Goal: Task Accomplishment & Management: Manage account settings

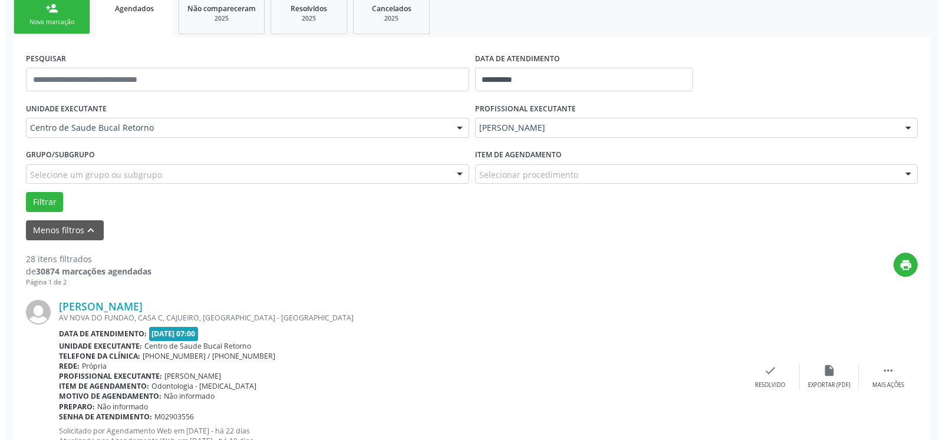
scroll to position [220, 0]
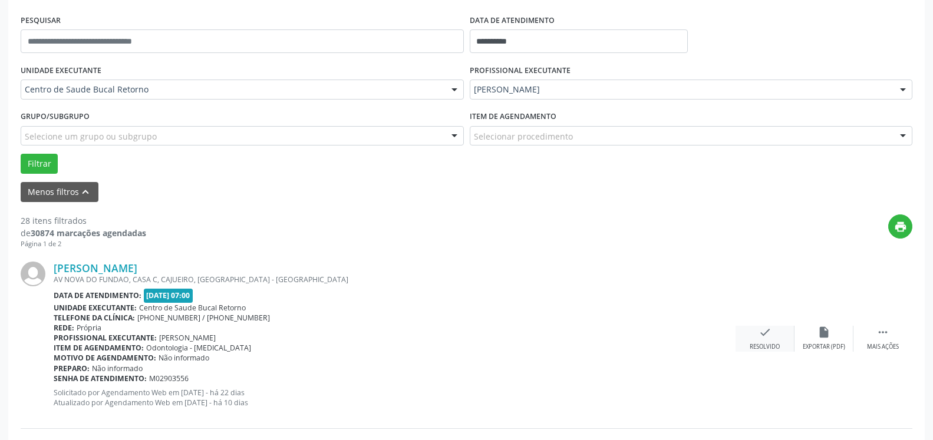
click at [760, 334] on icon "check" at bounding box center [765, 332] width 13 height 13
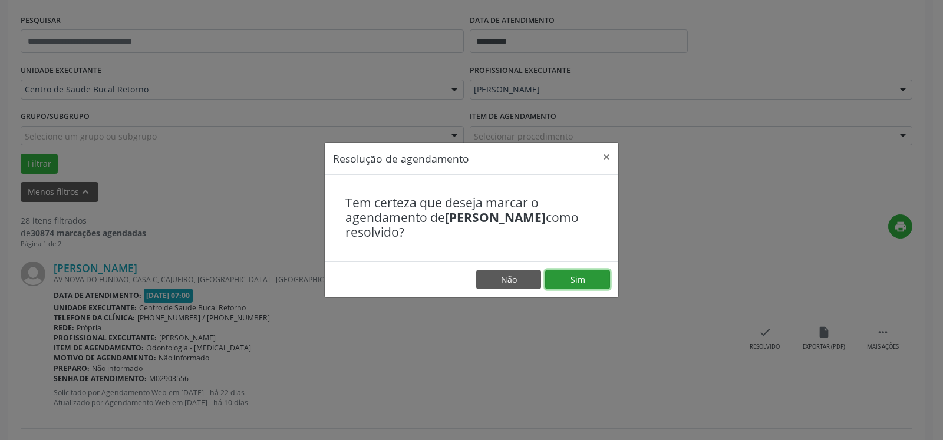
click at [575, 280] on button "Sim" at bounding box center [577, 280] width 65 height 20
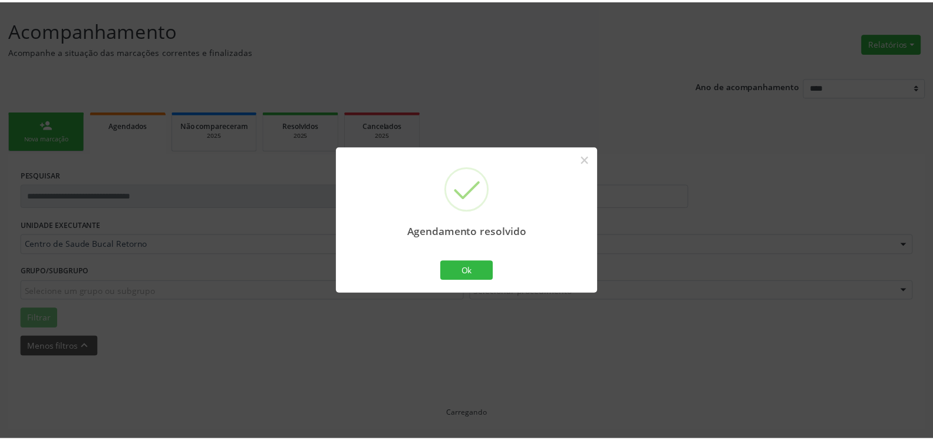
scroll to position [65, 0]
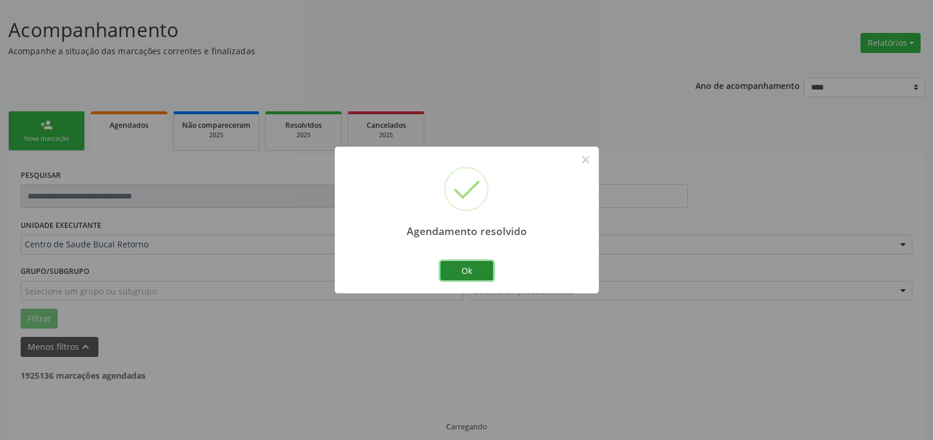
drag, startPoint x: 365, startPoint y: 290, endPoint x: 485, endPoint y: 272, distance: 121.6
click at [485, 272] on button "Ok" at bounding box center [466, 271] width 53 height 20
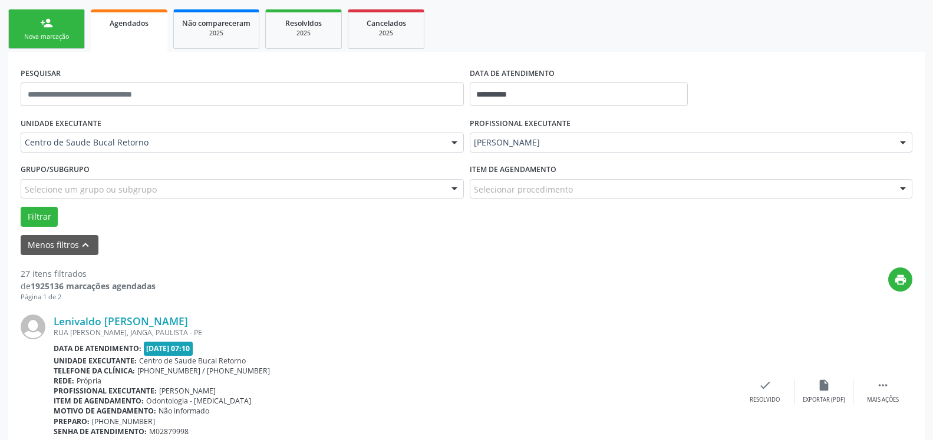
scroll to position [245, 0]
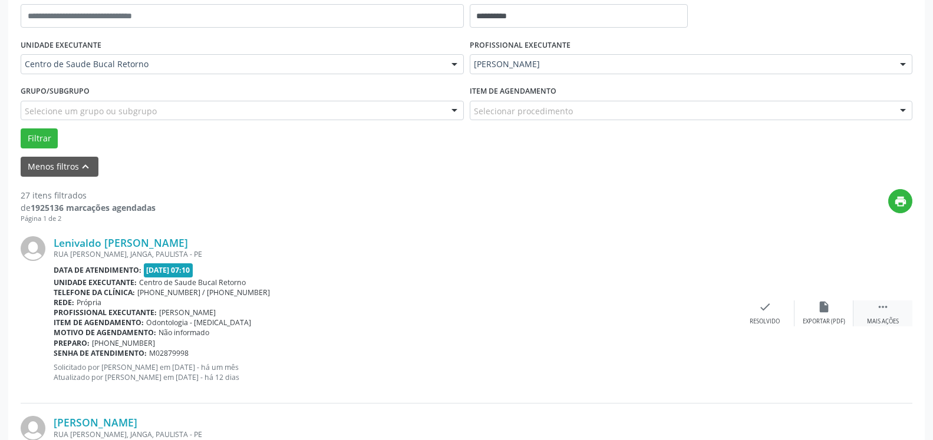
click at [887, 311] on icon "" at bounding box center [883, 307] width 13 height 13
click at [817, 308] on div "alarm_off Não compareceu" at bounding box center [824, 313] width 59 height 25
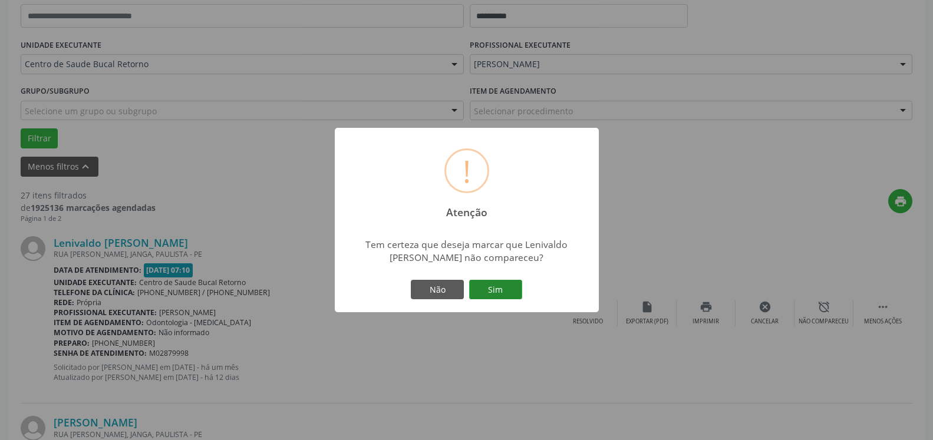
click at [512, 284] on button "Sim" at bounding box center [495, 290] width 53 height 20
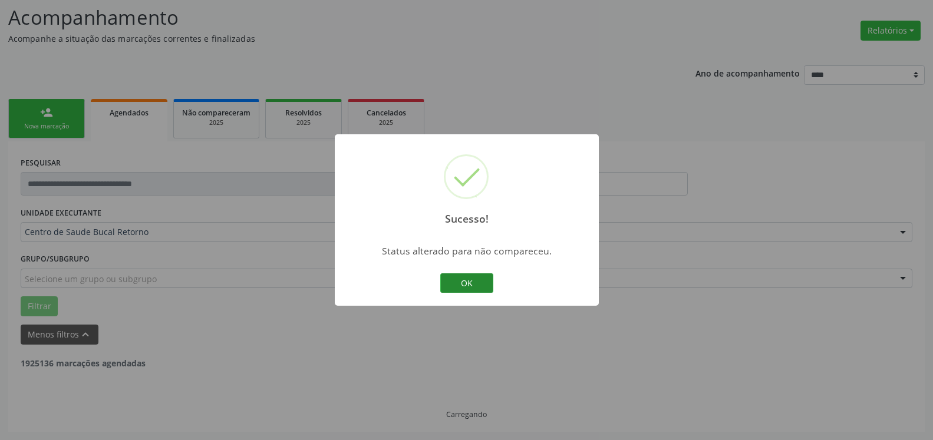
click at [450, 281] on button "OK" at bounding box center [466, 284] width 53 height 20
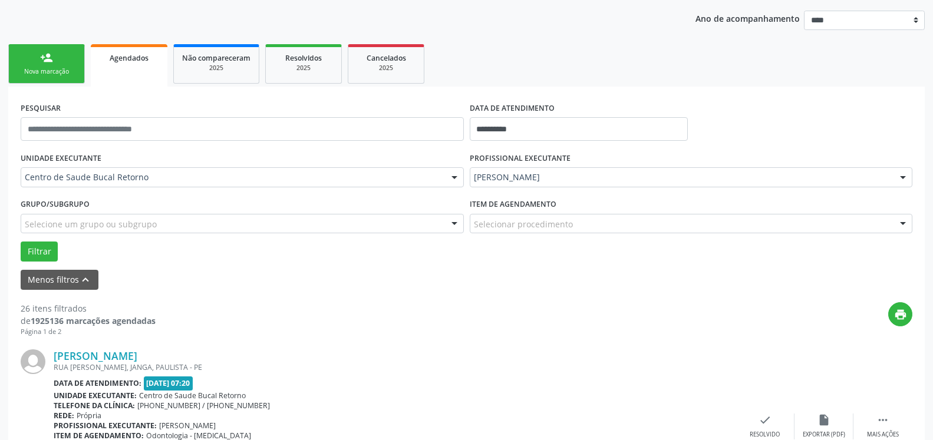
scroll to position [378, 0]
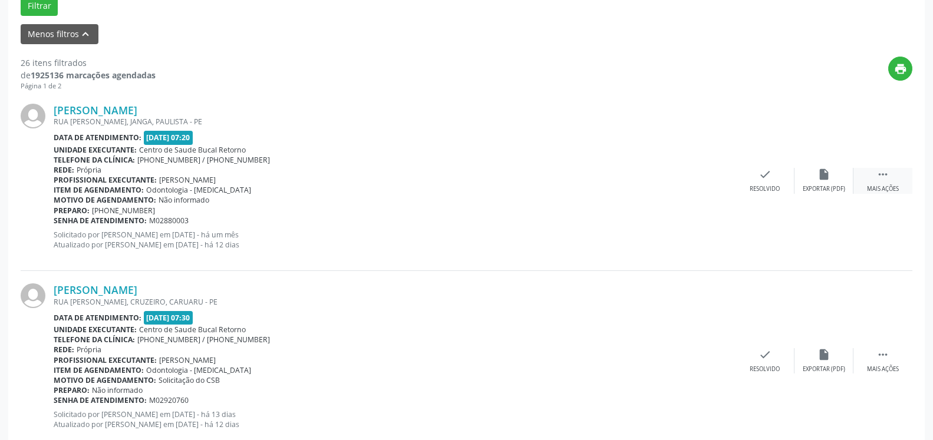
click at [888, 176] on icon "" at bounding box center [883, 174] width 13 height 13
click at [838, 176] on div "alarm_off Não compareceu" at bounding box center [824, 180] width 59 height 25
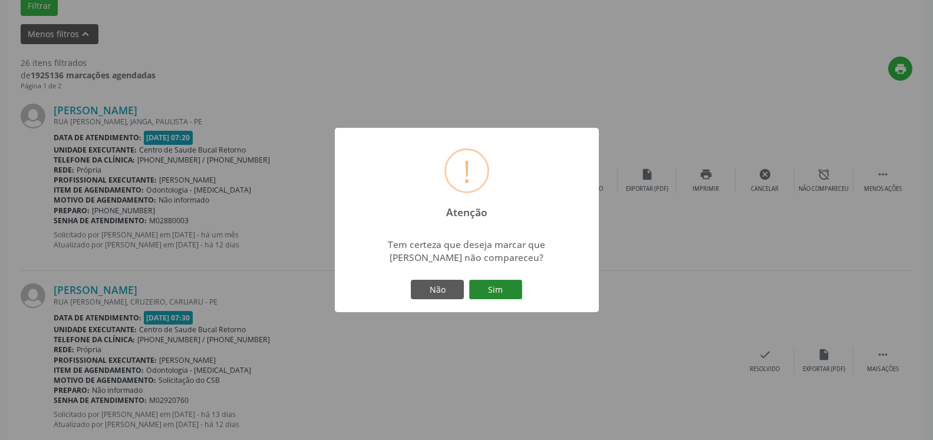
click at [491, 281] on button "Sim" at bounding box center [495, 290] width 53 height 20
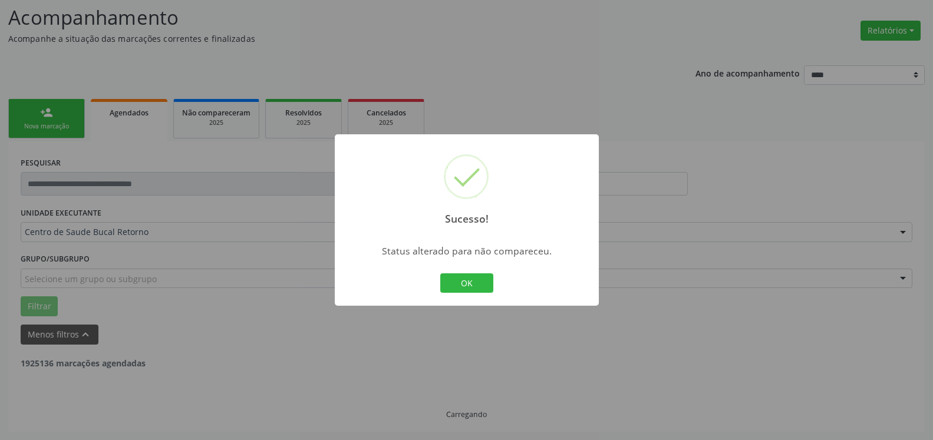
scroll to position [77, 0]
click at [462, 287] on button "OK" at bounding box center [466, 284] width 53 height 20
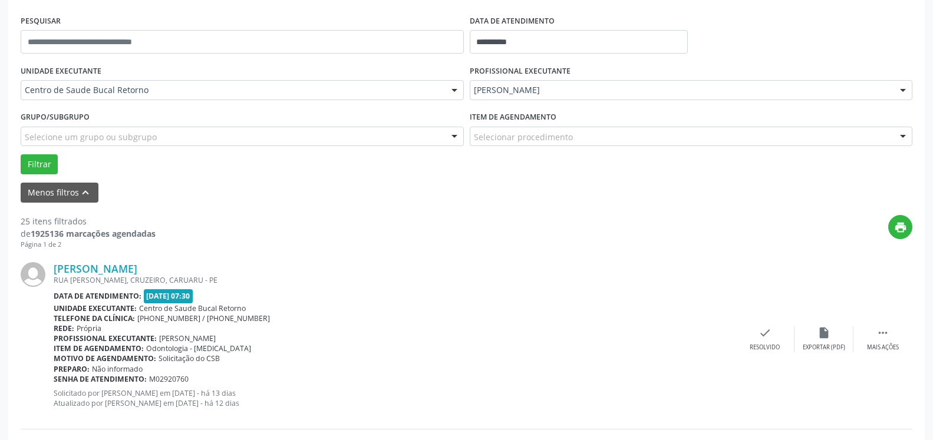
scroll to position [378, 0]
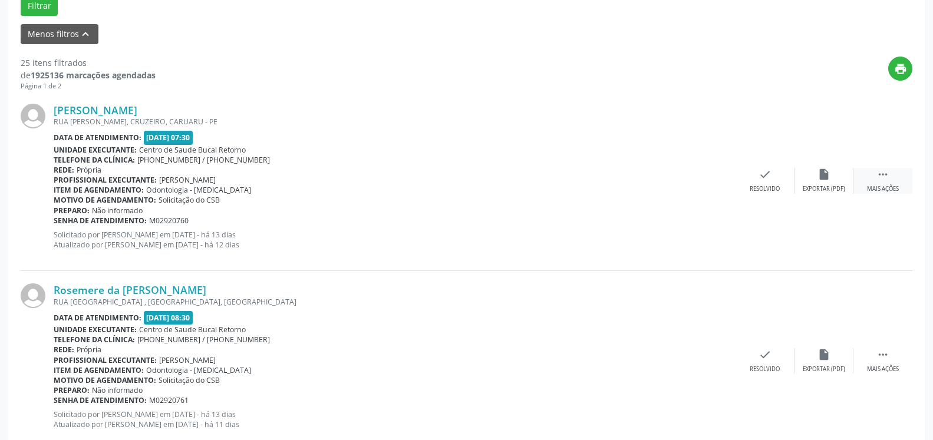
click at [890, 182] on div " Mais ações" at bounding box center [883, 180] width 59 height 25
click at [817, 179] on div "alarm_off Não compareceu" at bounding box center [824, 180] width 59 height 25
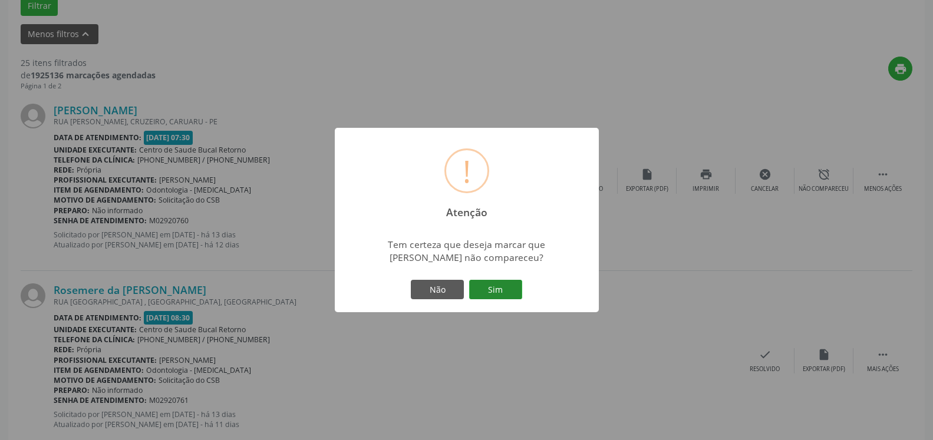
click at [495, 299] on button "Sim" at bounding box center [495, 290] width 53 height 20
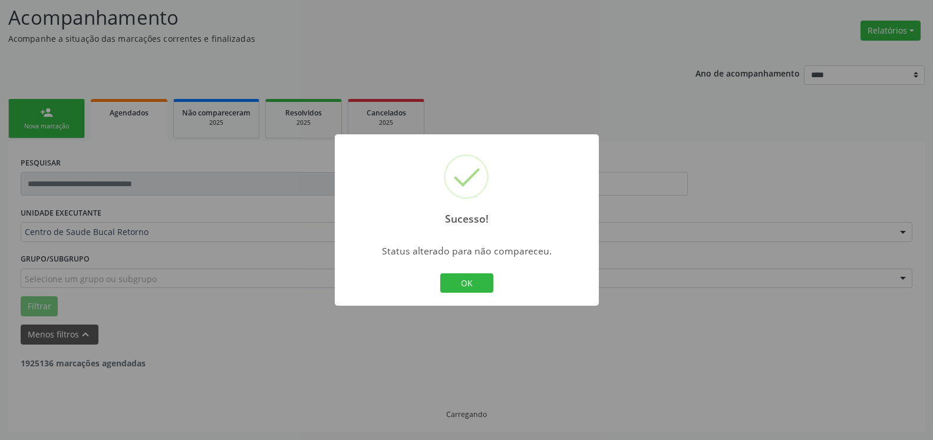
scroll to position [77, 0]
click at [470, 289] on button "OK" at bounding box center [466, 284] width 53 height 20
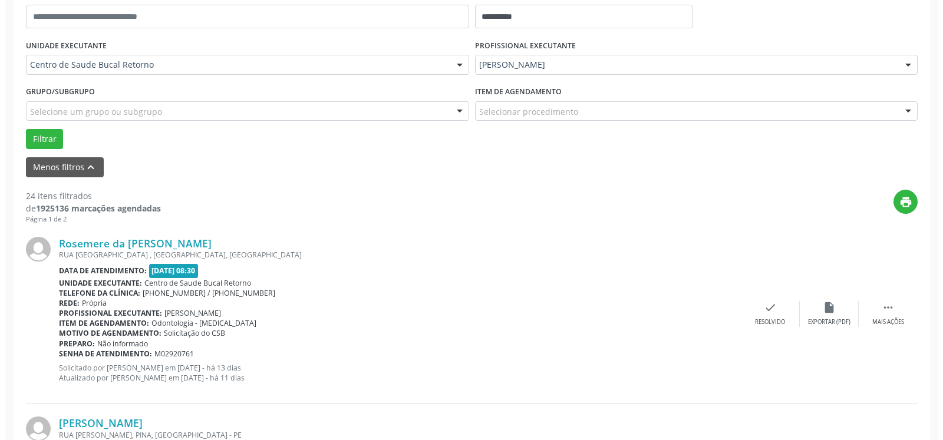
scroll to position [258, 0]
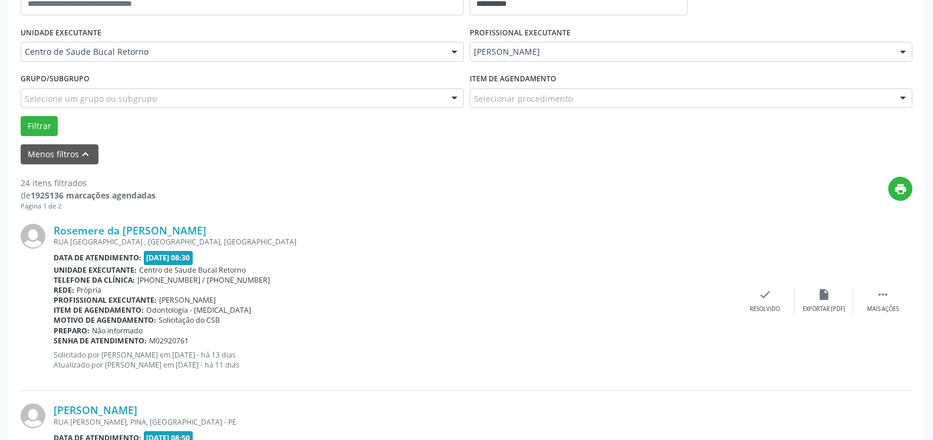
click at [767, 288] on div "Rosemere da [PERSON_NAME] RUA [GEOGRAPHIC_DATA] , [GEOGRAPHIC_DATA], [GEOGRAPHI…" at bounding box center [467, 302] width 892 height 180
click at [775, 295] on div "check Resolvido" at bounding box center [765, 300] width 59 height 25
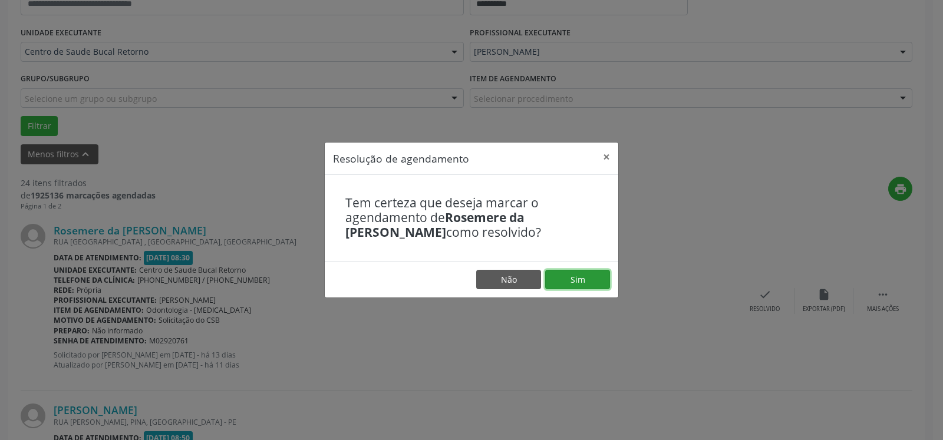
click at [579, 285] on button "Sim" at bounding box center [577, 280] width 65 height 20
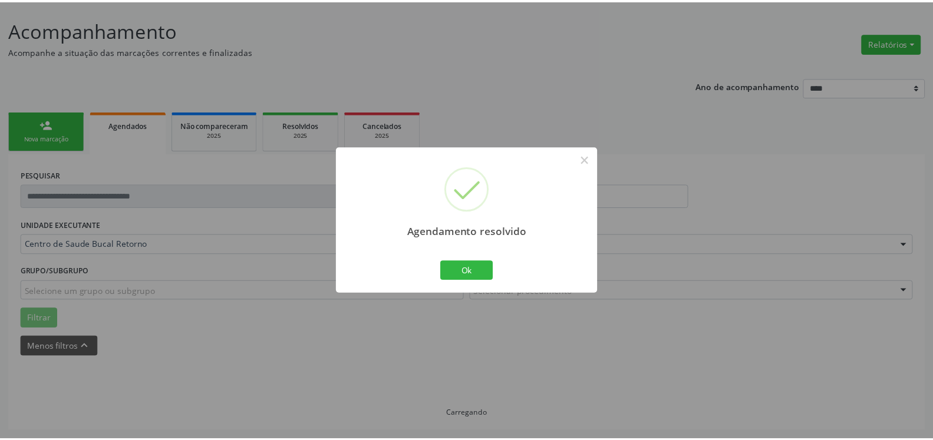
scroll to position [65, 0]
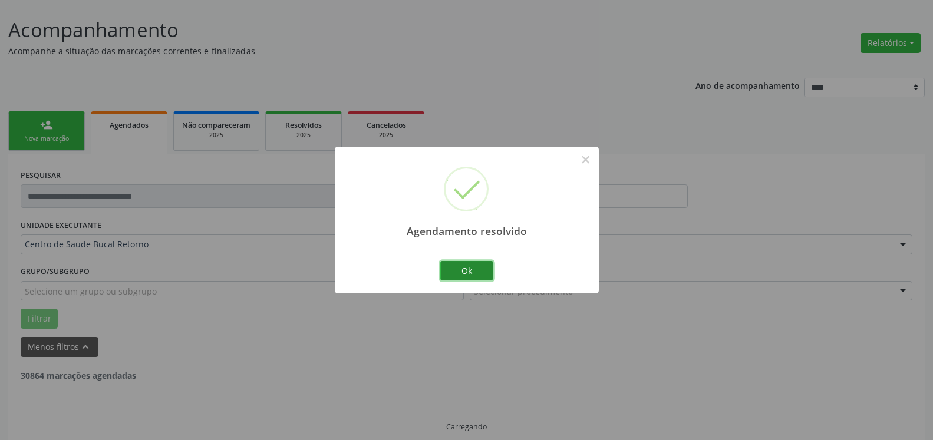
click at [465, 272] on button "Ok" at bounding box center [466, 271] width 53 height 20
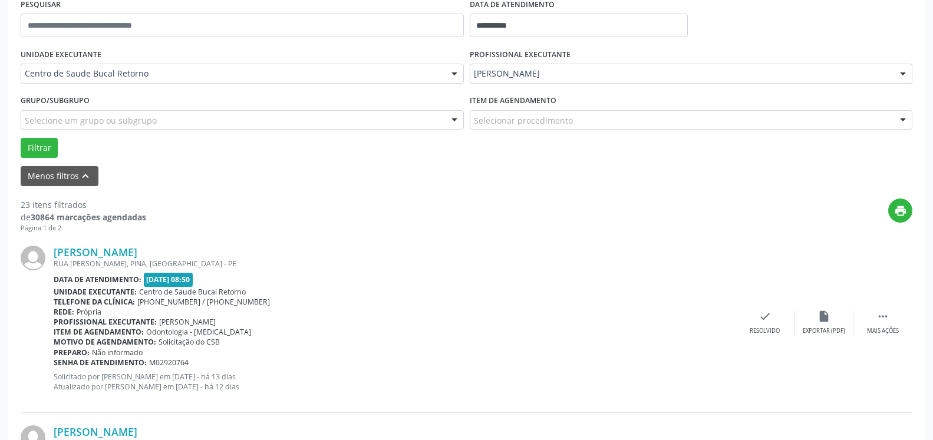
scroll to position [245, 0]
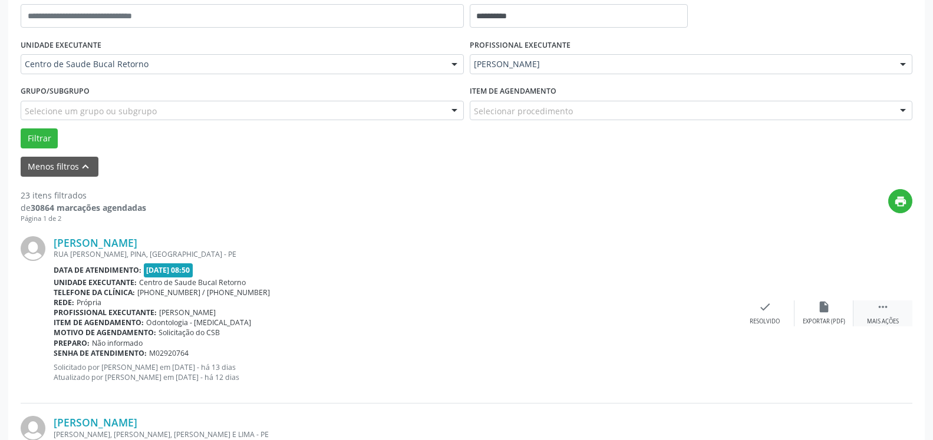
click at [885, 317] on div " Mais ações" at bounding box center [883, 313] width 59 height 25
click at [830, 311] on icon "alarm_off" at bounding box center [824, 307] width 13 height 13
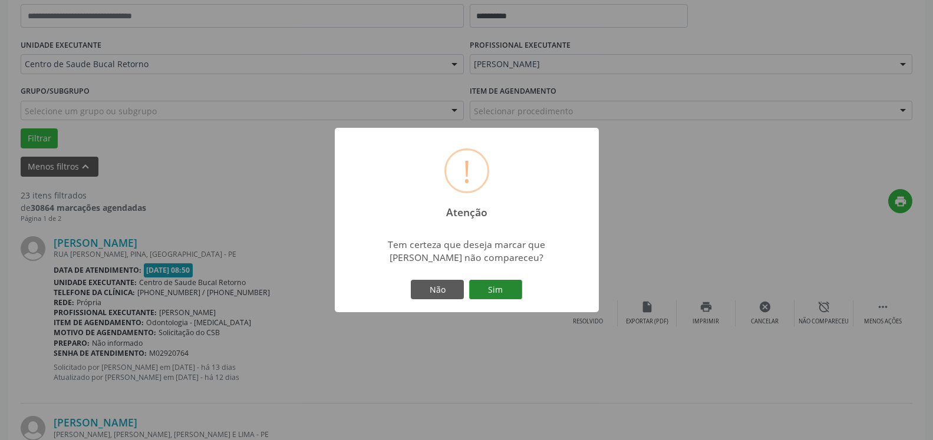
click at [498, 288] on button "Sim" at bounding box center [495, 290] width 53 height 20
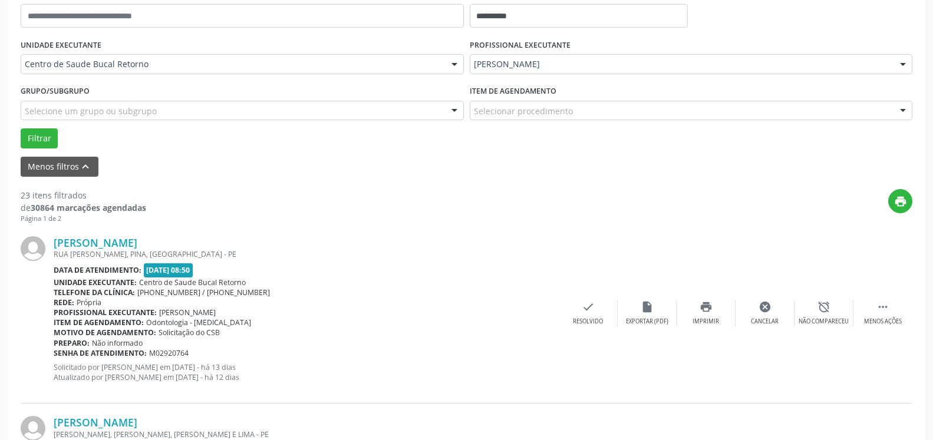
scroll to position [77, 0]
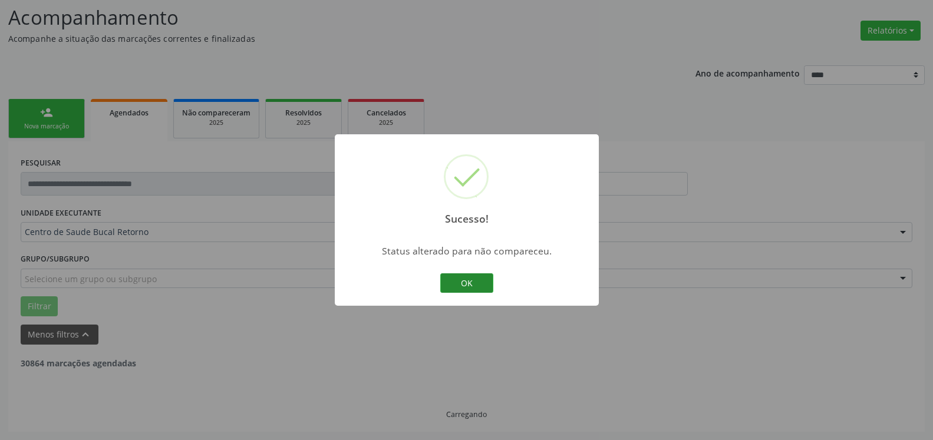
click at [459, 282] on button "OK" at bounding box center [466, 284] width 53 height 20
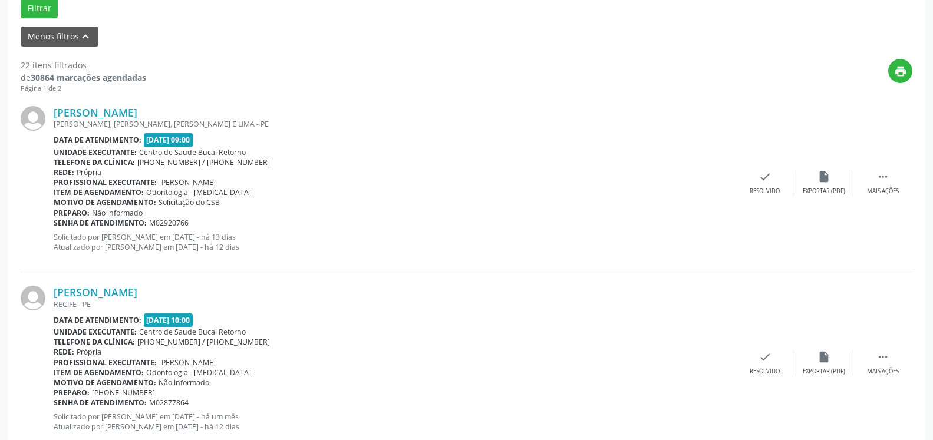
scroll to position [378, 0]
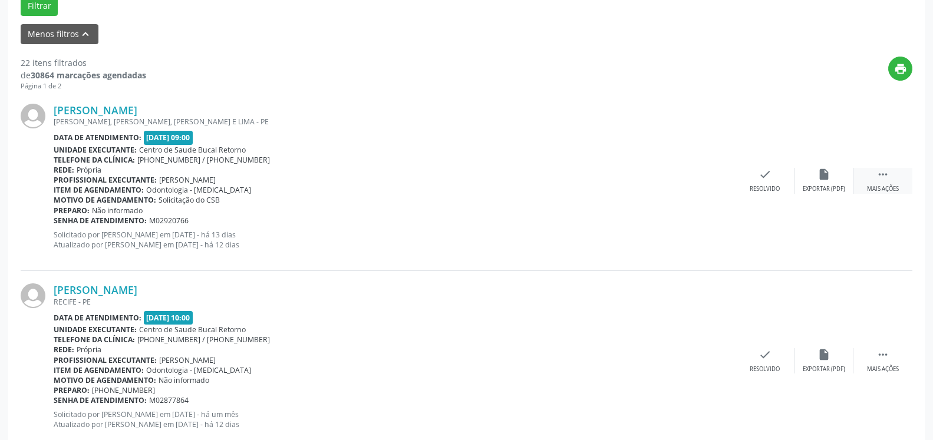
click at [878, 176] on icon "" at bounding box center [883, 174] width 13 height 13
click at [815, 183] on div "alarm_off Não compareceu" at bounding box center [824, 180] width 59 height 25
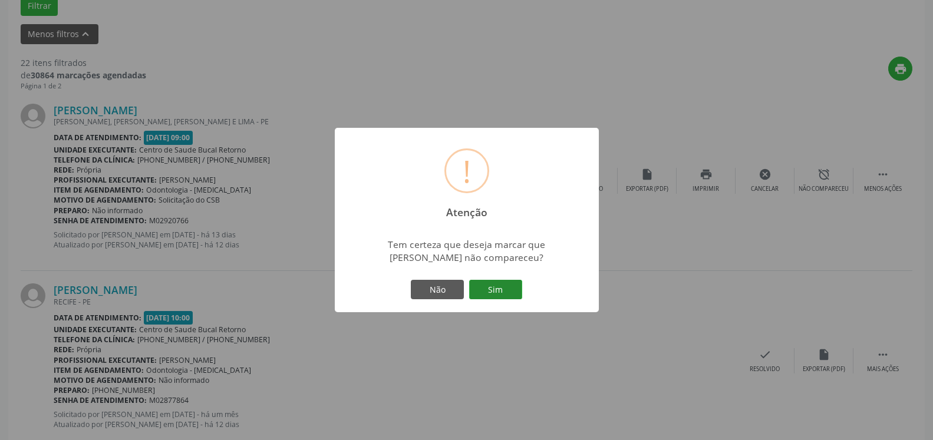
click at [486, 297] on button "Sim" at bounding box center [495, 290] width 53 height 20
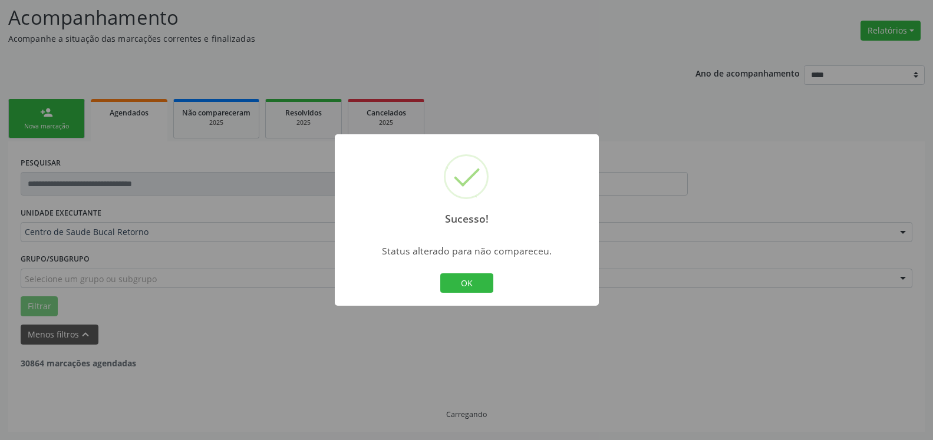
scroll to position [77, 0]
click at [483, 284] on button "OK" at bounding box center [466, 284] width 53 height 20
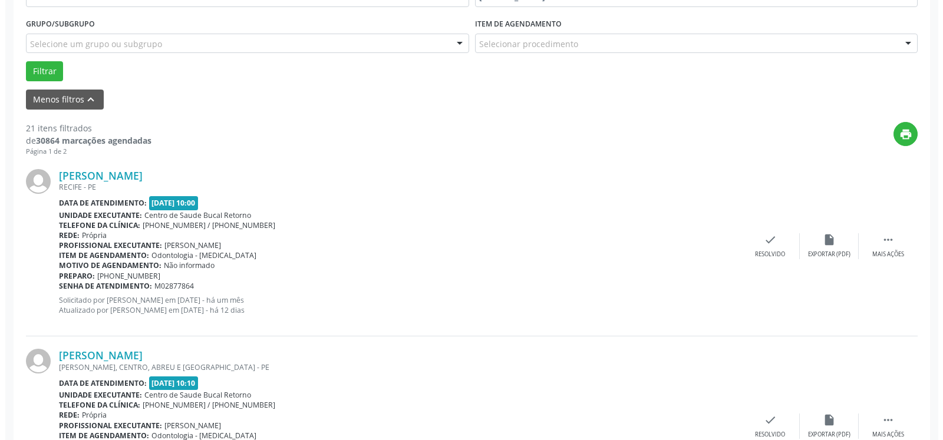
scroll to position [318, 0]
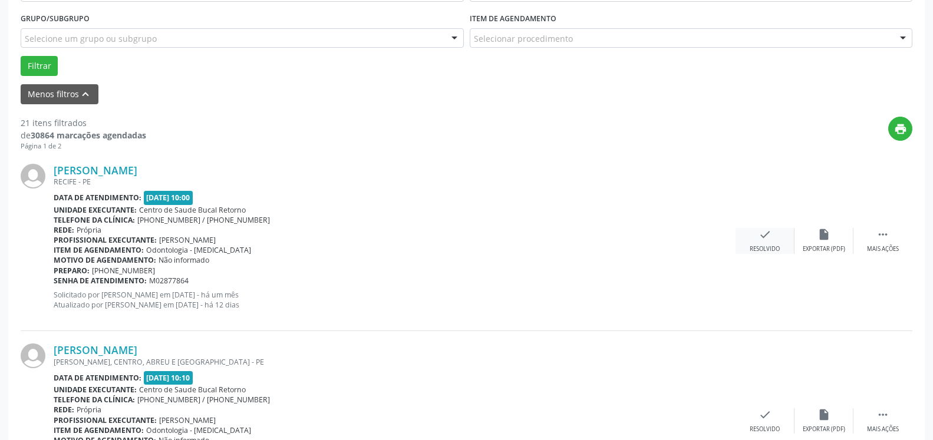
click at [769, 239] on icon "check" at bounding box center [765, 234] width 13 height 13
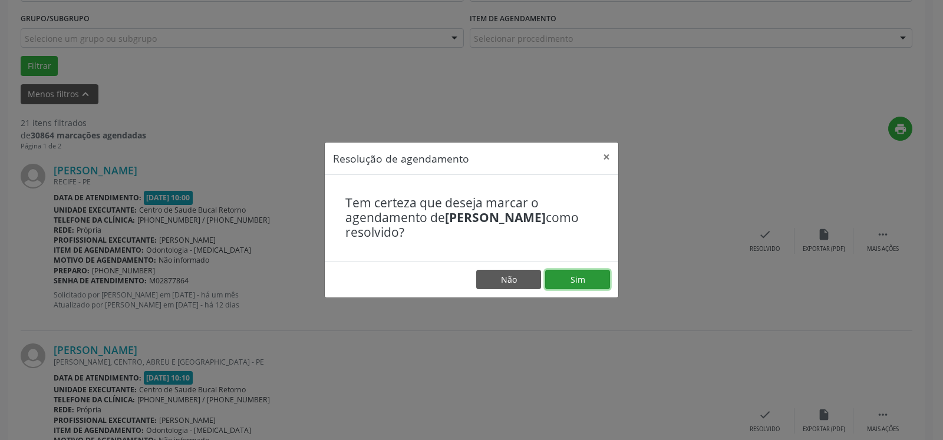
click at [571, 278] on button "Sim" at bounding box center [577, 280] width 65 height 20
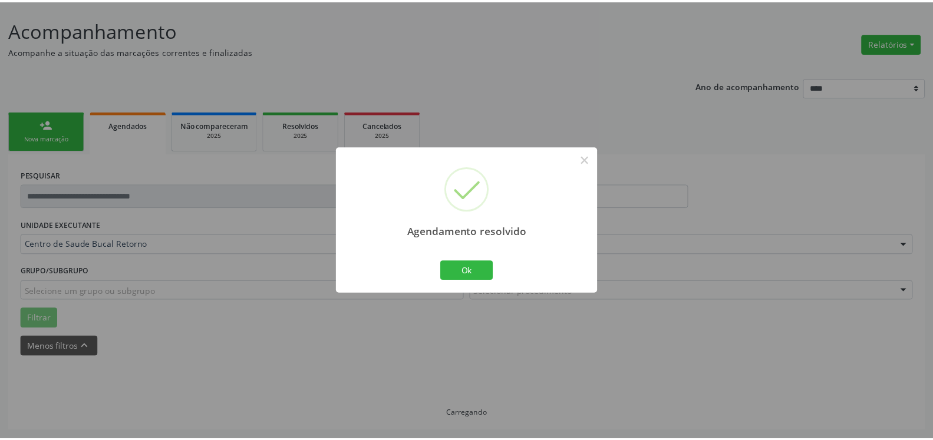
scroll to position [65, 0]
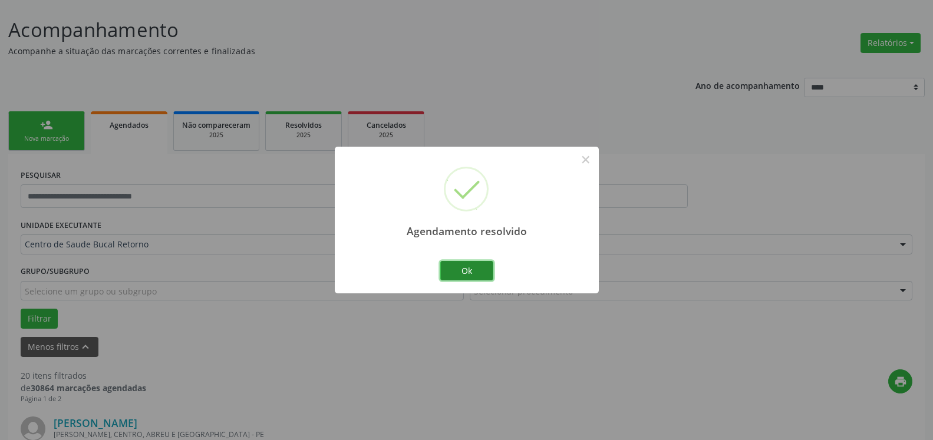
click at [474, 271] on button "Ok" at bounding box center [466, 271] width 53 height 20
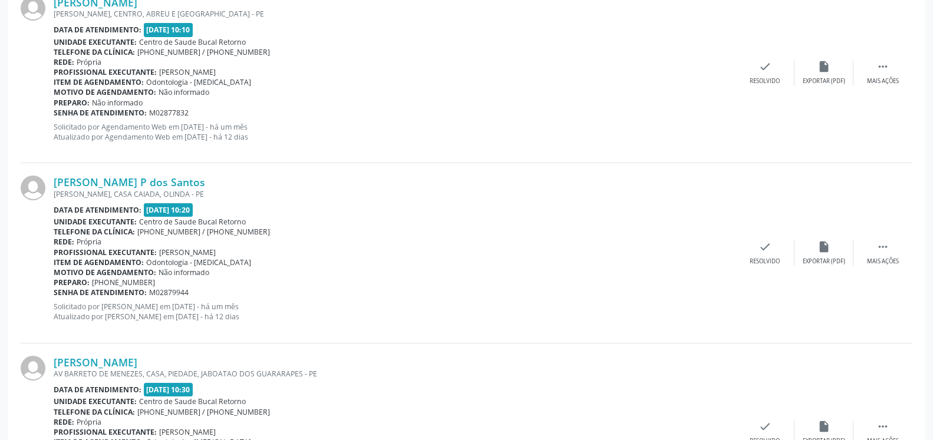
scroll to position [366, 0]
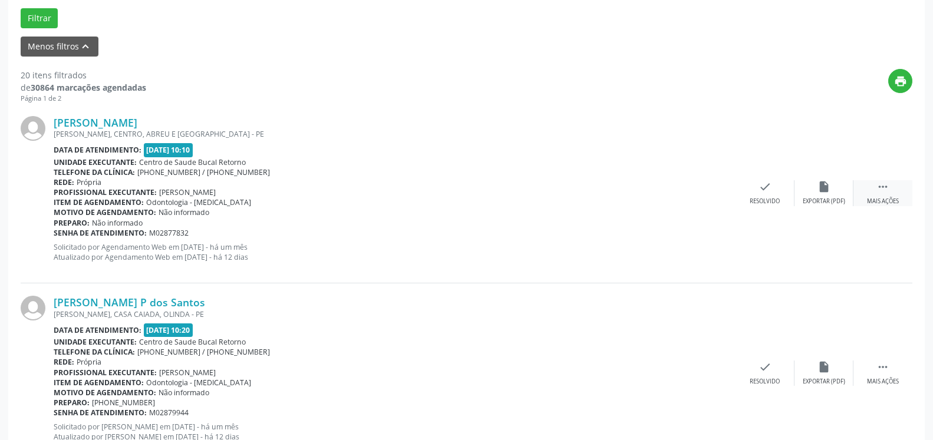
click at [881, 189] on icon "" at bounding box center [883, 186] width 13 height 13
click at [819, 197] on div "alarm_off Não compareceu" at bounding box center [824, 192] width 59 height 25
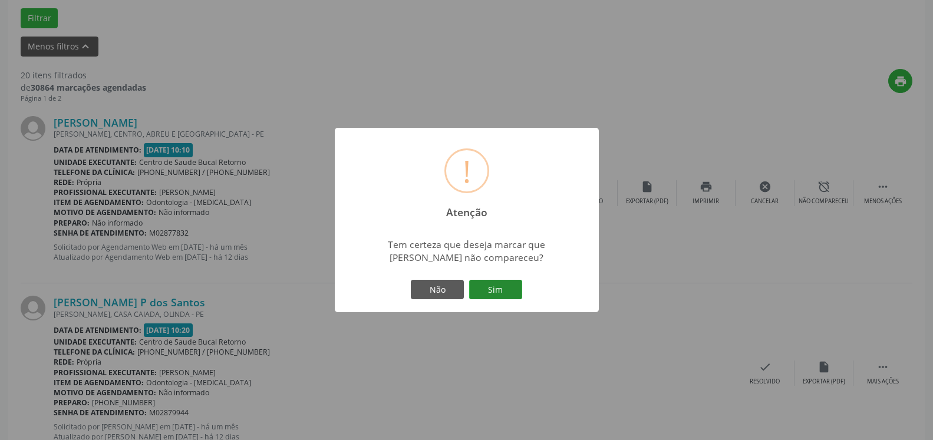
click at [502, 292] on button "Sim" at bounding box center [495, 290] width 53 height 20
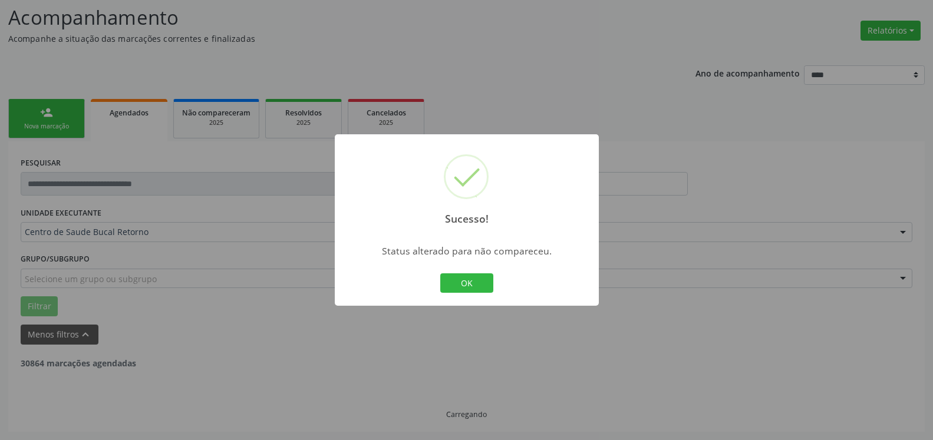
scroll to position [77, 0]
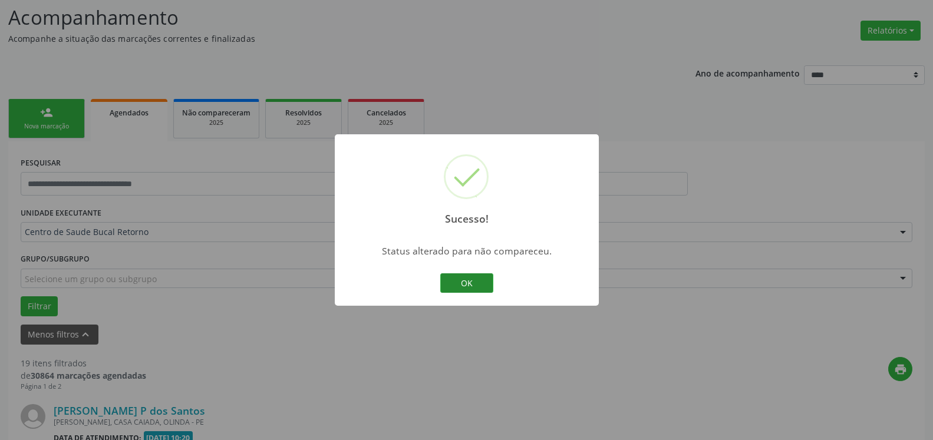
click at [468, 282] on button "OK" at bounding box center [466, 284] width 53 height 20
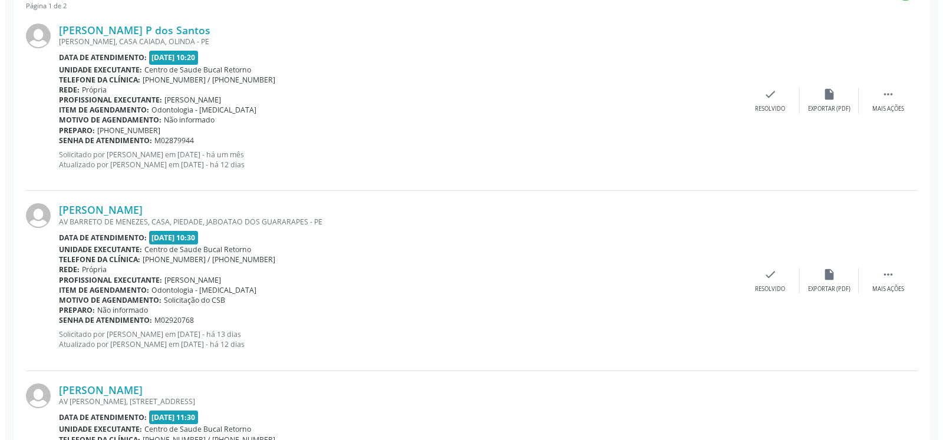
scroll to position [438, 0]
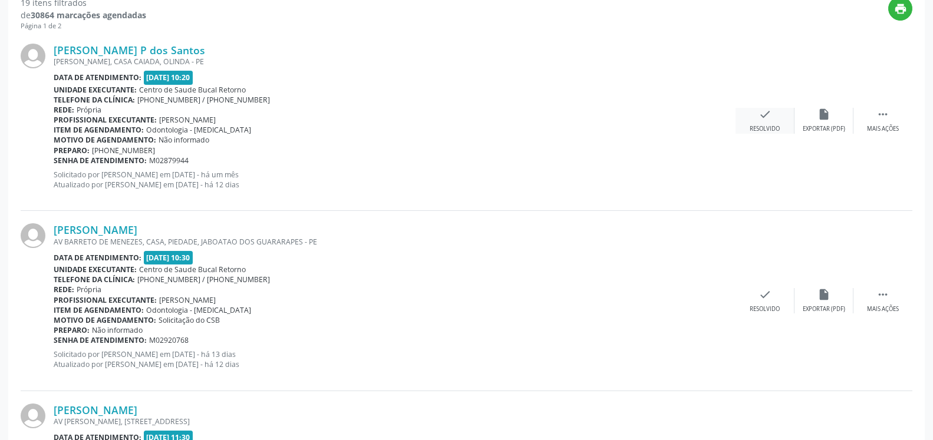
click at [763, 126] on div "Resolvido" at bounding box center [765, 129] width 30 height 8
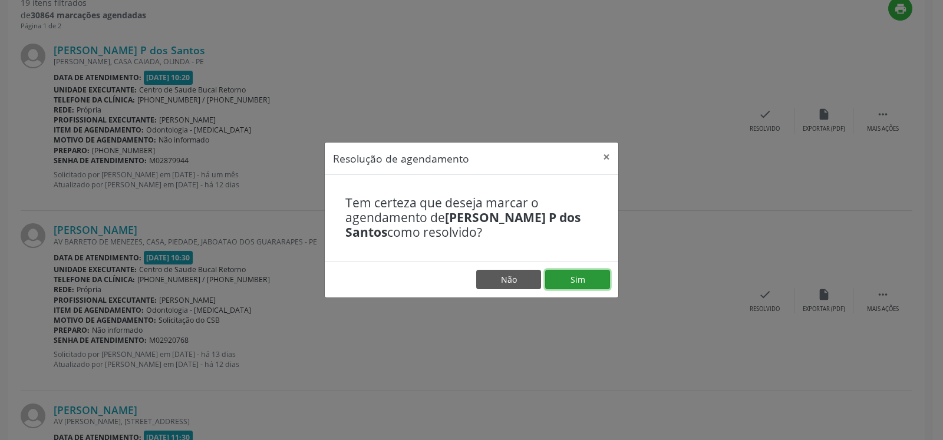
click at [574, 284] on button "Sim" at bounding box center [577, 280] width 65 height 20
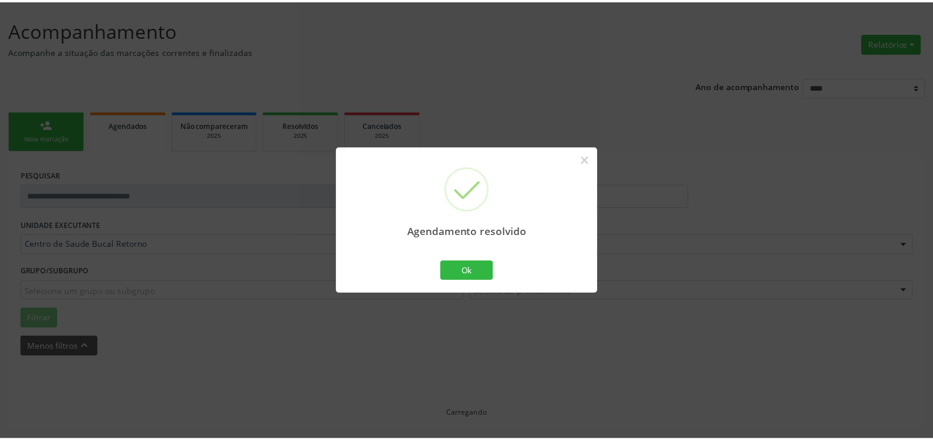
scroll to position [65, 0]
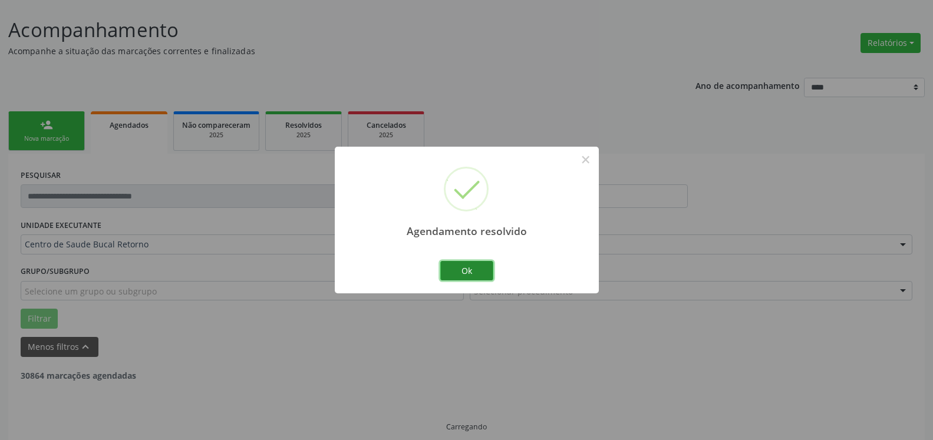
click at [481, 271] on button "Ok" at bounding box center [466, 271] width 53 height 20
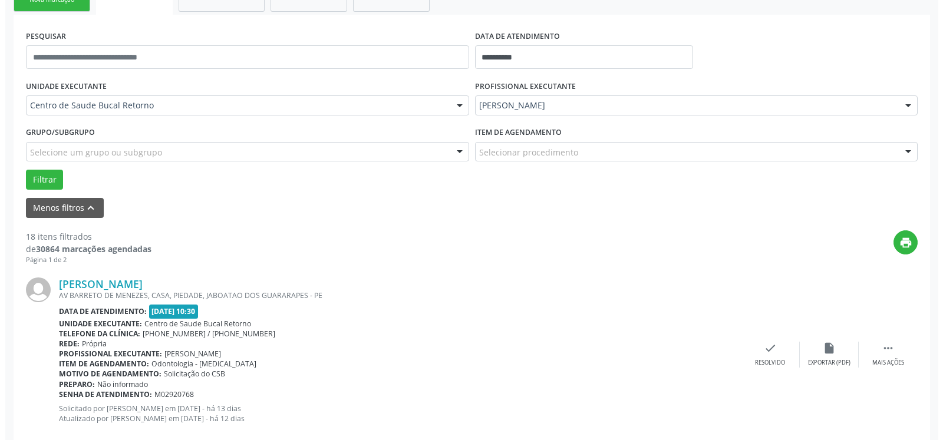
scroll to position [318, 0]
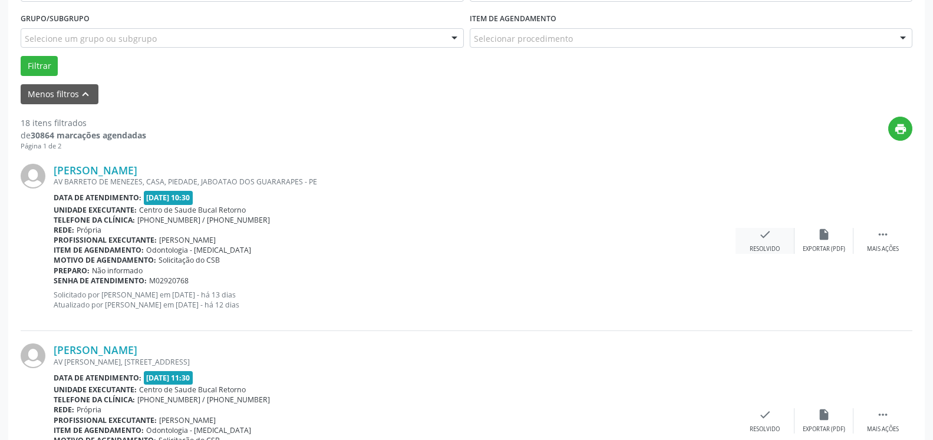
click at [764, 241] on icon "check" at bounding box center [765, 234] width 13 height 13
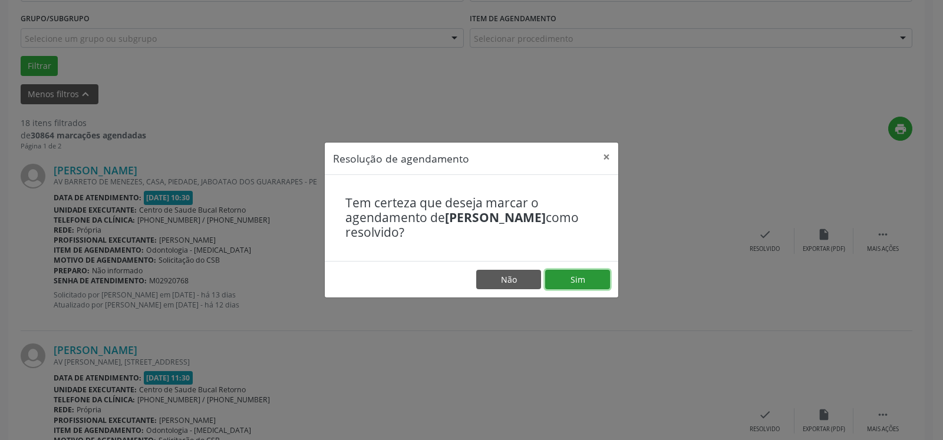
click at [581, 279] on button "Sim" at bounding box center [577, 280] width 65 height 20
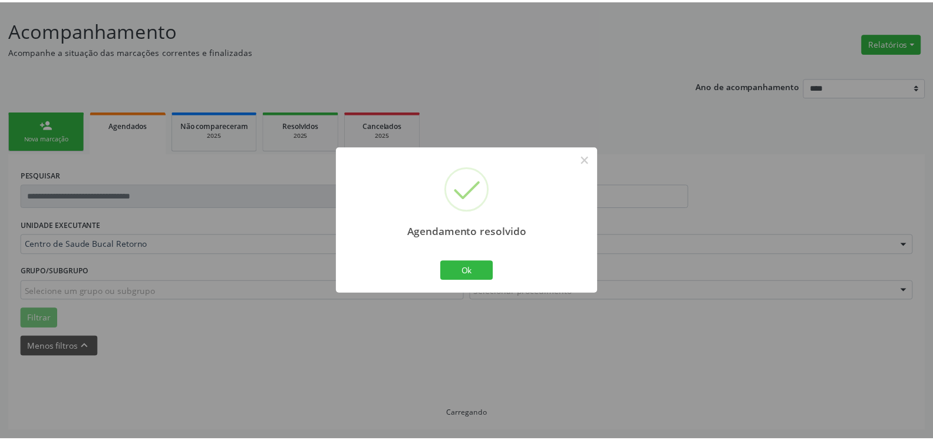
scroll to position [65, 0]
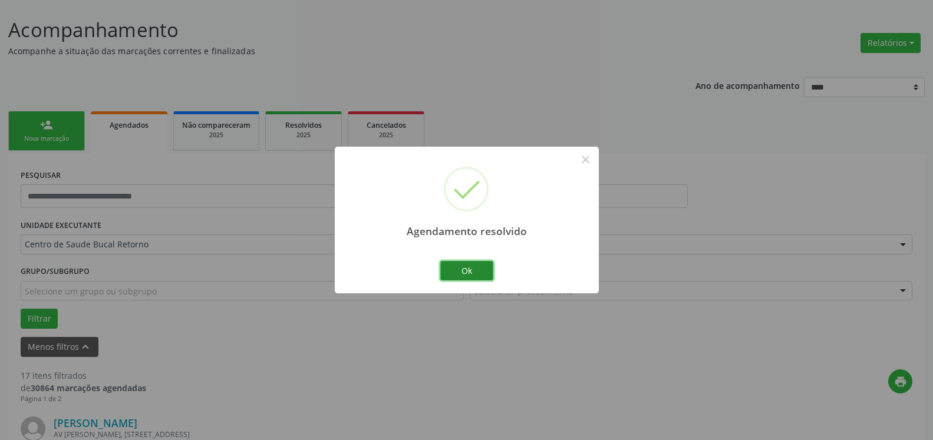
click at [472, 271] on button "Ok" at bounding box center [466, 271] width 53 height 20
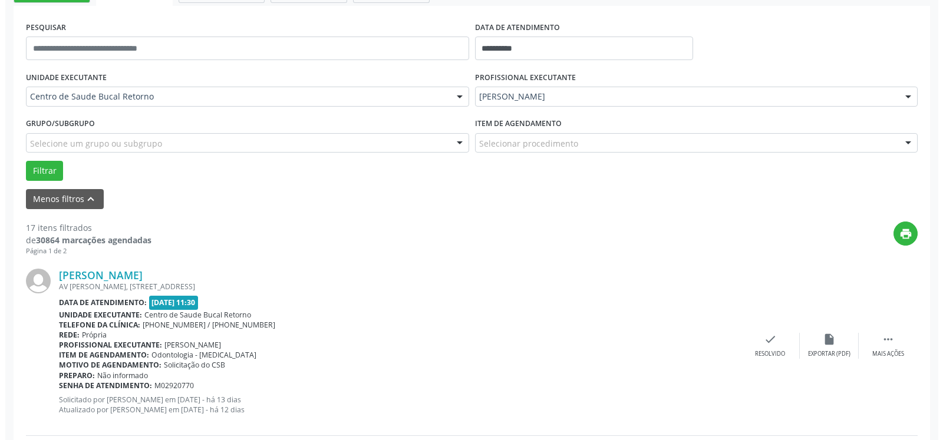
scroll to position [305, 0]
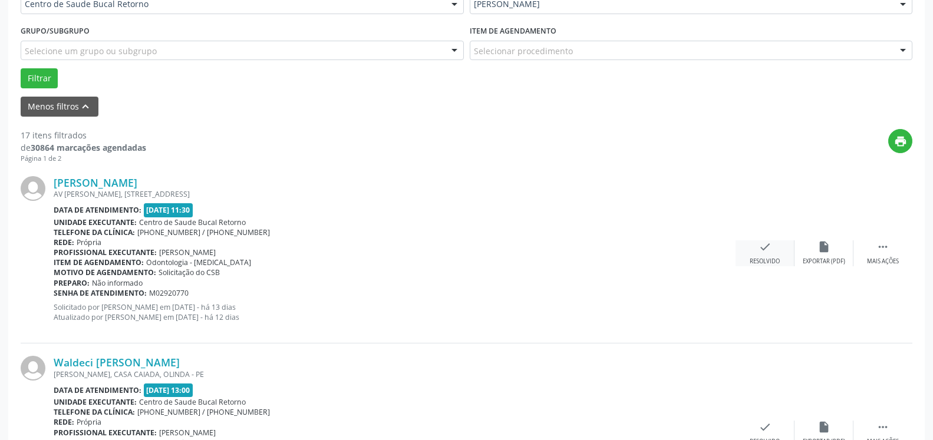
click at [774, 255] on div "check Resolvido" at bounding box center [765, 253] width 59 height 25
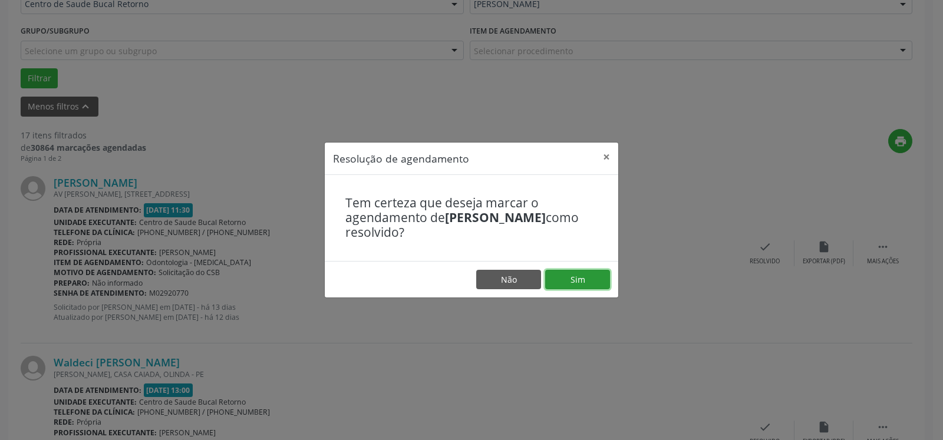
drag, startPoint x: 589, startPoint y: 278, endPoint x: 583, endPoint y: 278, distance: 5.9
click at [585, 278] on button "Sim" at bounding box center [577, 280] width 65 height 20
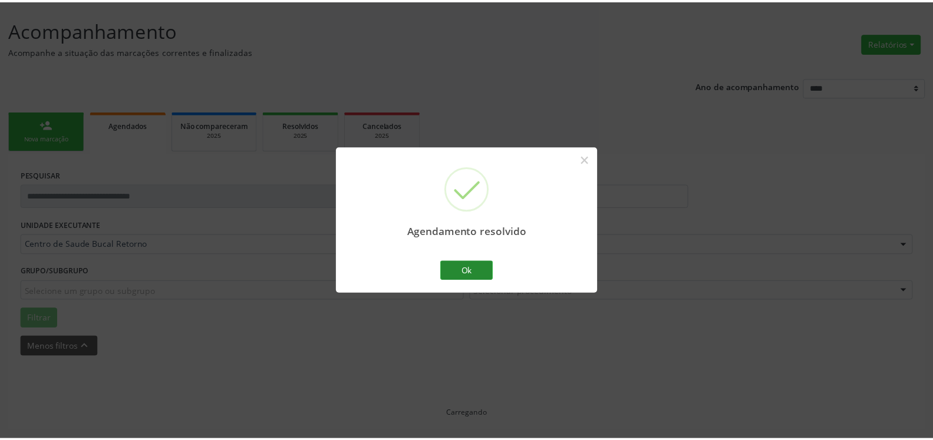
scroll to position [65, 0]
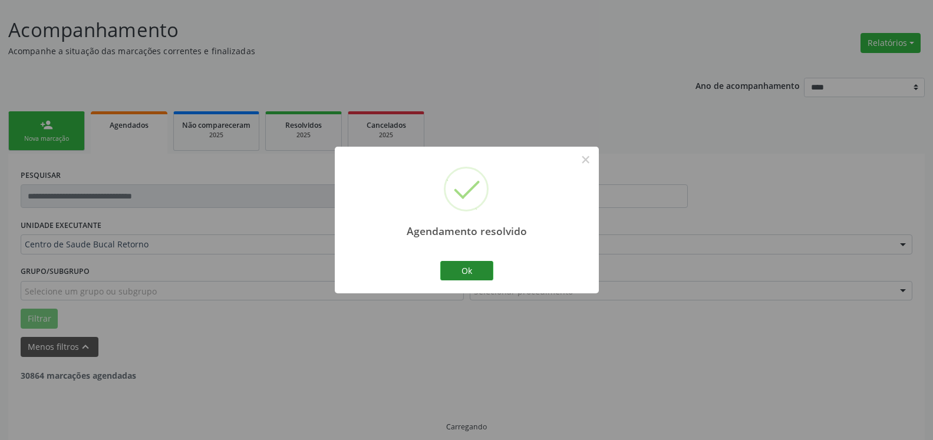
click at [470, 275] on button "Ok" at bounding box center [466, 271] width 53 height 20
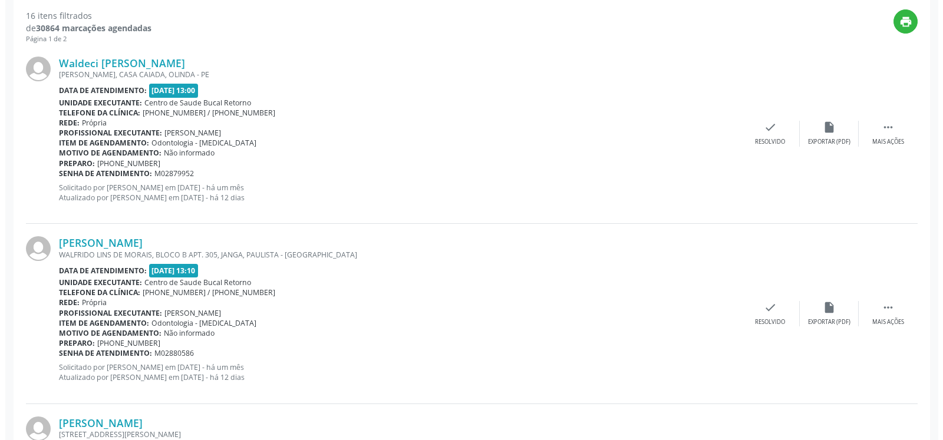
scroll to position [426, 0]
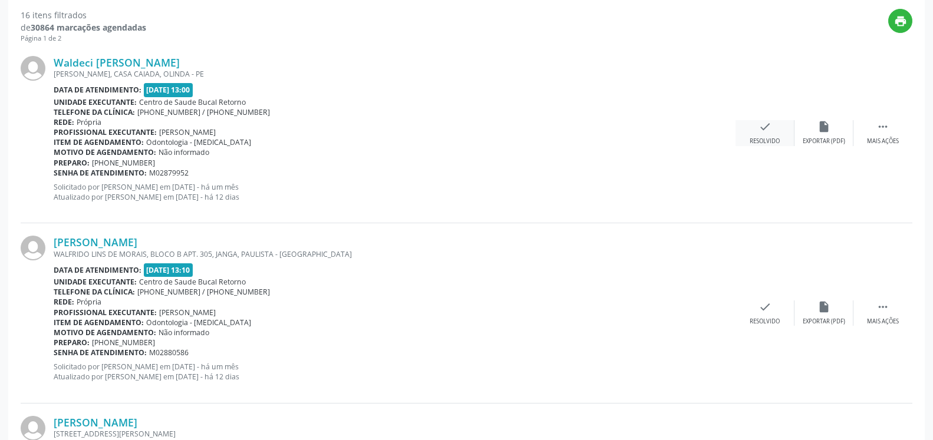
click at [773, 131] on div "check Resolvido" at bounding box center [765, 132] width 59 height 25
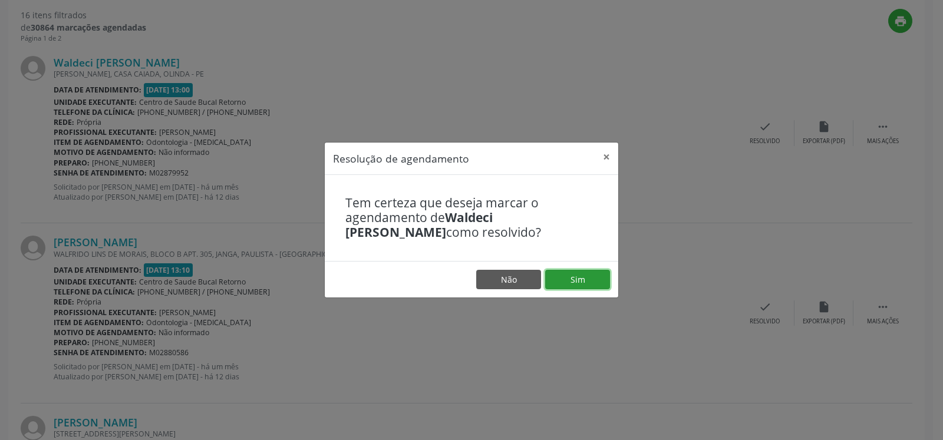
click at [585, 277] on button "Sim" at bounding box center [577, 280] width 65 height 20
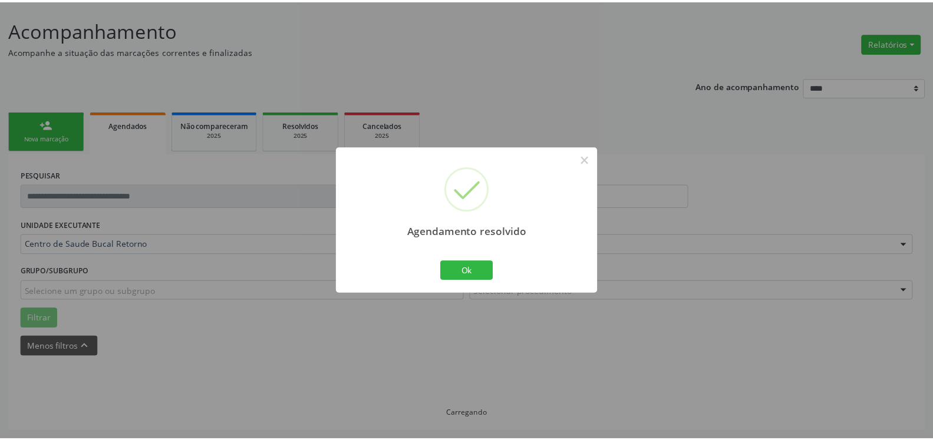
scroll to position [65, 0]
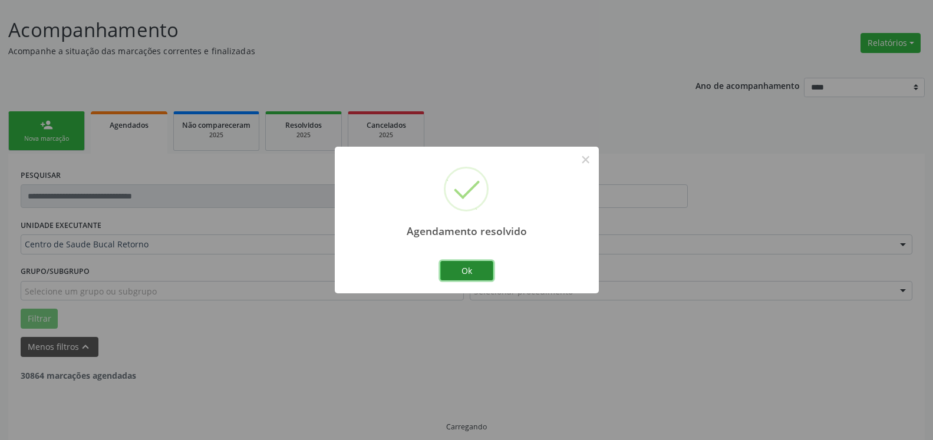
click at [462, 269] on button "Ok" at bounding box center [466, 271] width 53 height 20
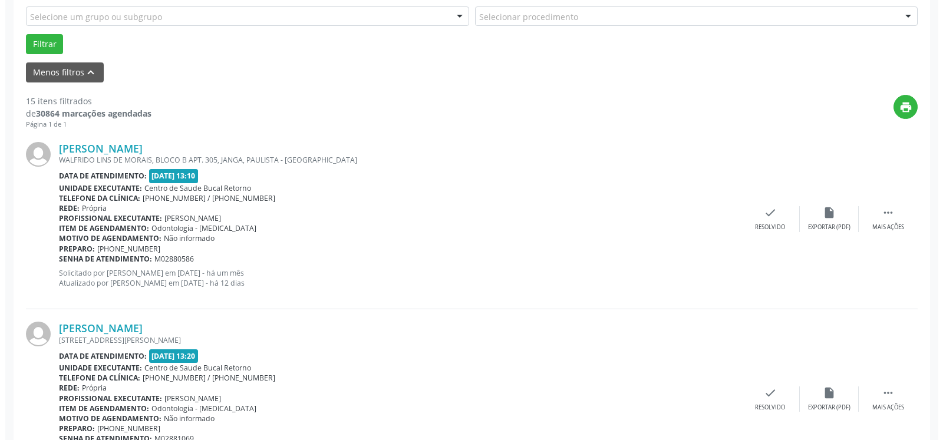
scroll to position [426, 0]
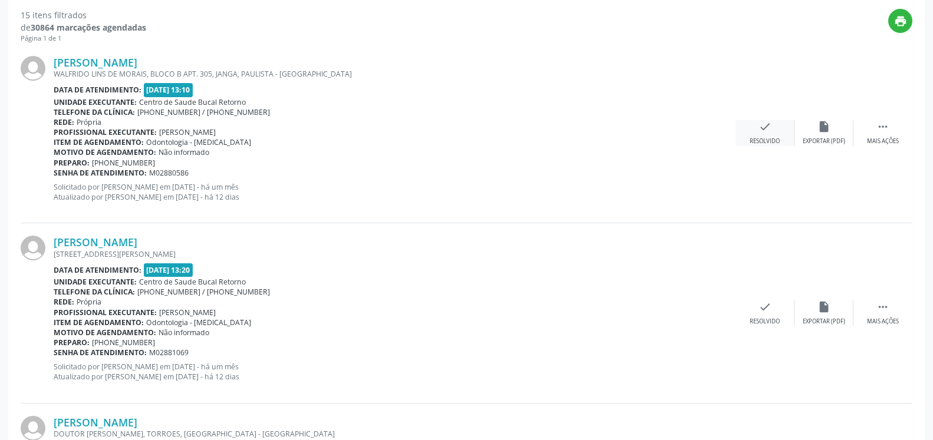
click at [771, 126] on icon "check" at bounding box center [765, 126] width 13 height 13
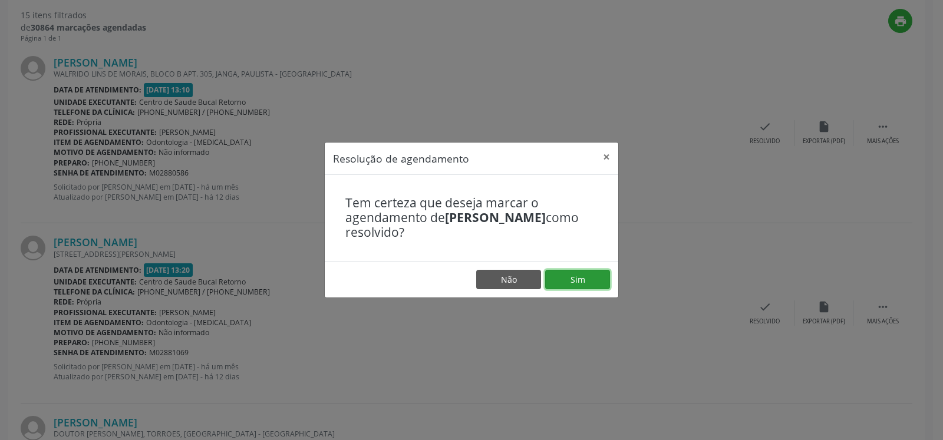
click at [591, 276] on button "Sim" at bounding box center [577, 280] width 65 height 20
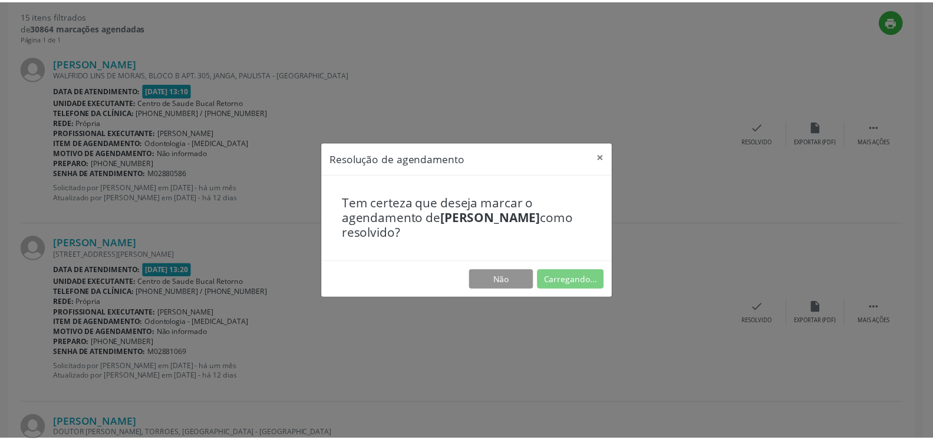
scroll to position [65, 0]
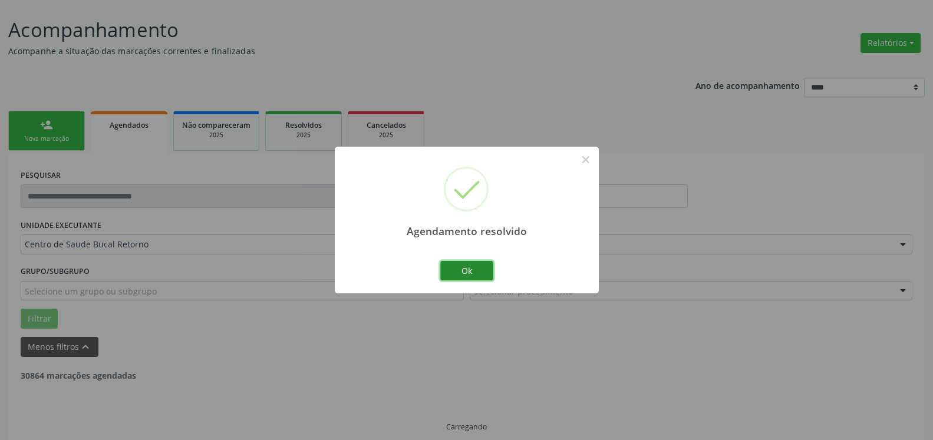
click at [461, 277] on button "Ok" at bounding box center [466, 271] width 53 height 20
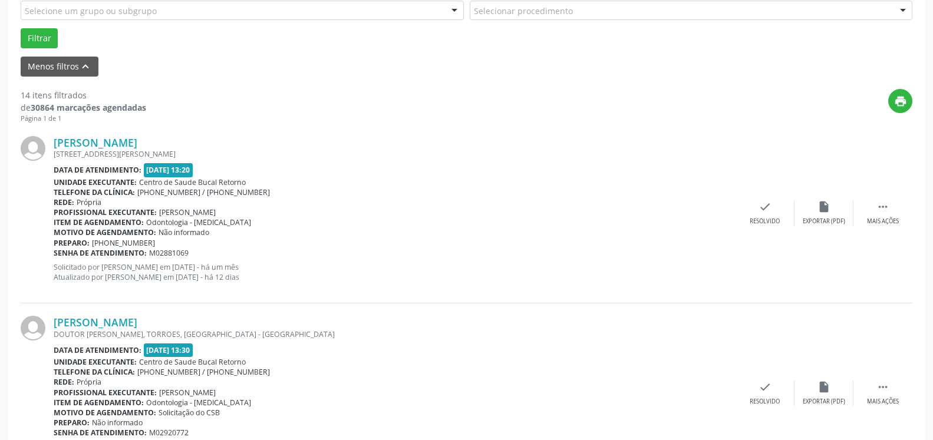
scroll to position [366, 0]
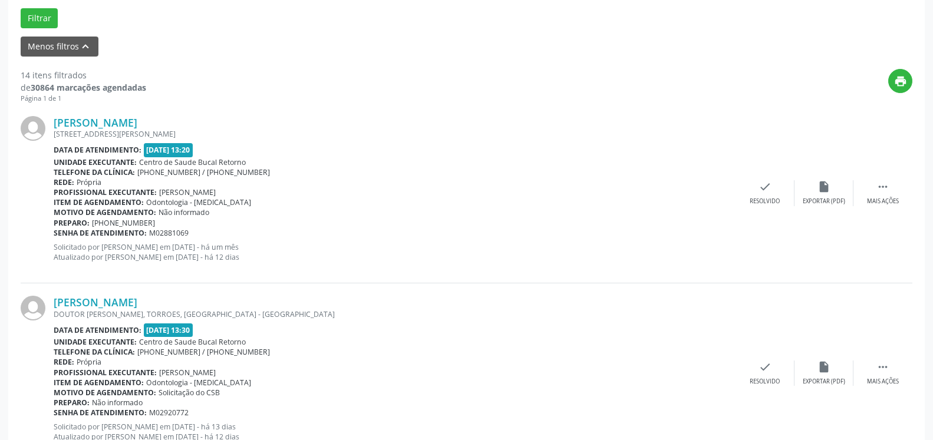
click at [888, 179] on div "[PERSON_NAME] [STREET_ADDRESS] Data de atendimento: [DATE] 13:20 Unidade execut…" at bounding box center [467, 194] width 892 height 180
click at [881, 182] on icon "" at bounding box center [883, 186] width 13 height 13
click at [831, 192] on div "alarm_off Não compareceu" at bounding box center [824, 192] width 59 height 25
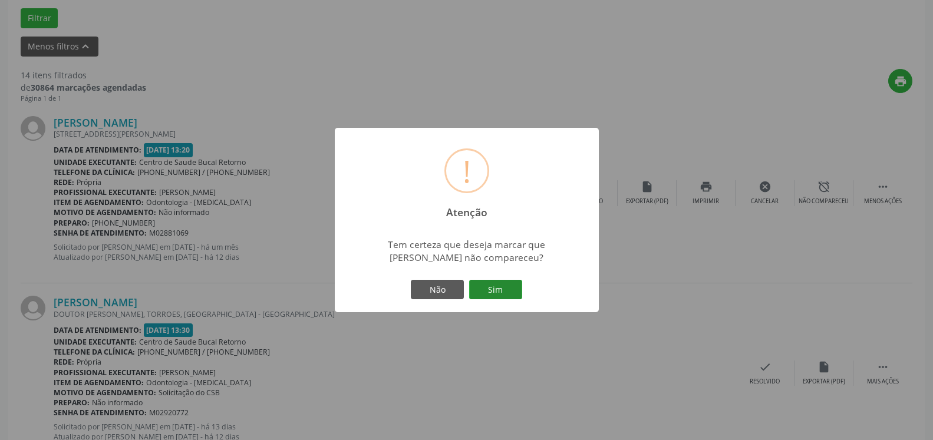
click at [501, 288] on button "Sim" at bounding box center [495, 290] width 53 height 20
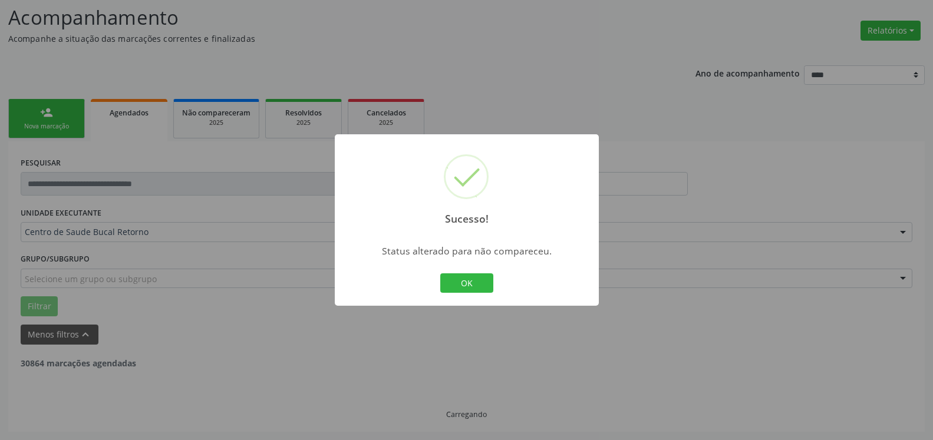
scroll to position [77, 0]
click at [468, 284] on button "OK" at bounding box center [466, 284] width 53 height 20
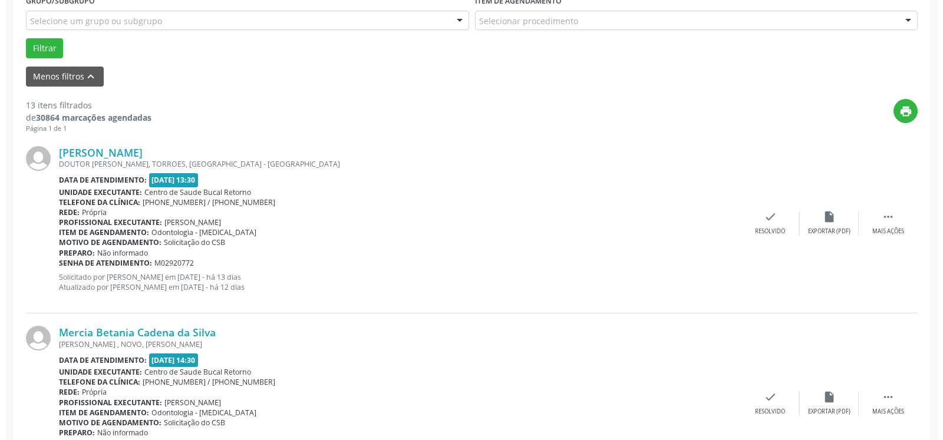
scroll to position [438, 0]
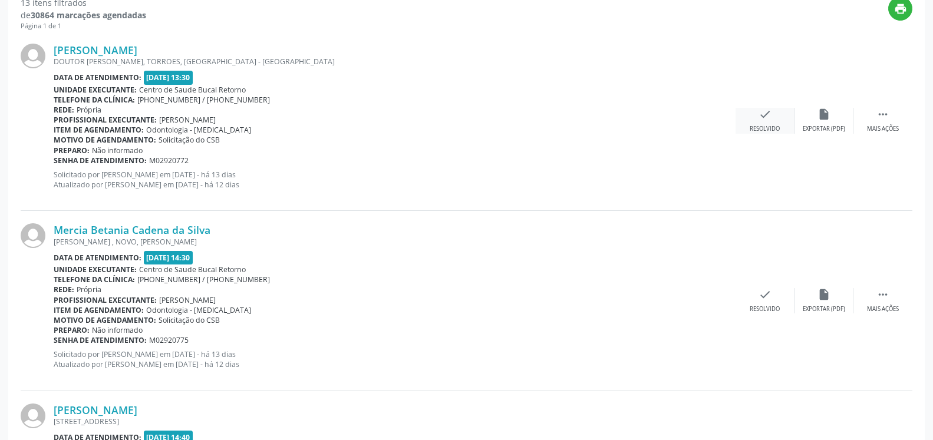
click at [776, 124] on div "check Resolvido" at bounding box center [765, 120] width 59 height 25
click at [776, 124] on div "Resolução de agendamento × Tem certeza que deseja marcar o agendamento de [PERS…" at bounding box center [466, 220] width 933 height 440
click at [768, 110] on icon "check" at bounding box center [765, 114] width 13 height 13
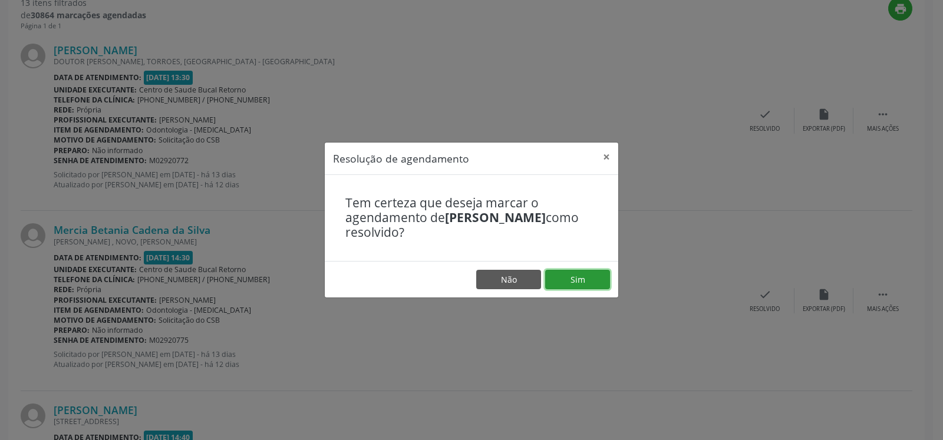
click at [575, 282] on button "Sim" at bounding box center [577, 280] width 65 height 20
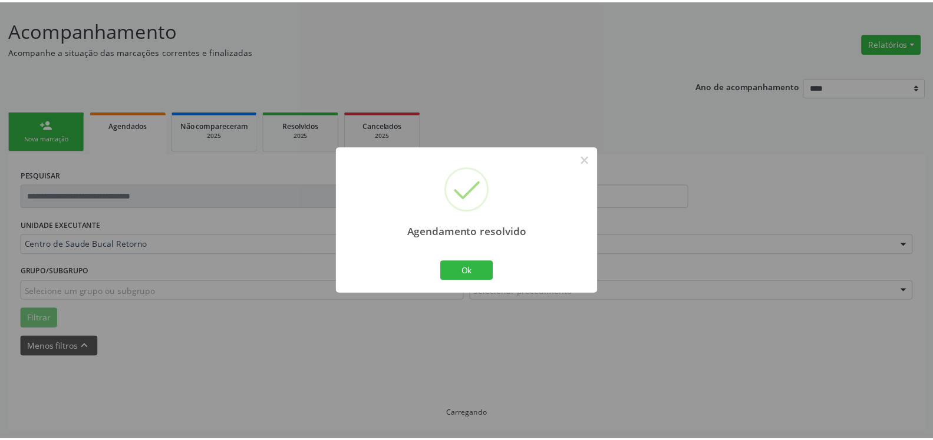
scroll to position [65, 0]
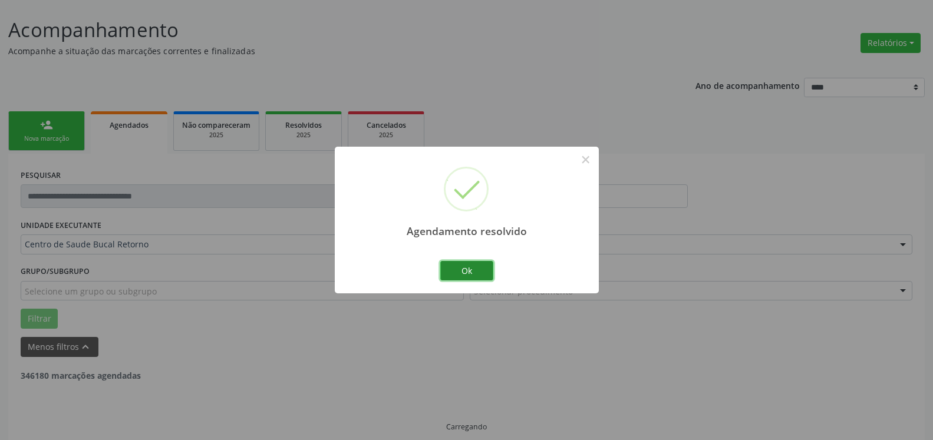
click at [470, 268] on button "Ok" at bounding box center [466, 271] width 53 height 20
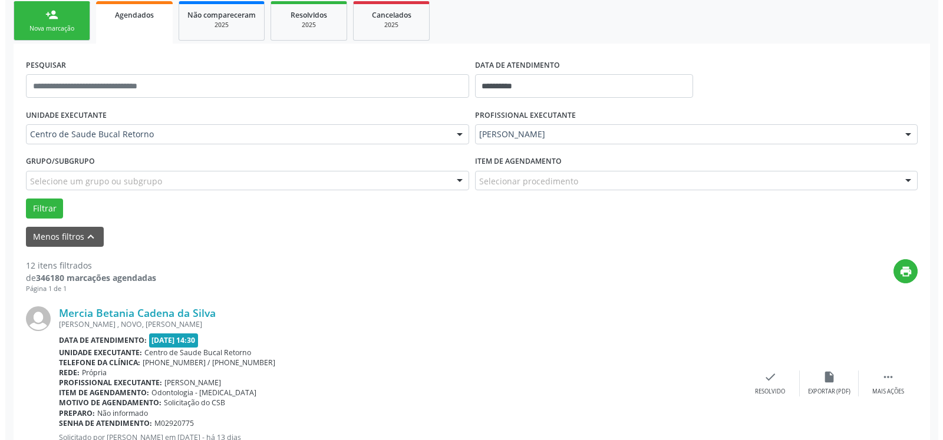
scroll to position [245, 0]
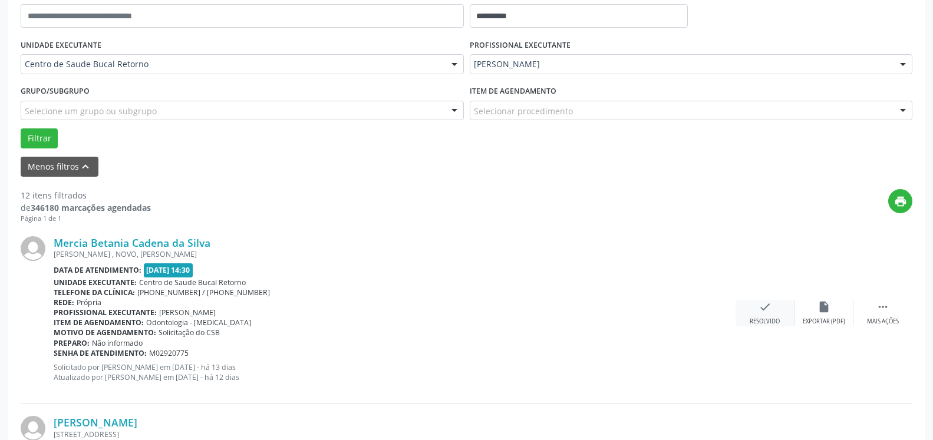
click at [764, 312] on icon "check" at bounding box center [765, 307] width 13 height 13
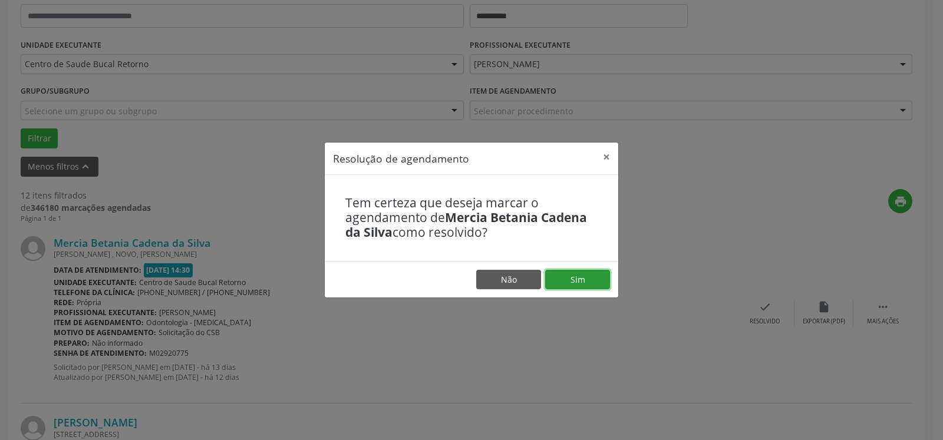
click at [577, 283] on button "Sim" at bounding box center [577, 280] width 65 height 20
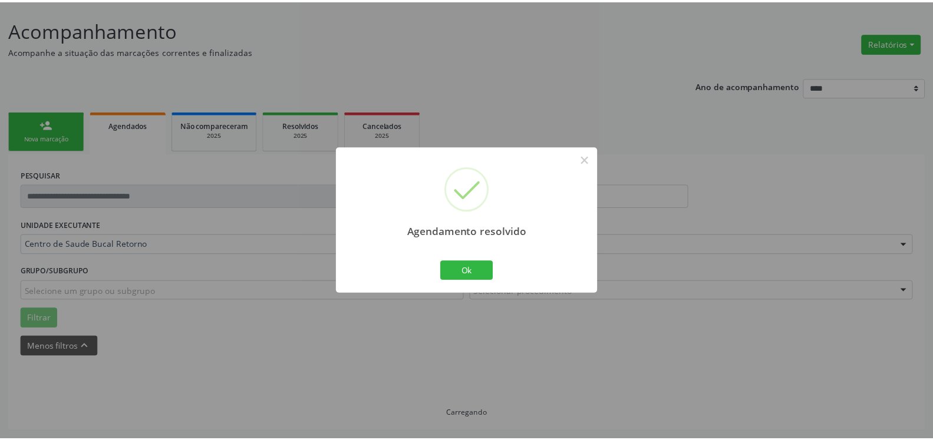
scroll to position [65, 0]
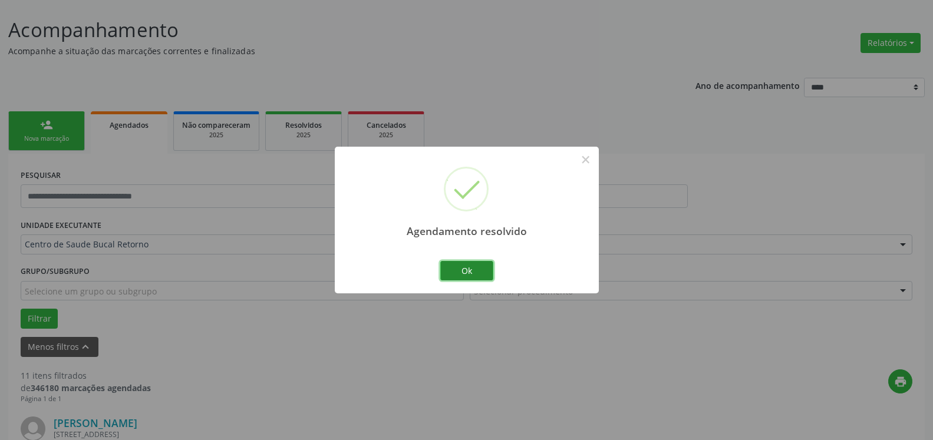
click at [483, 266] on button "Ok" at bounding box center [466, 271] width 53 height 20
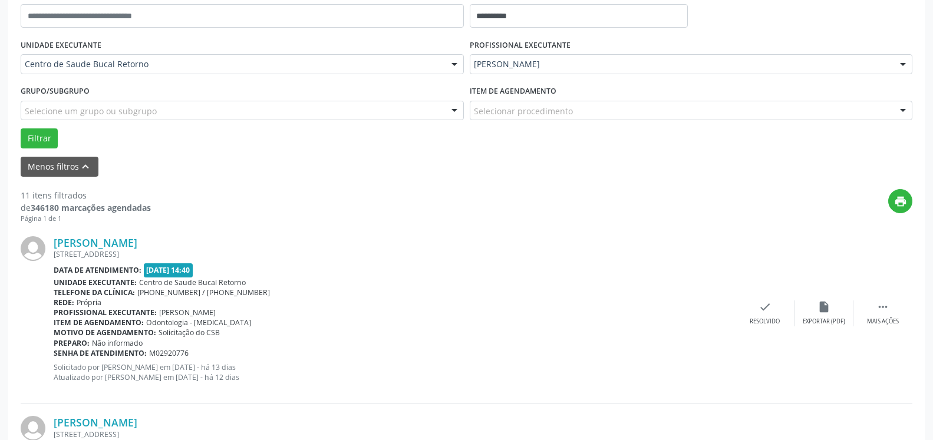
scroll to position [426, 0]
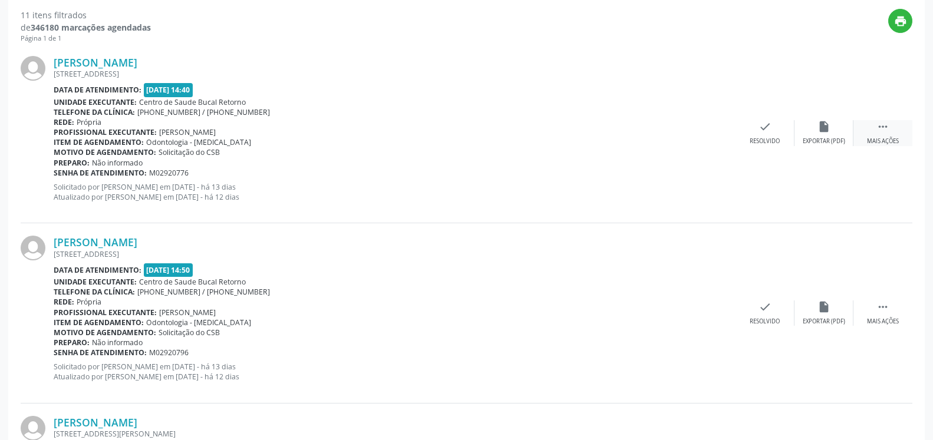
click at [883, 126] on icon "" at bounding box center [883, 126] width 13 height 13
click at [833, 136] on div "alarm_off Não compareceu" at bounding box center [824, 132] width 59 height 25
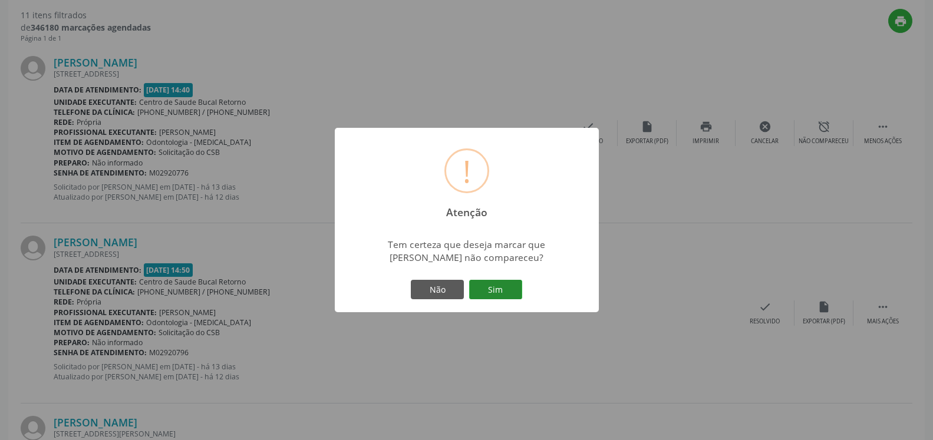
click at [499, 288] on button "Sim" at bounding box center [495, 290] width 53 height 20
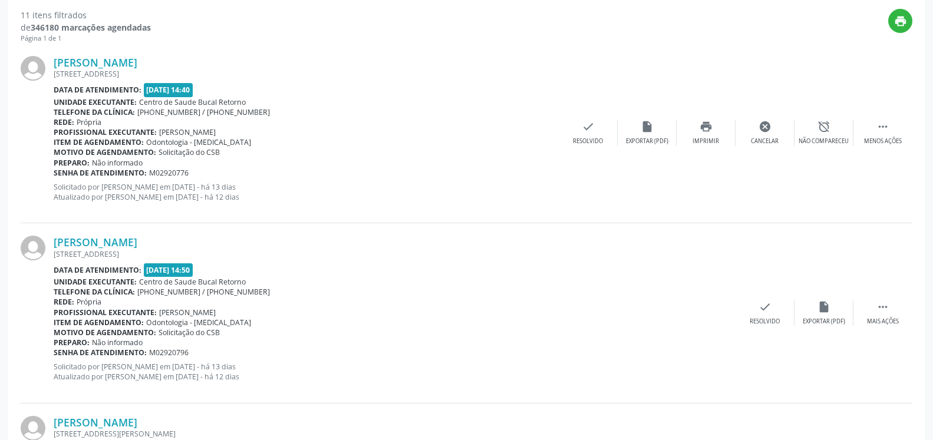
scroll to position [77, 0]
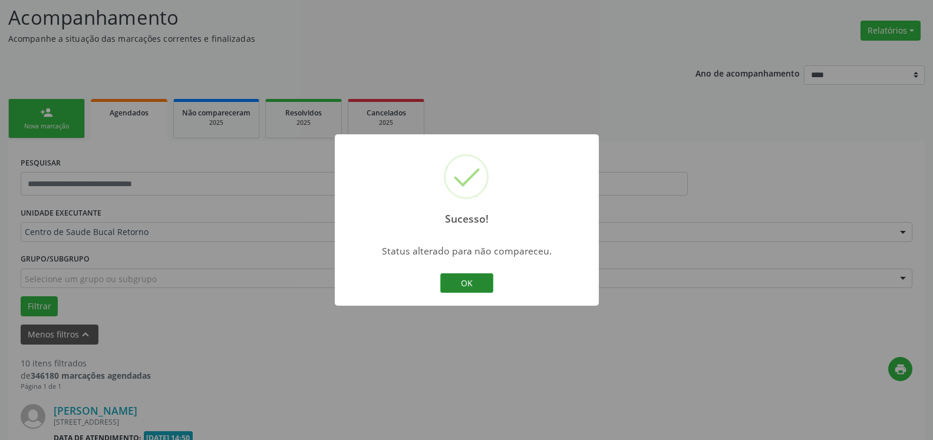
click at [467, 284] on button "OK" at bounding box center [466, 284] width 53 height 20
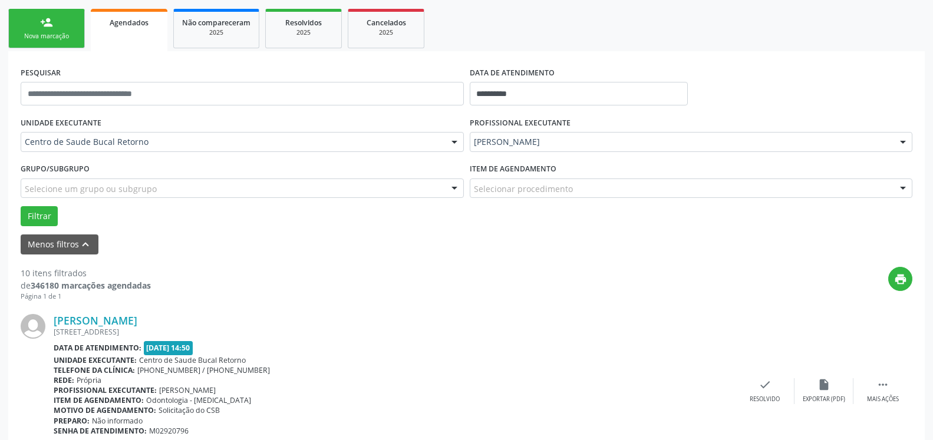
scroll to position [197, 0]
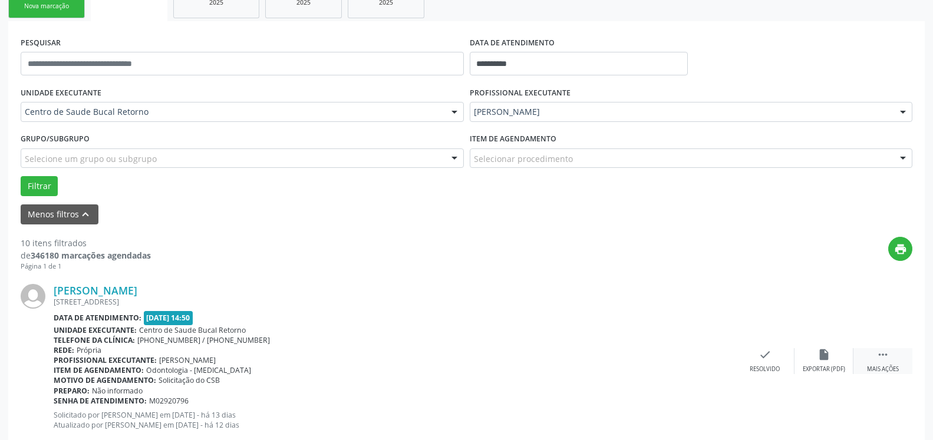
click at [880, 354] on icon "" at bounding box center [883, 354] width 13 height 13
click at [831, 355] on div "alarm_off Não compareceu" at bounding box center [824, 360] width 59 height 25
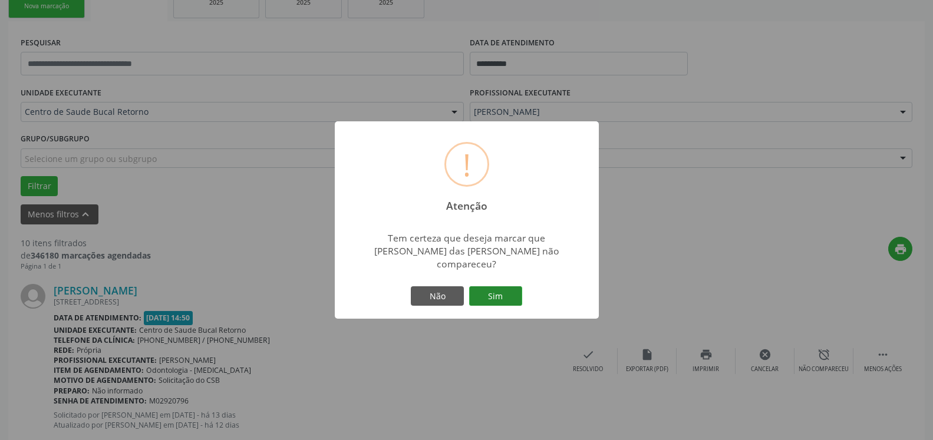
click at [495, 287] on button "Sim" at bounding box center [495, 297] width 53 height 20
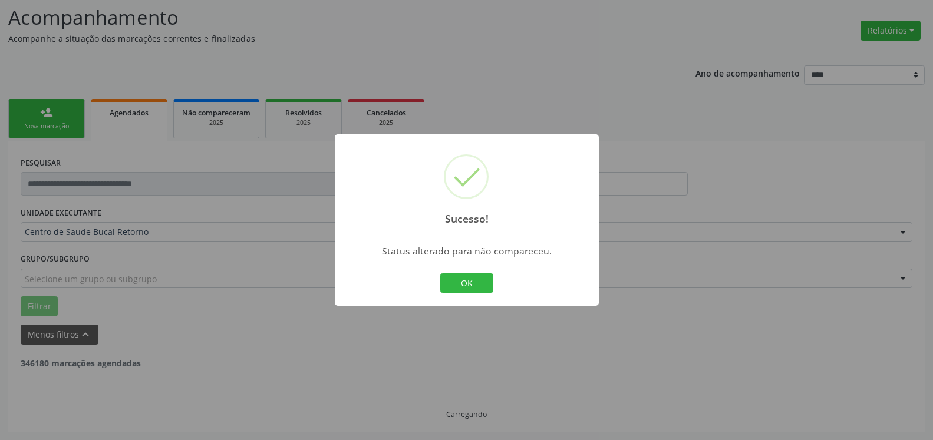
scroll to position [77, 0]
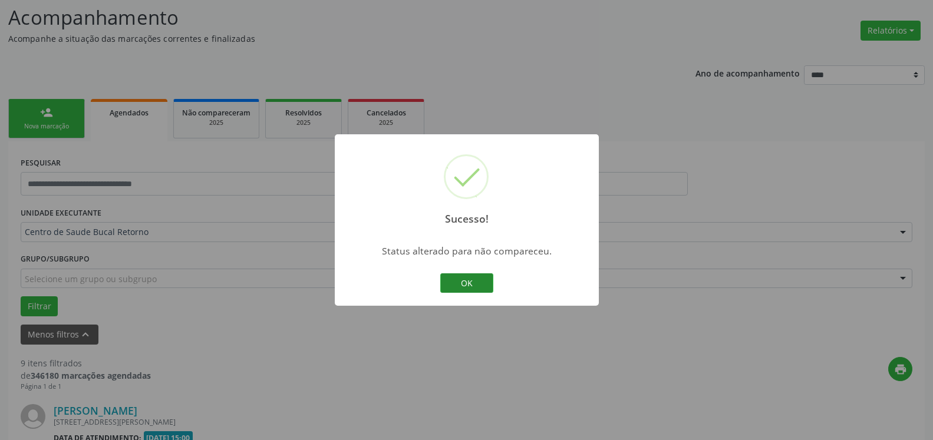
click at [475, 284] on button "OK" at bounding box center [466, 284] width 53 height 20
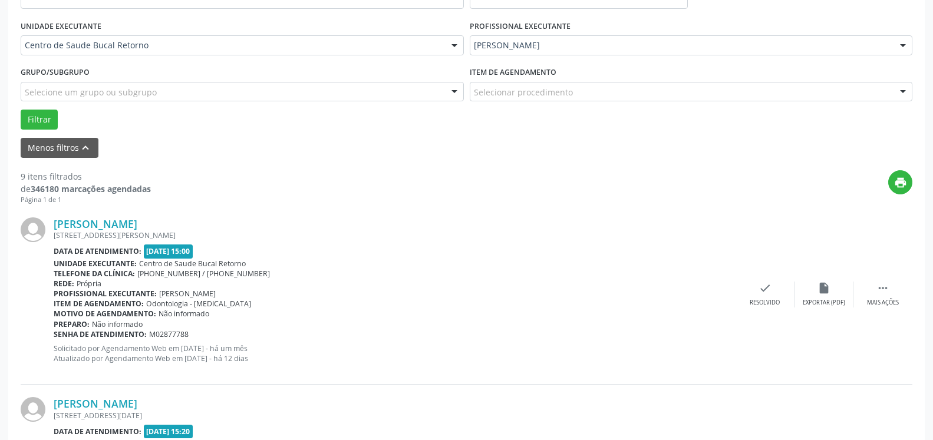
scroll to position [318, 0]
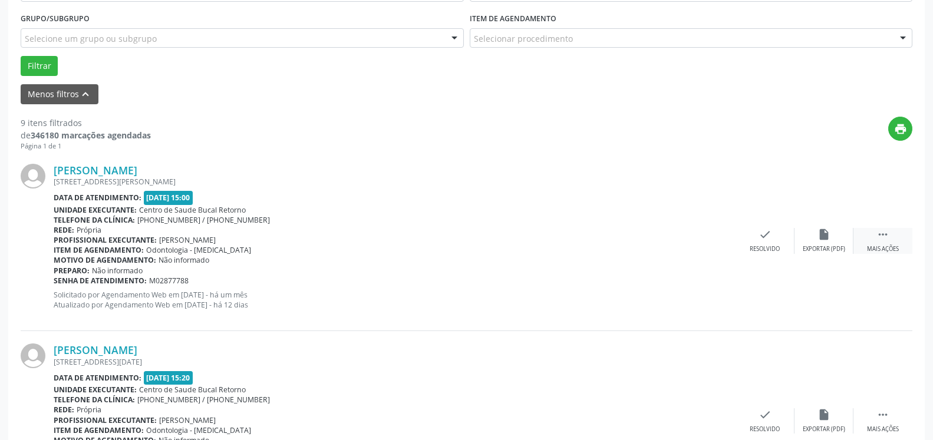
click at [886, 241] on icon "" at bounding box center [883, 234] width 13 height 13
click at [831, 241] on div "alarm_off Não compareceu" at bounding box center [824, 240] width 59 height 25
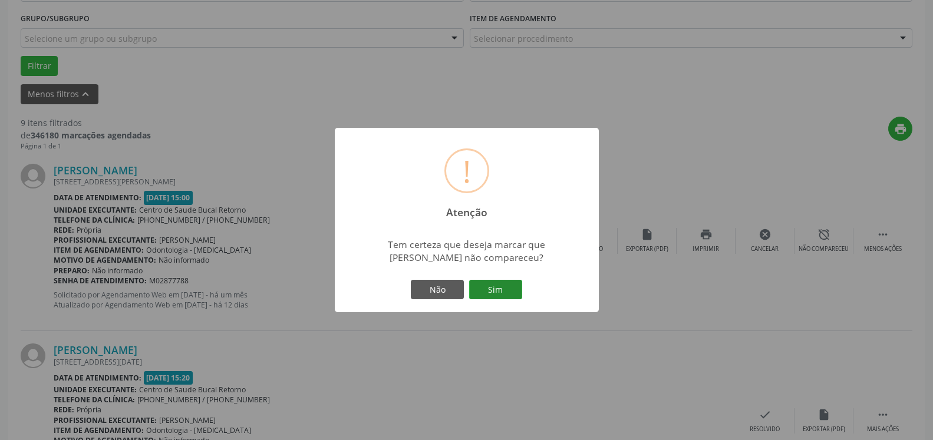
click at [502, 299] on button "Sim" at bounding box center [495, 290] width 53 height 20
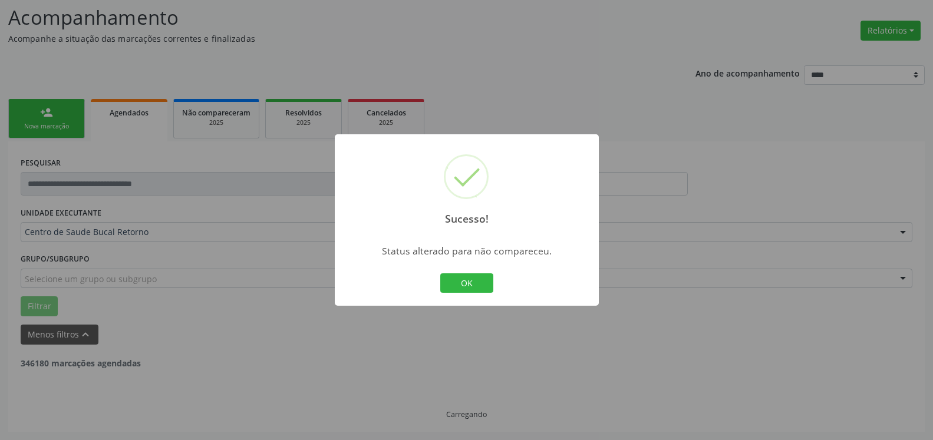
scroll to position [77, 0]
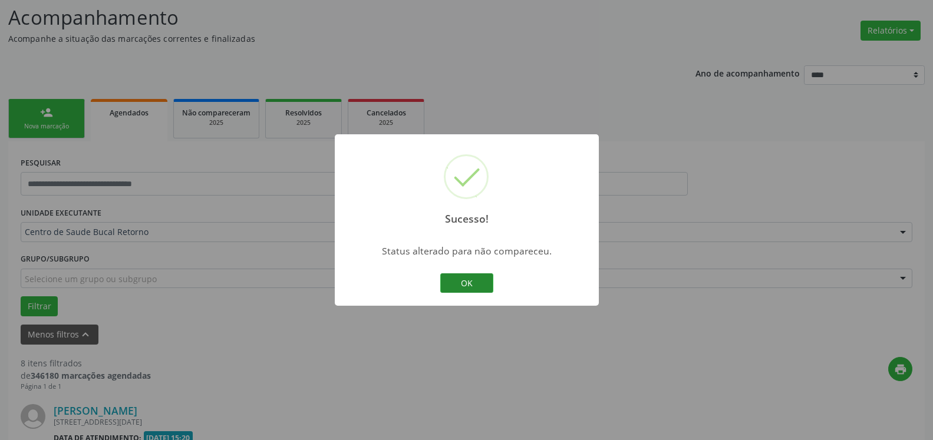
click at [478, 287] on button "OK" at bounding box center [466, 284] width 53 height 20
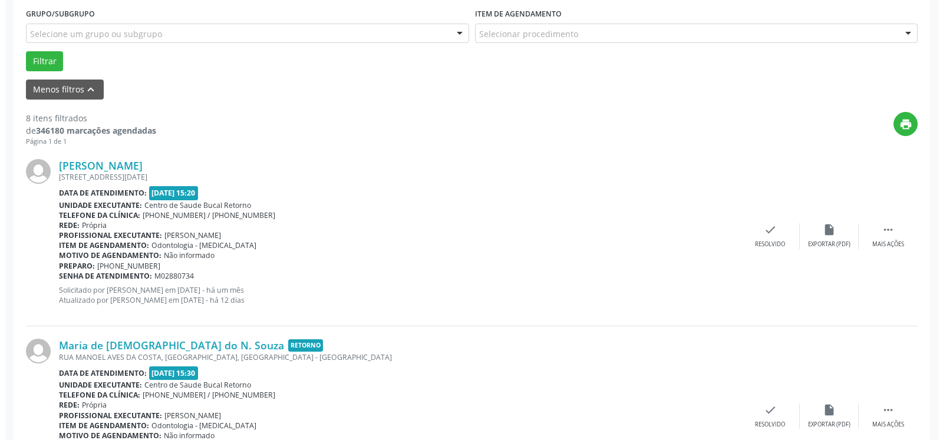
scroll to position [378, 0]
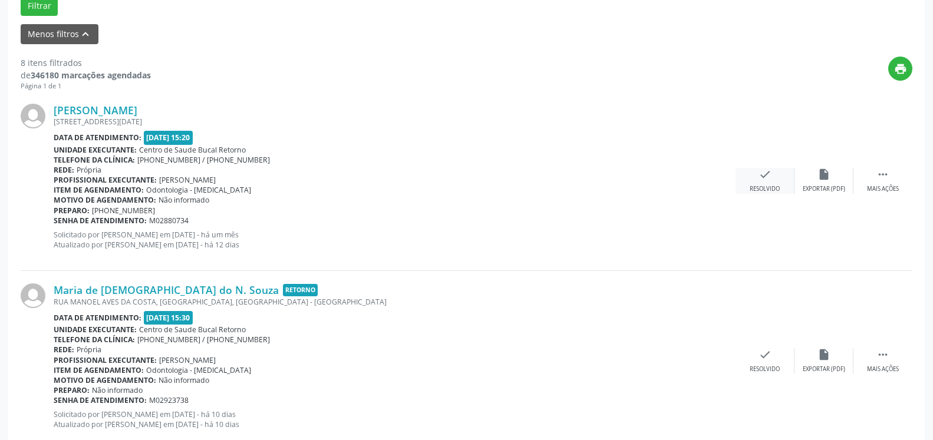
click at [762, 187] on div "Resolvido" at bounding box center [765, 189] width 30 height 8
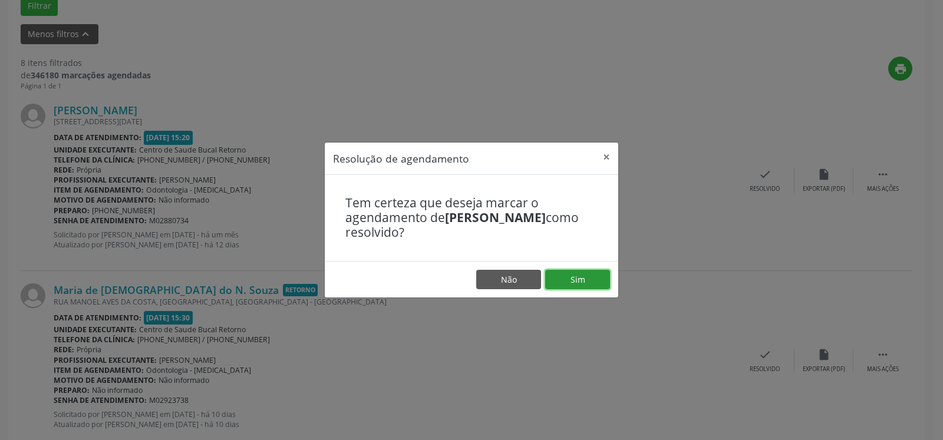
click at [589, 276] on button "Sim" at bounding box center [577, 280] width 65 height 20
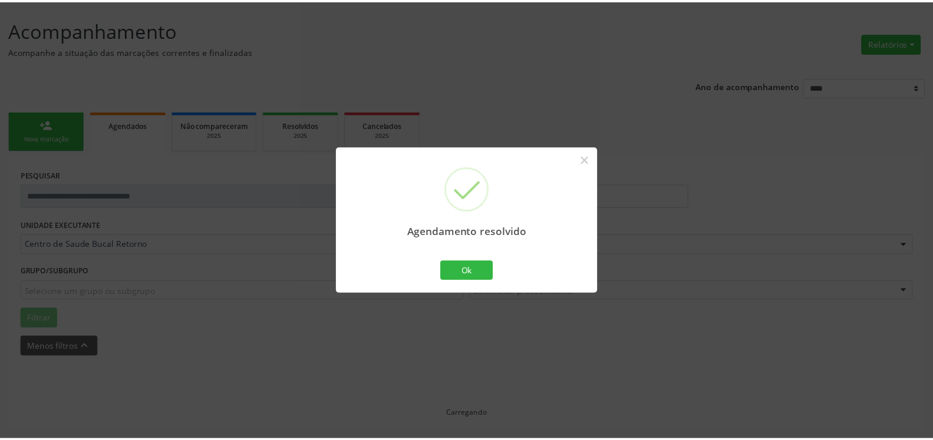
scroll to position [65, 0]
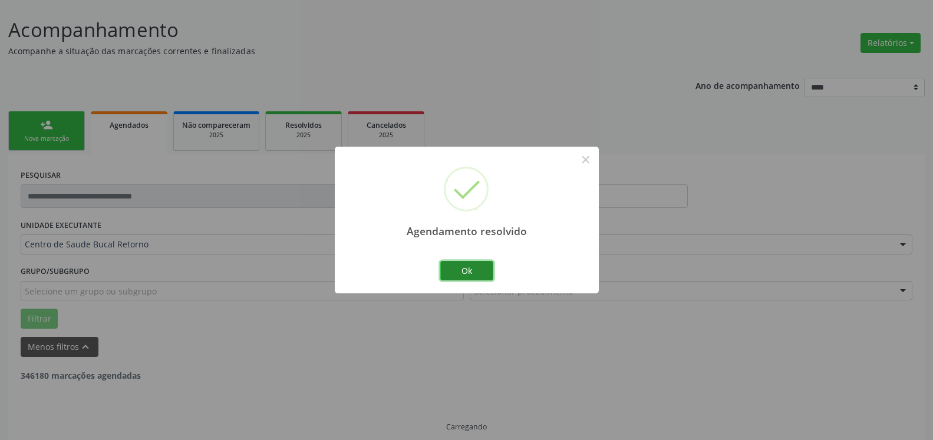
click at [476, 266] on button "Ok" at bounding box center [466, 271] width 53 height 20
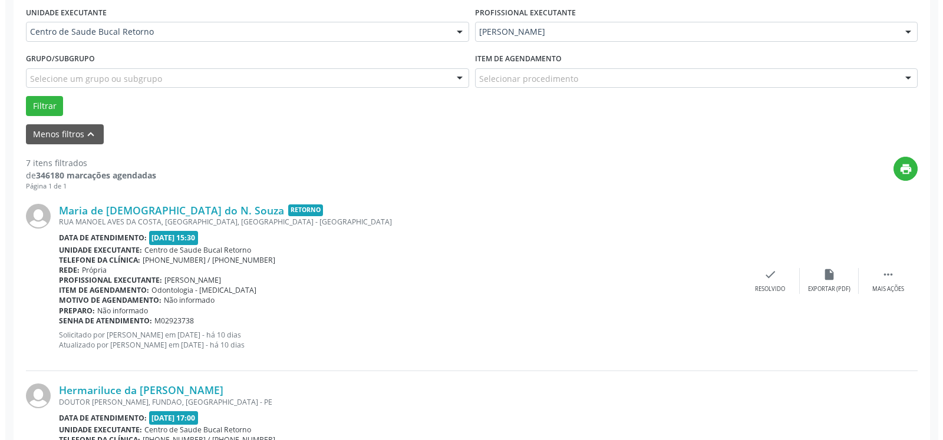
scroll to position [305, 0]
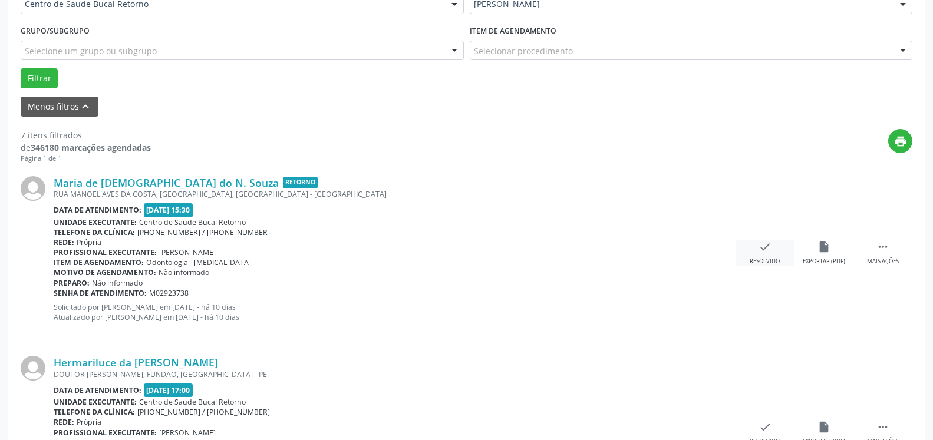
click at [766, 251] on icon "check" at bounding box center [765, 247] width 13 height 13
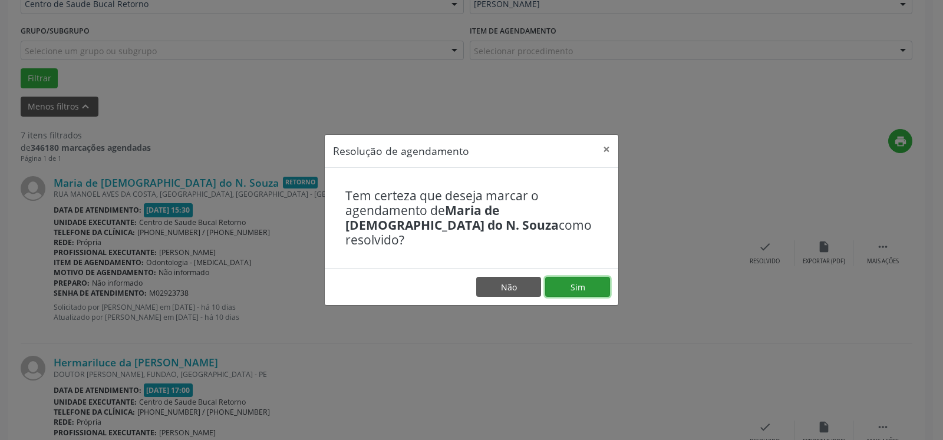
click at [592, 277] on button "Sim" at bounding box center [577, 287] width 65 height 20
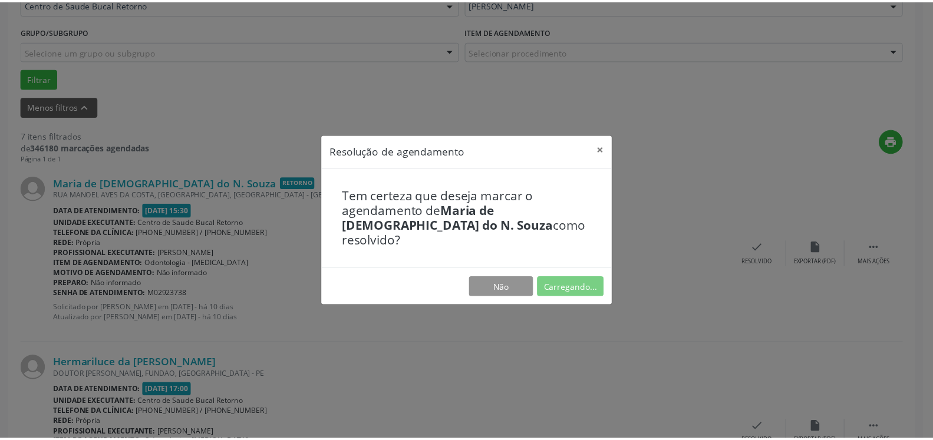
scroll to position [65, 0]
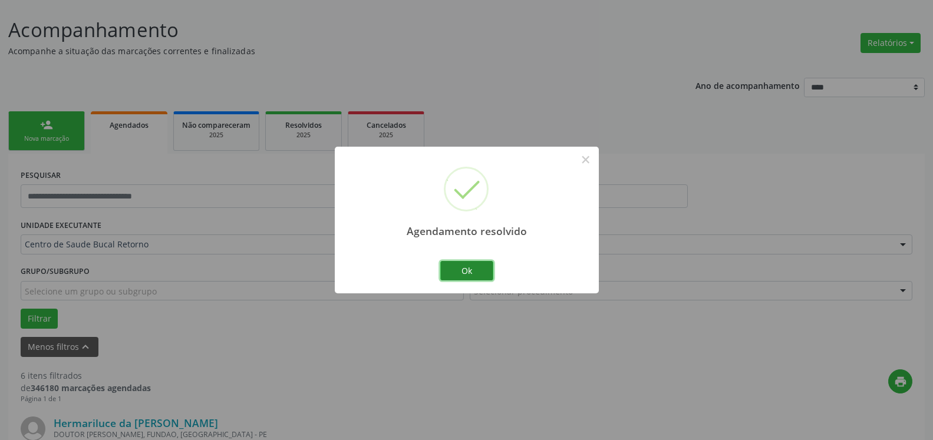
click at [472, 271] on button "Ok" at bounding box center [466, 271] width 53 height 20
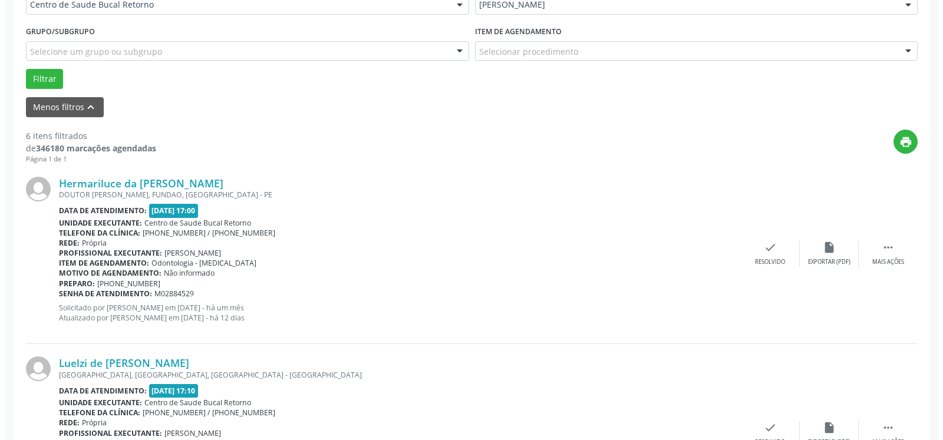
scroll to position [305, 0]
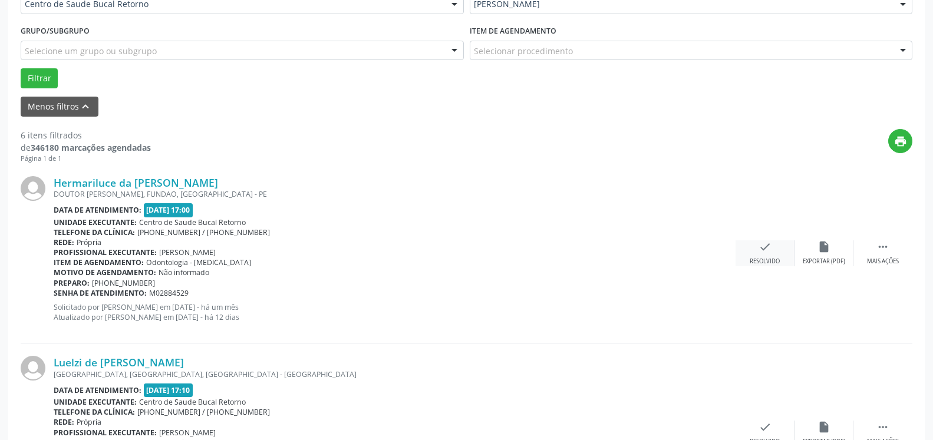
click at [766, 253] on icon "check" at bounding box center [765, 247] width 13 height 13
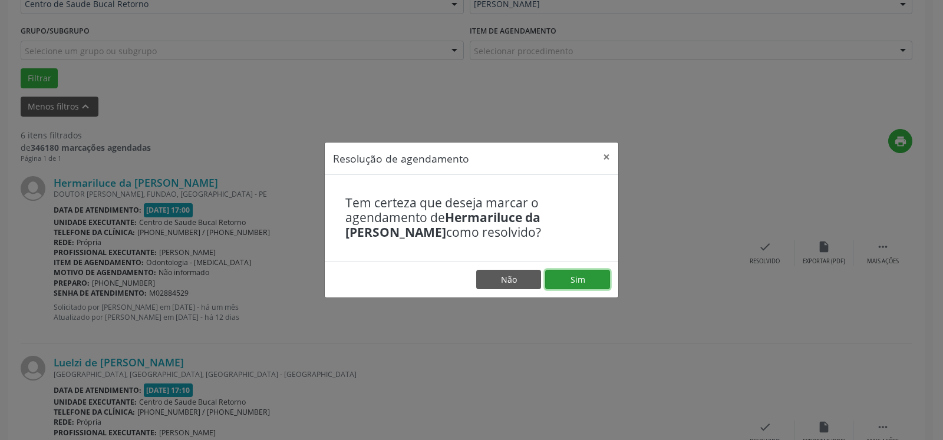
click at [572, 285] on button "Sim" at bounding box center [577, 280] width 65 height 20
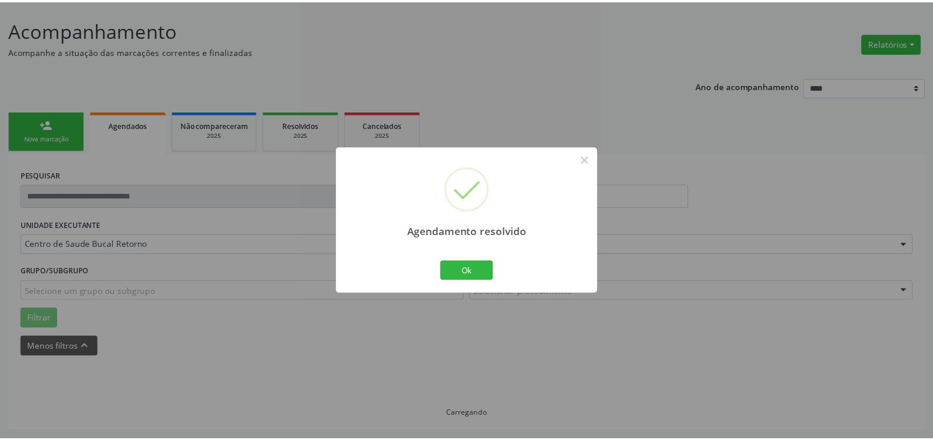
scroll to position [65, 0]
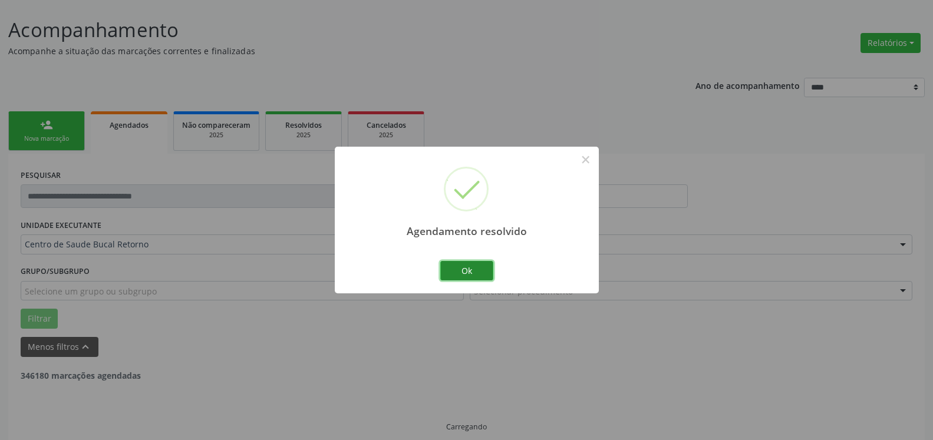
click at [486, 268] on button "Ok" at bounding box center [466, 271] width 53 height 20
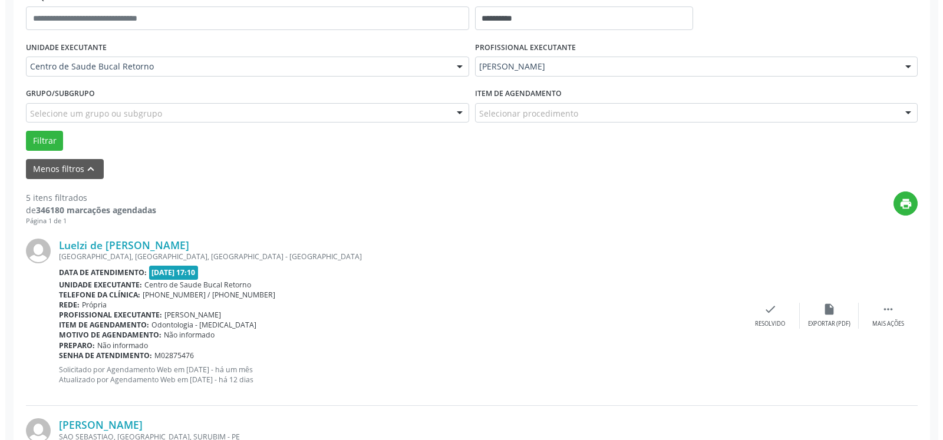
scroll to position [245, 0]
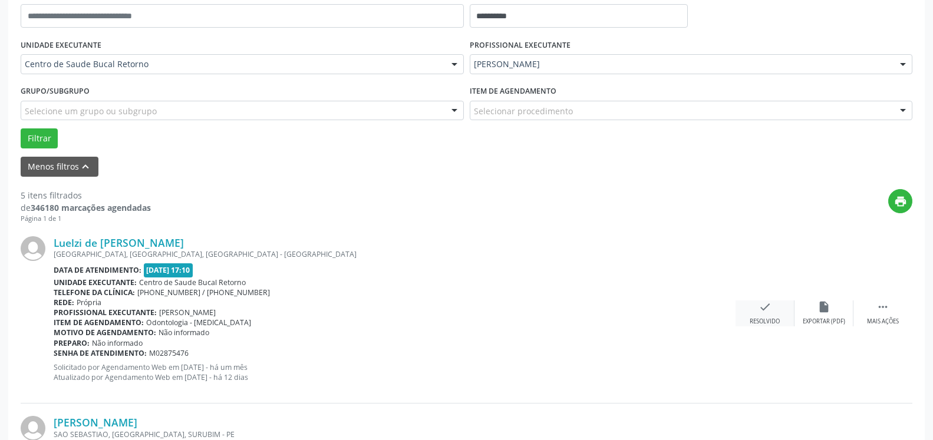
click at [760, 313] on icon "check" at bounding box center [765, 307] width 13 height 13
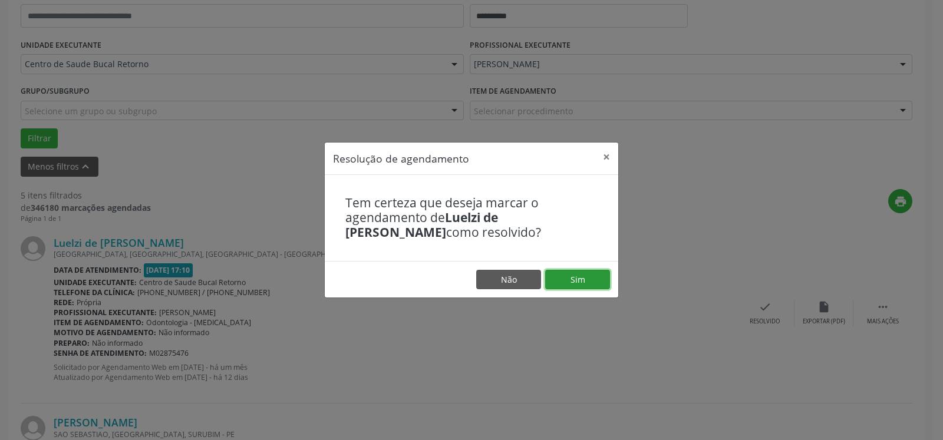
click at [570, 281] on button "Sim" at bounding box center [577, 280] width 65 height 20
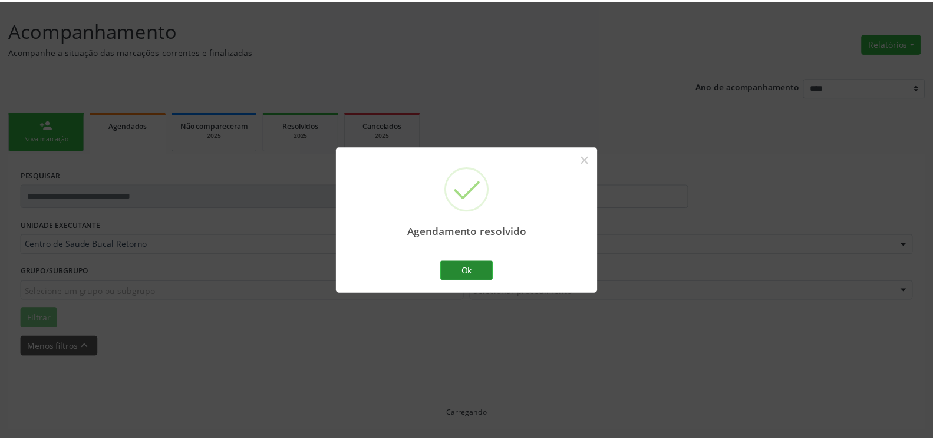
scroll to position [65, 0]
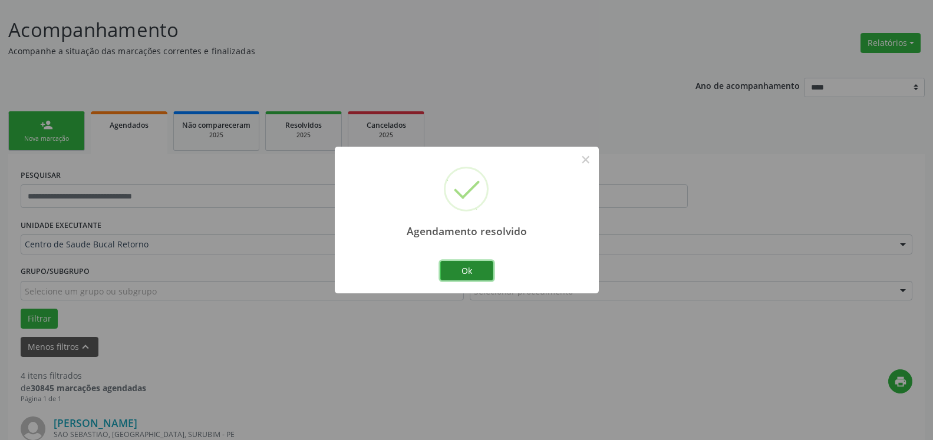
click at [457, 275] on button "Ok" at bounding box center [466, 271] width 53 height 20
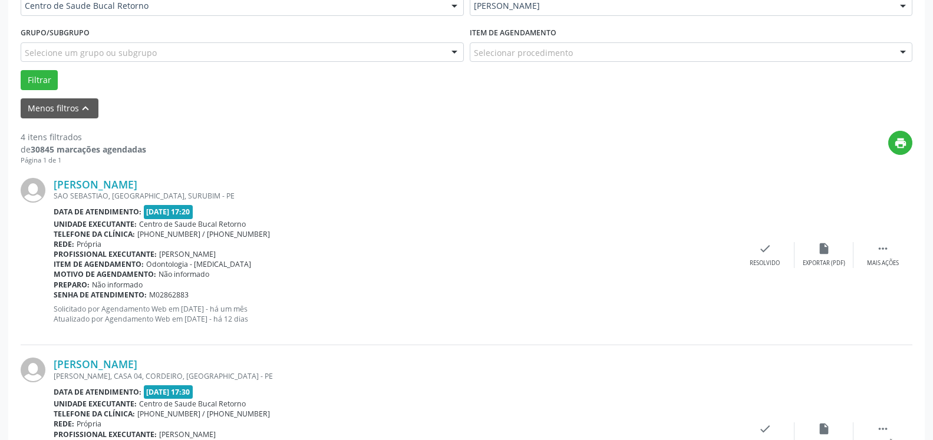
scroll to position [305, 0]
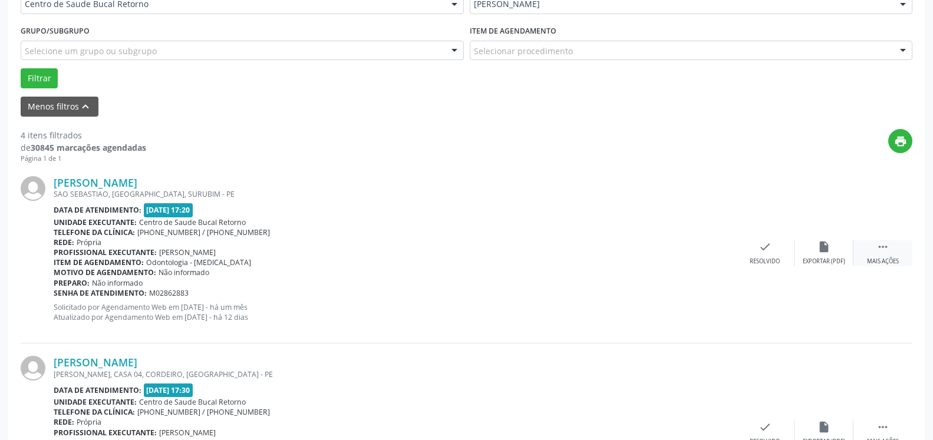
drag, startPoint x: 882, startPoint y: 253, endPoint x: 857, endPoint y: 262, distance: 27.0
click at [882, 254] on icon "" at bounding box center [883, 247] width 13 height 13
click at [826, 254] on icon "alarm_off" at bounding box center [824, 247] width 13 height 13
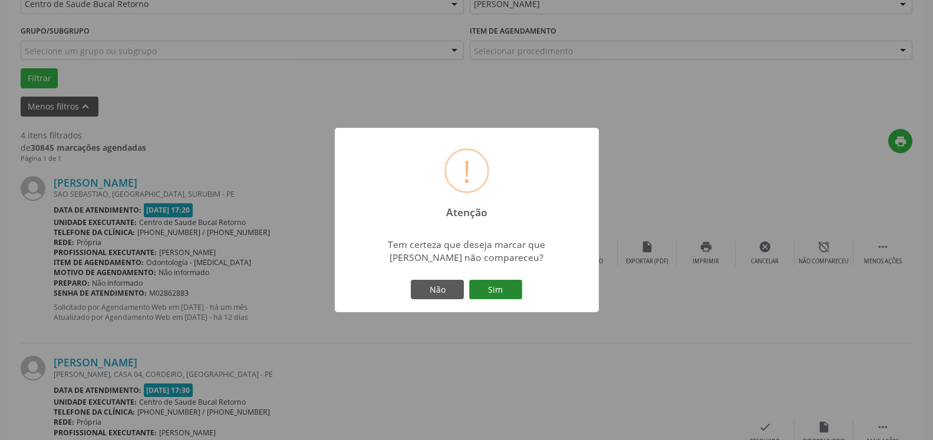
click at [496, 289] on button "Sim" at bounding box center [495, 290] width 53 height 20
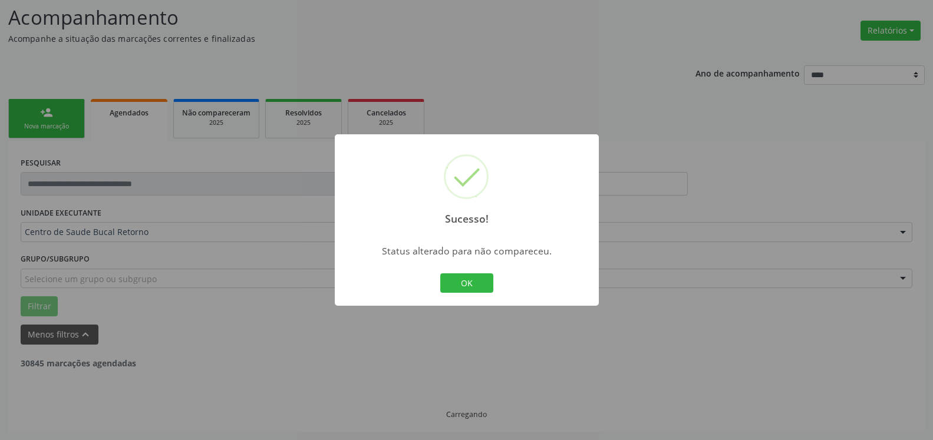
scroll to position [77, 0]
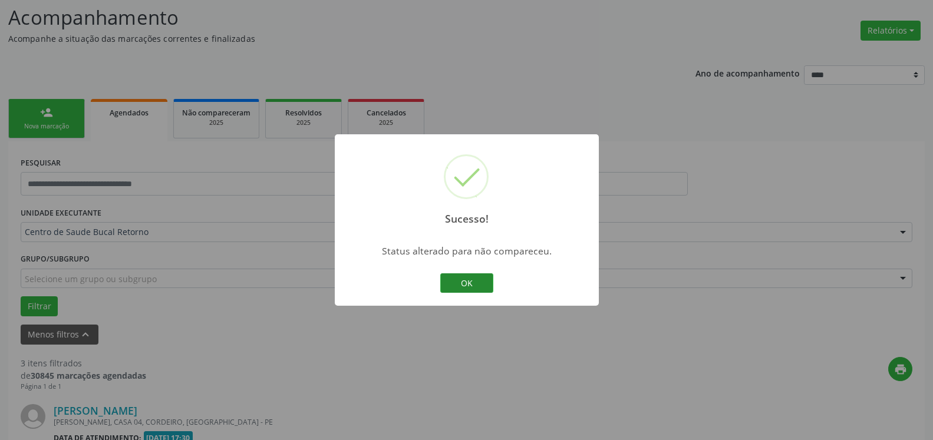
click at [463, 282] on button "OK" at bounding box center [466, 284] width 53 height 20
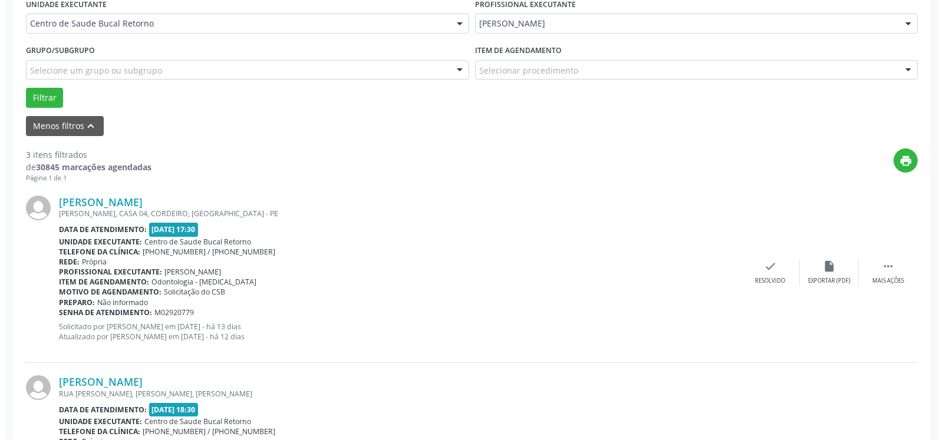
scroll to position [318, 0]
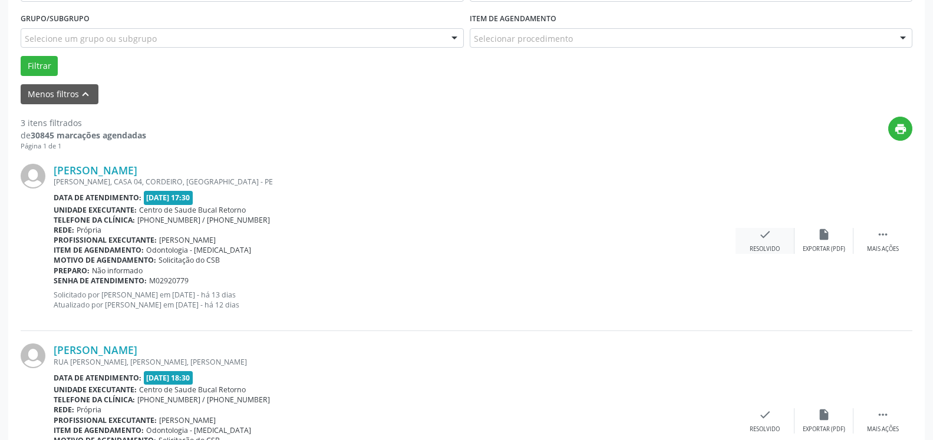
click at [750, 238] on div "check Resolvido" at bounding box center [765, 240] width 59 height 25
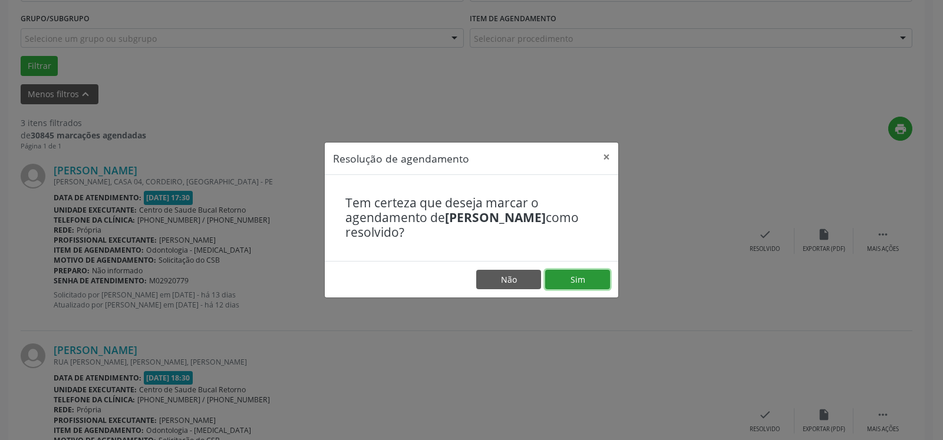
click at [574, 282] on button "Sim" at bounding box center [577, 280] width 65 height 20
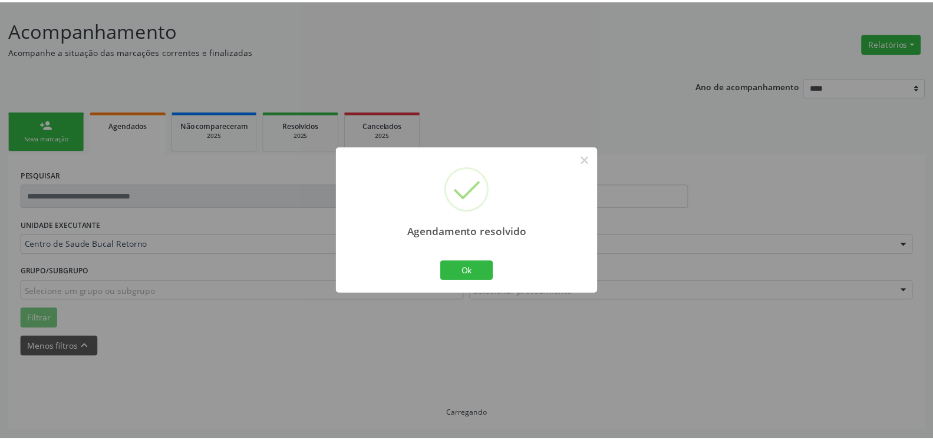
scroll to position [65, 0]
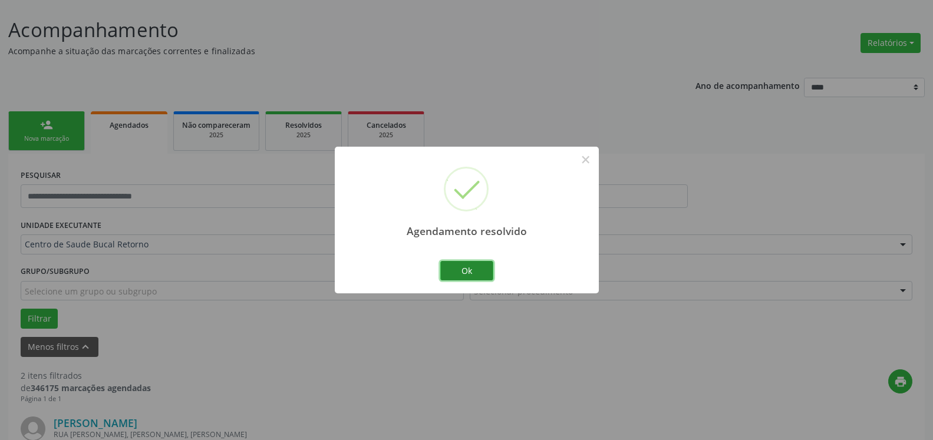
click at [463, 275] on button "Ok" at bounding box center [466, 271] width 53 height 20
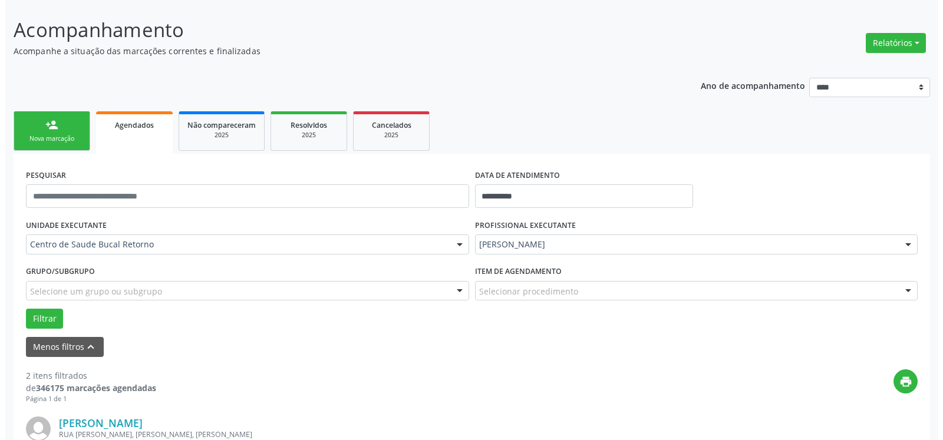
scroll to position [245, 0]
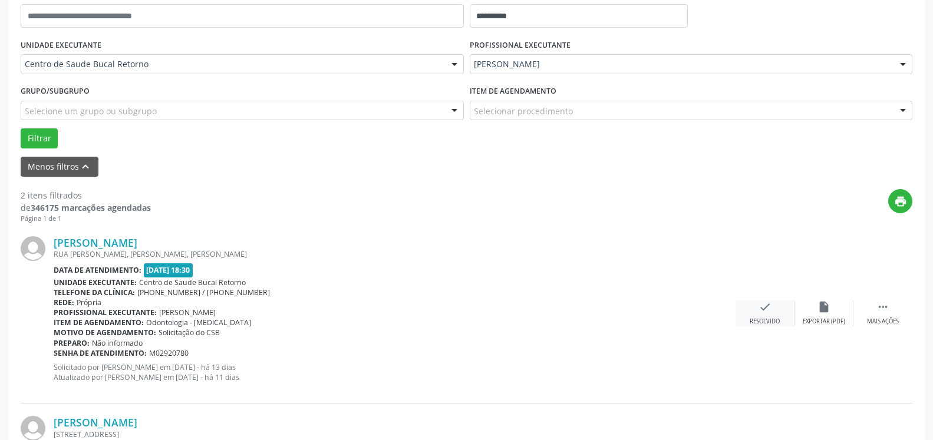
click at [758, 318] on div "check Resolvido" at bounding box center [765, 313] width 59 height 25
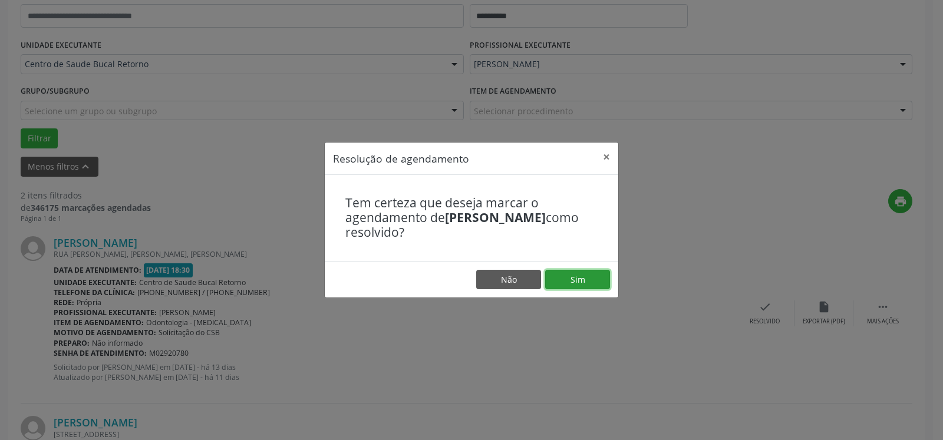
click at [589, 276] on button "Sim" at bounding box center [577, 280] width 65 height 20
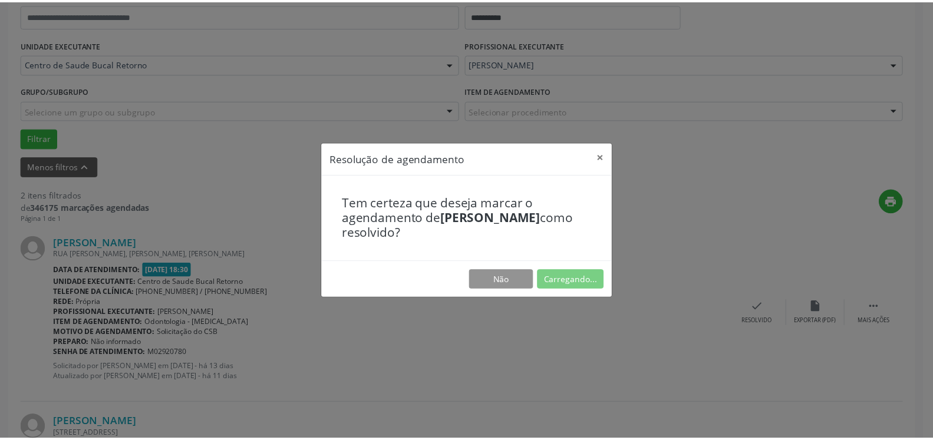
scroll to position [65, 0]
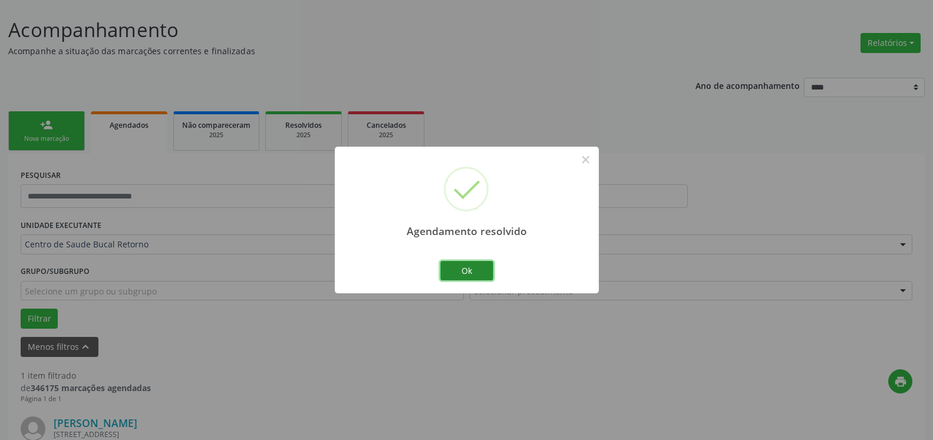
click at [459, 265] on button "Ok" at bounding box center [466, 271] width 53 height 20
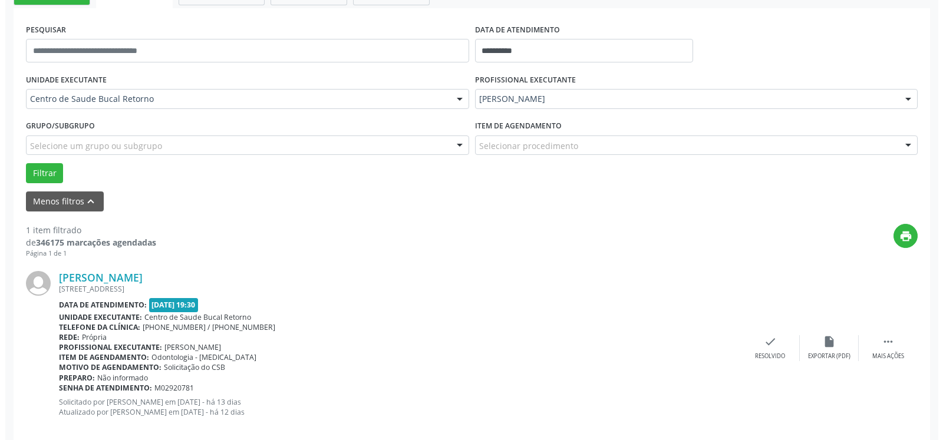
scroll to position [229, 0]
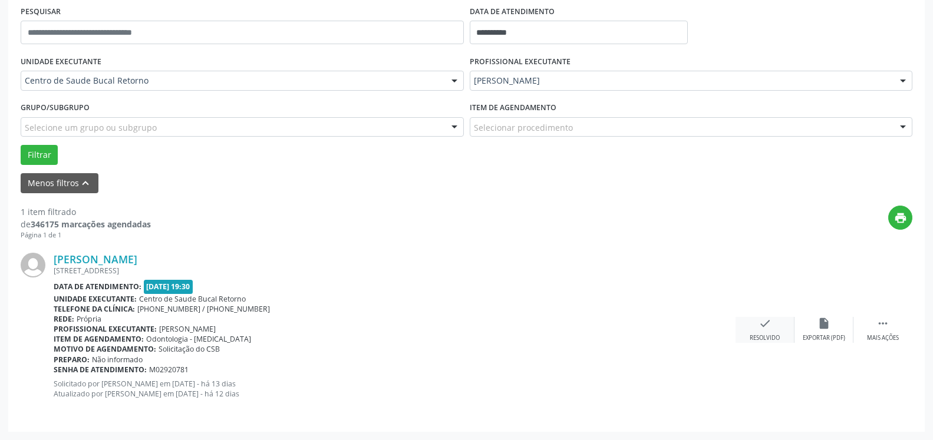
click at [771, 334] on div "check Resolvido" at bounding box center [765, 329] width 59 height 25
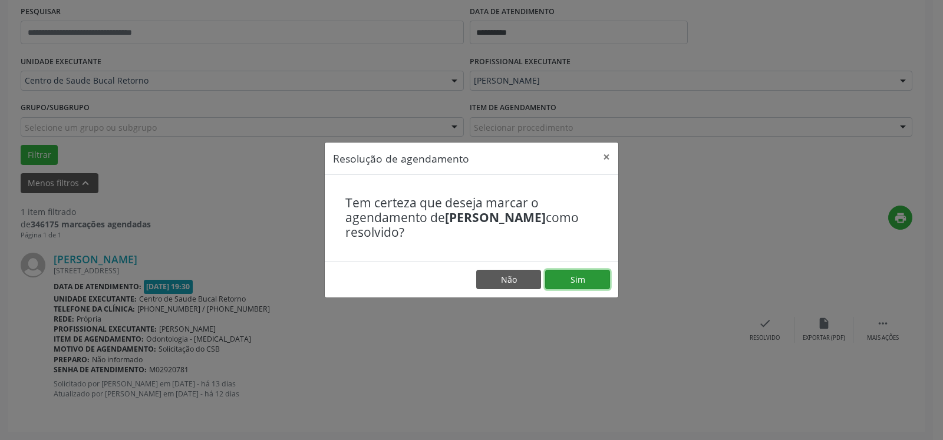
click at [588, 279] on button "Sim" at bounding box center [577, 280] width 65 height 20
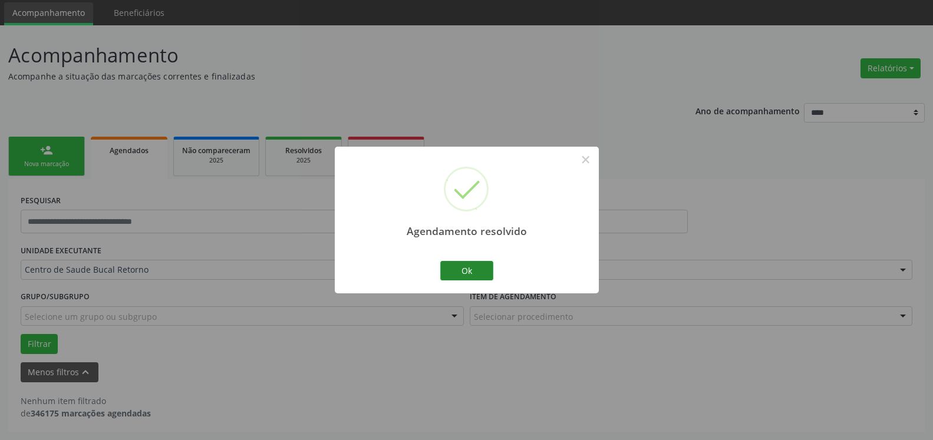
scroll to position [39, 0]
click at [476, 274] on button "Ok" at bounding box center [466, 271] width 53 height 20
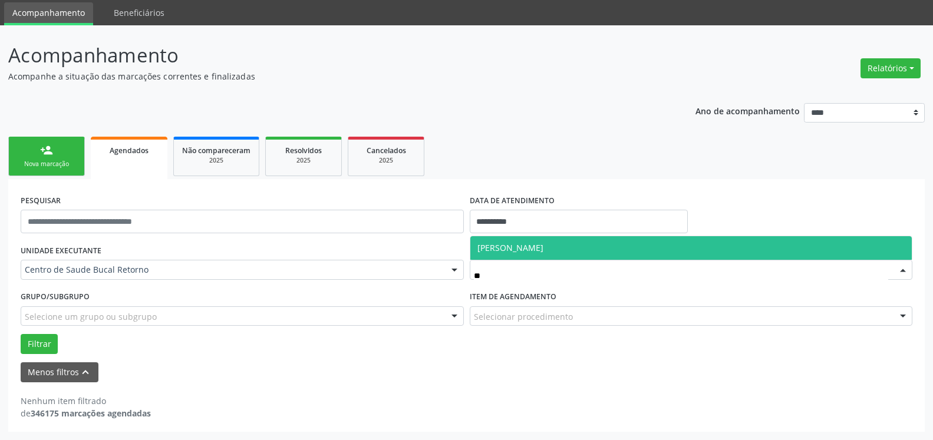
type input "***"
click at [640, 248] on span "[PERSON_NAME]" at bounding box center [691, 248] width 442 height 24
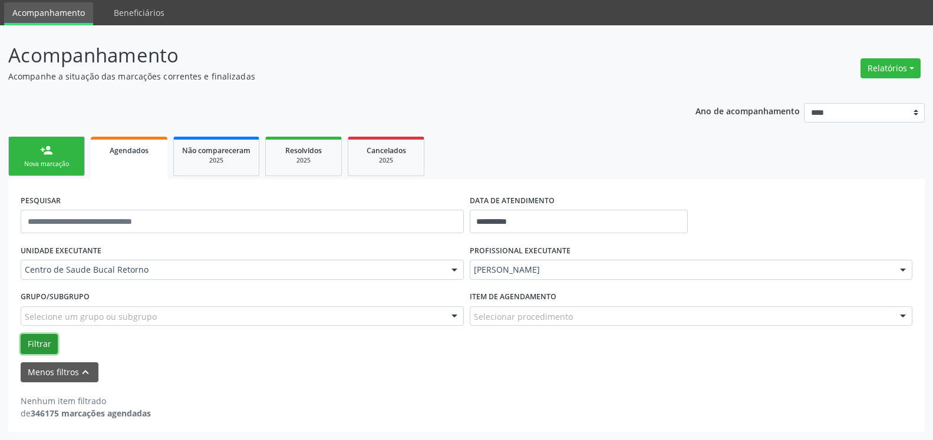
click at [36, 340] on button "Filtrar" at bounding box center [39, 344] width 37 height 20
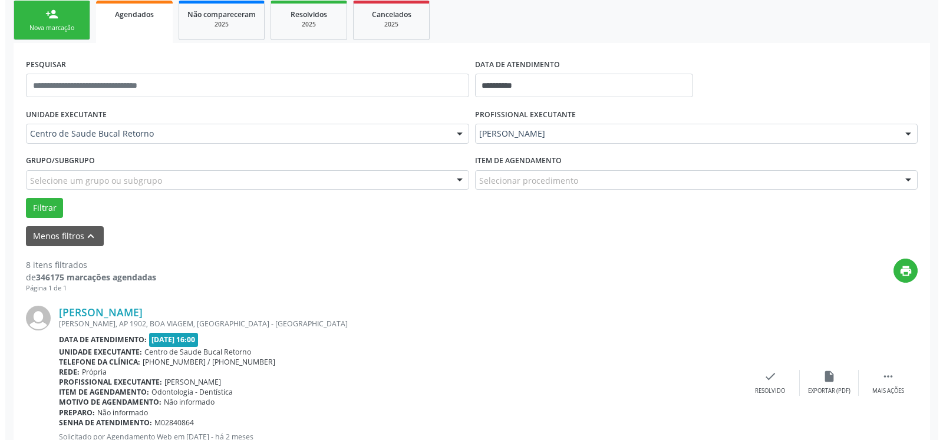
scroll to position [160, 0]
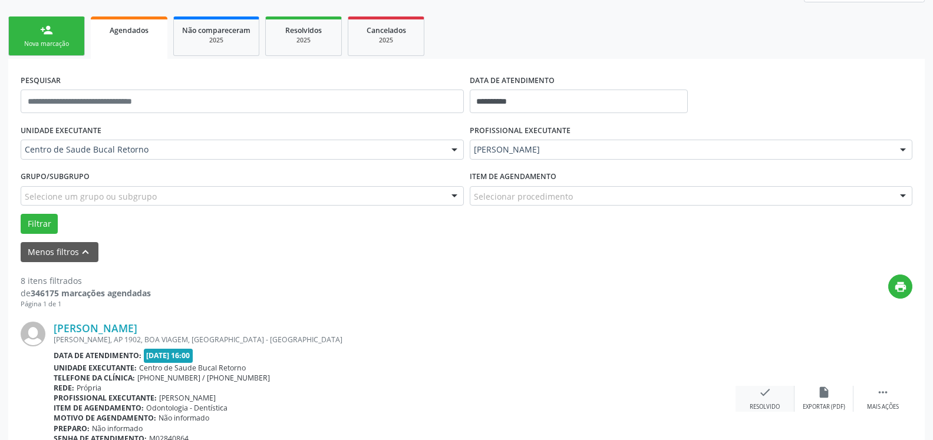
click at [771, 396] on icon "check" at bounding box center [765, 392] width 13 height 13
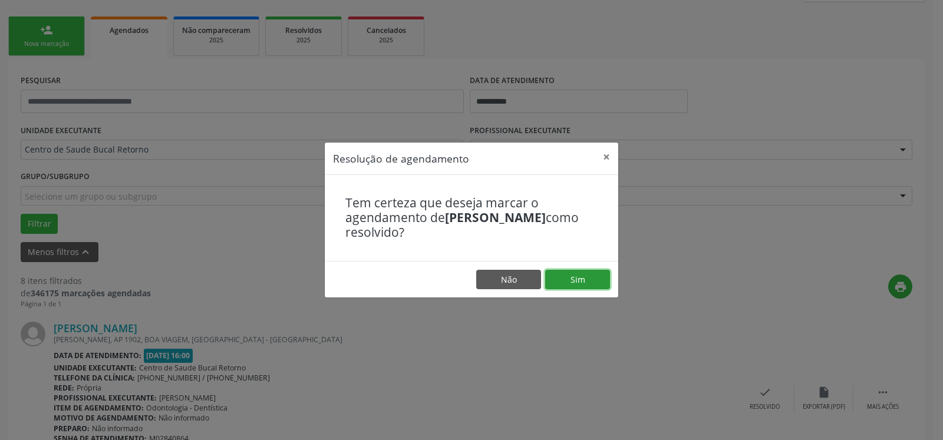
click at [576, 283] on button "Sim" at bounding box center [577, 280] width 65 height 20
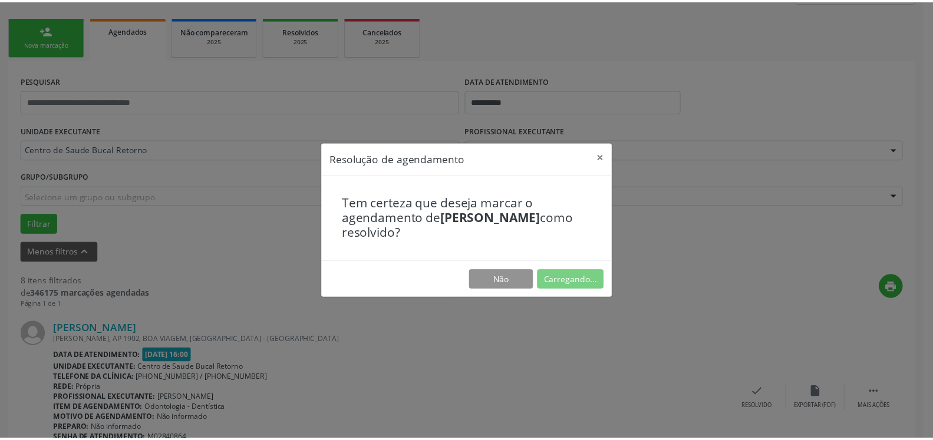
scroll to position [65, 0]
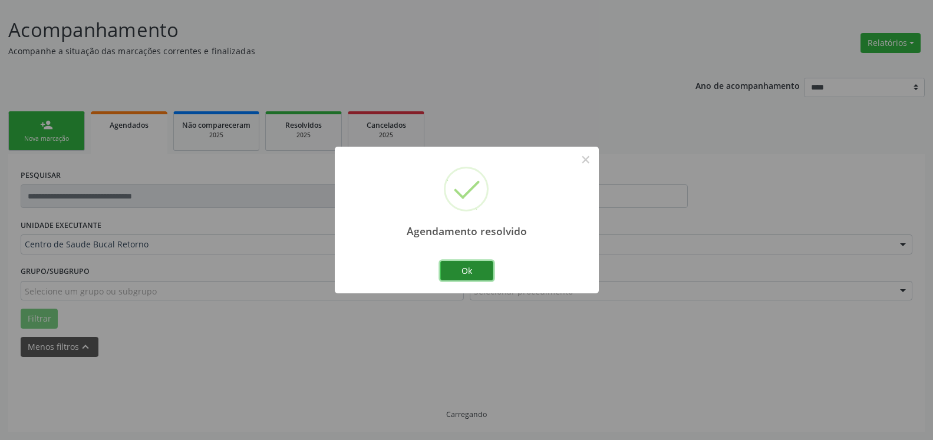
click at [477, 268] on button "Ok" at bounding box center [466, 271] width 53 height 20
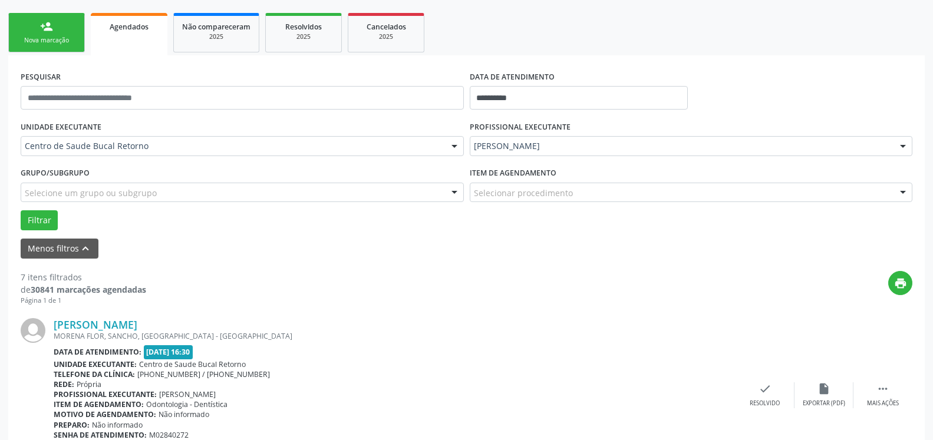
scroll to position [185, 0]
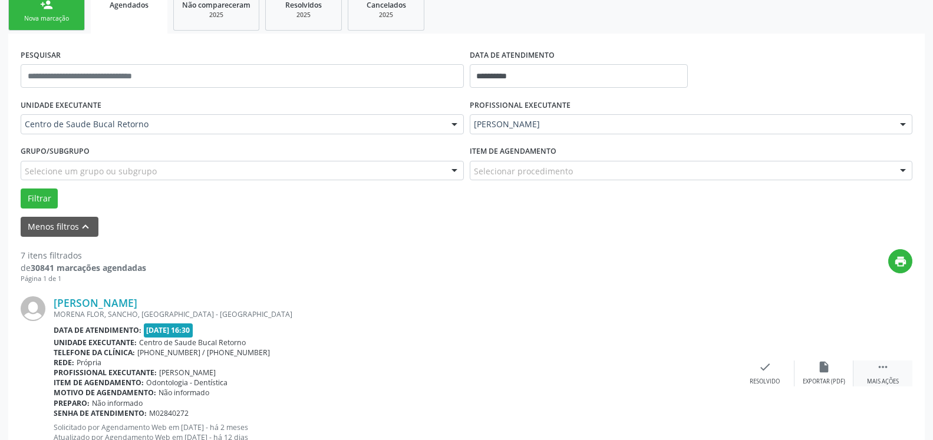
click at [878, 369] on icon "" at bounding box center [883, 367] width 13 height 13
click at [825, 368] on icon "alarm_off" at bounding box center [824, 367] width 13 height 13
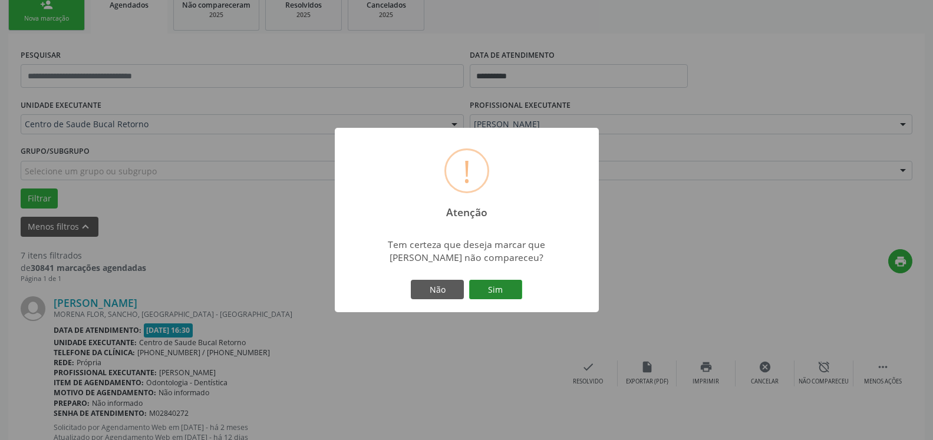
click at [496, 293] on button "Sim" at bounding box center [495, 290] width 53 height 20
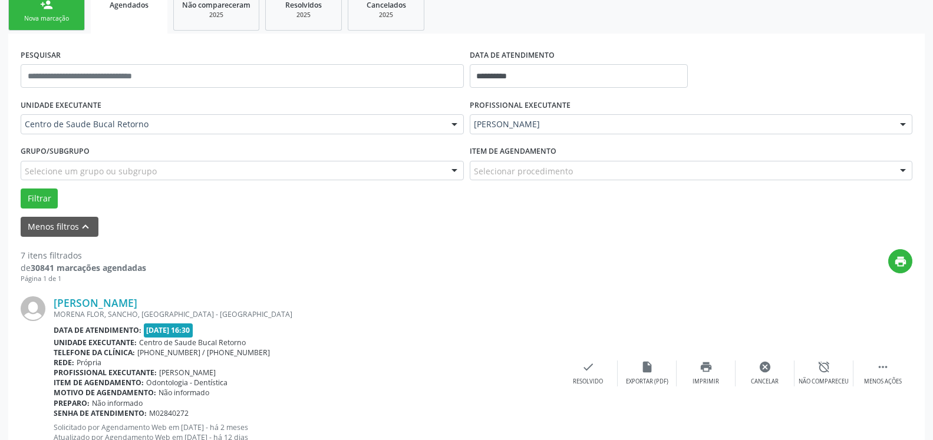
scroll to position [77, 0]
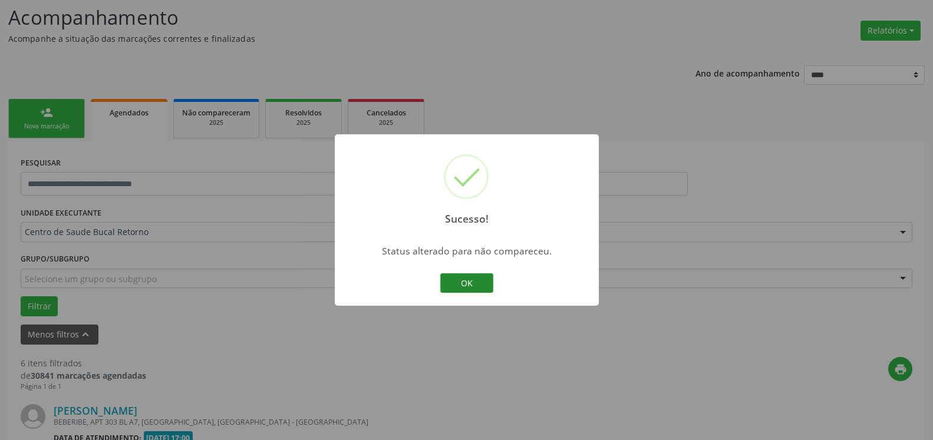
click at [463, 286] on button "OK" at bounding box center [466, 284] width 53 height 20
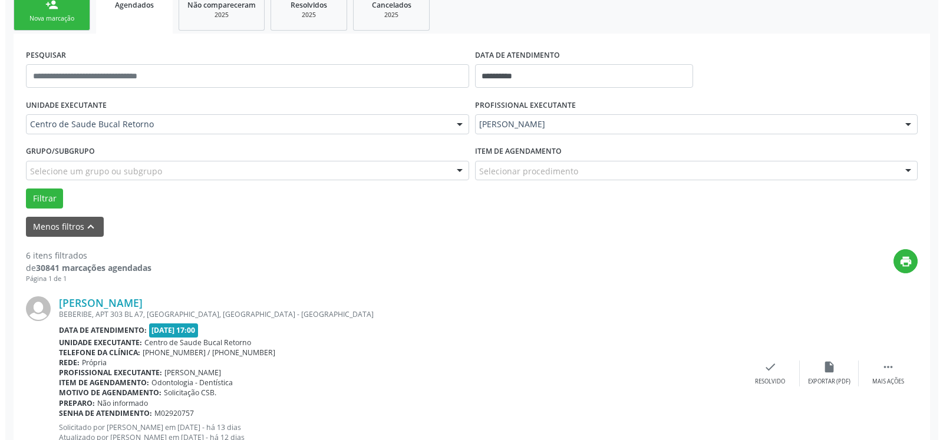
scroll to position [197, 0]
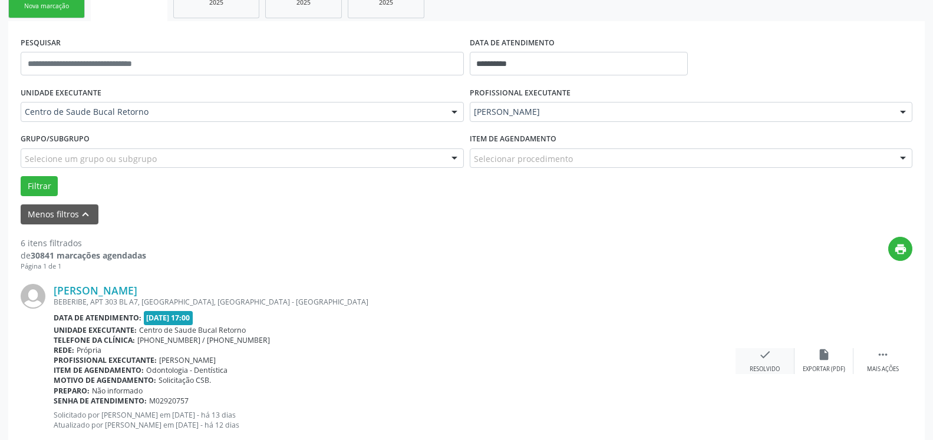
drag, startPoint x: 768, startPoint y: 347, endPoint x: 765, endPoint y: 355, distance: 8.0
click at [768, 351] on div "[PERSON_NAME] [GEOGRAPHIC_DATA], APT 303 BL A7, [GEOGRAPHIC_DATA], [GEOGRAPHIC_…" at bounding box center [467, 362] width 892 height 180
click at [764, 358] on icon "check" at bounding box center [765, 354] width 13 height 13
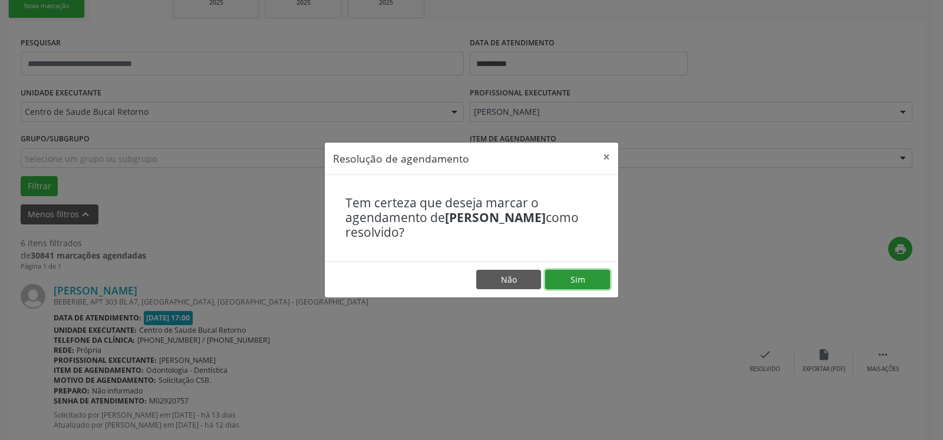
click at [570, 273] on button "Sim" at bounding box center [577, 280] width 65 height 20
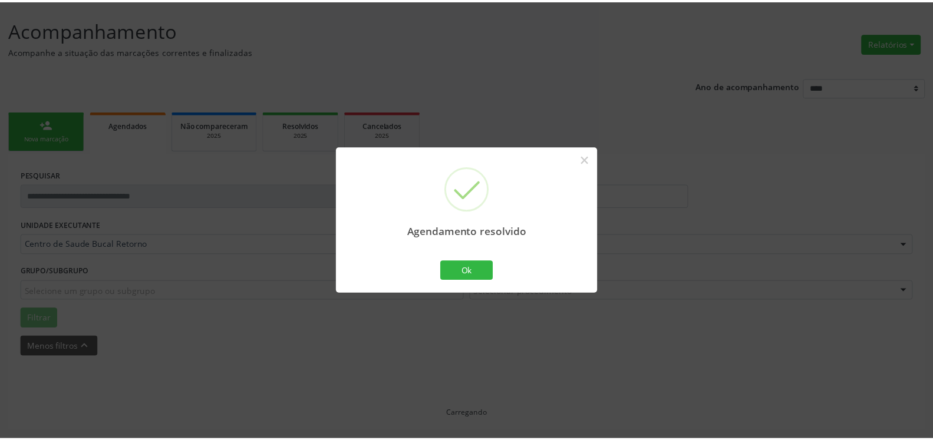
scroll to position [65, 0]
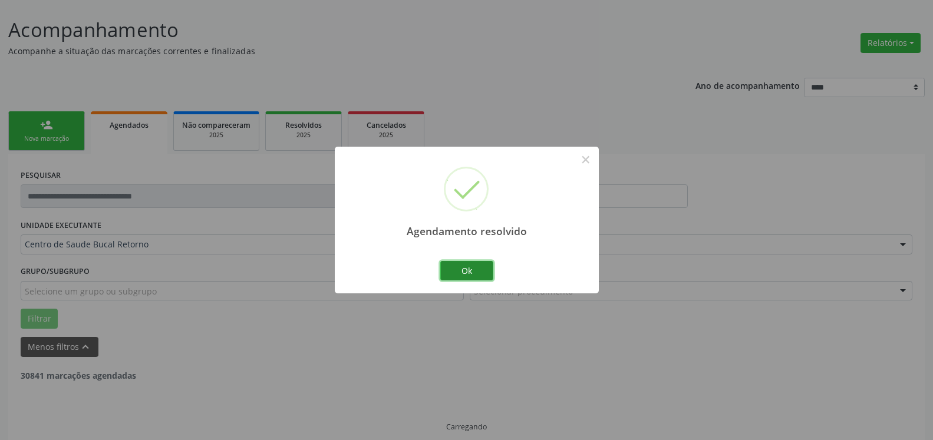
click at [476, 267] on button "Ok" at bounding box center [466, 271] width 53 height 20
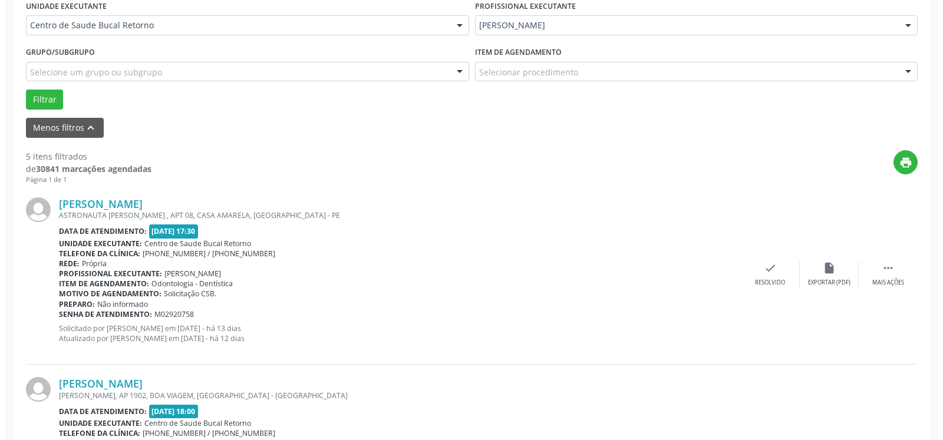
scroll to position [305, 0]
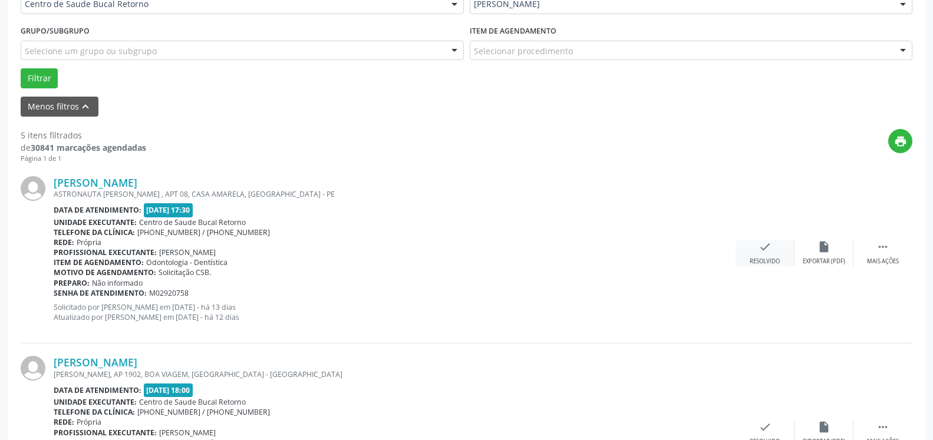
click at [769, 254] on icon "check" at bounding box center [765, 247] width 13 height 13
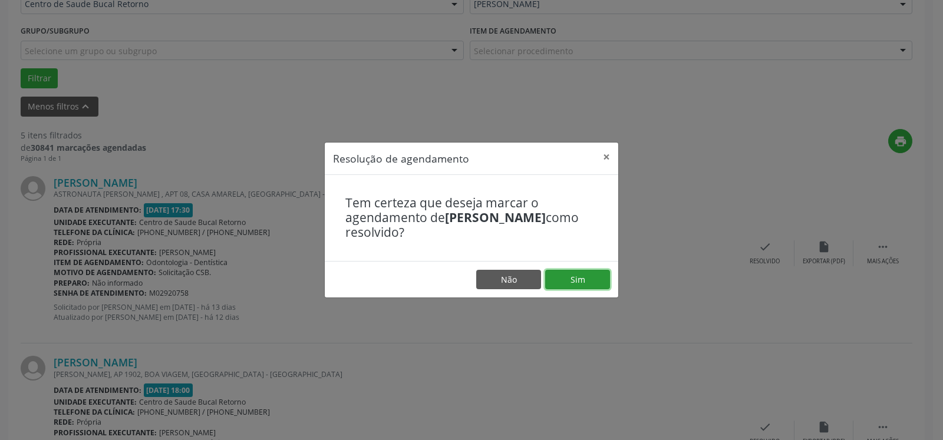
click at [584, 285] on button "Sim" at bounding box center [577, 280] width 65 height 20
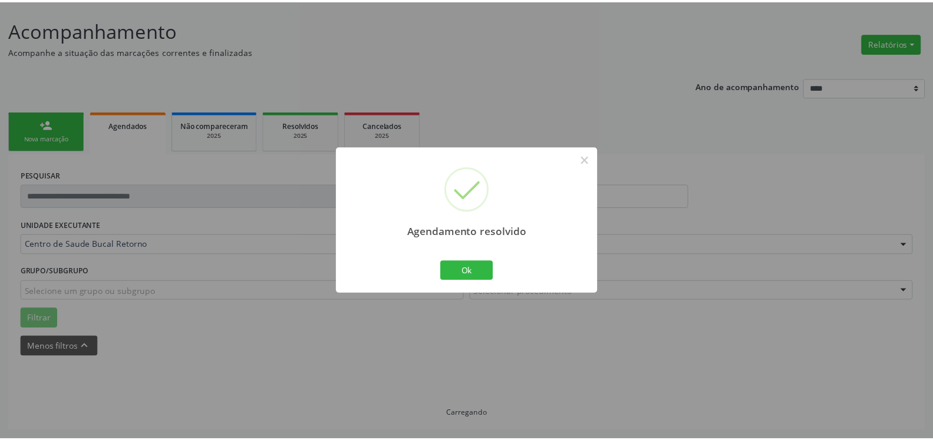
scroll to position [65, 0]
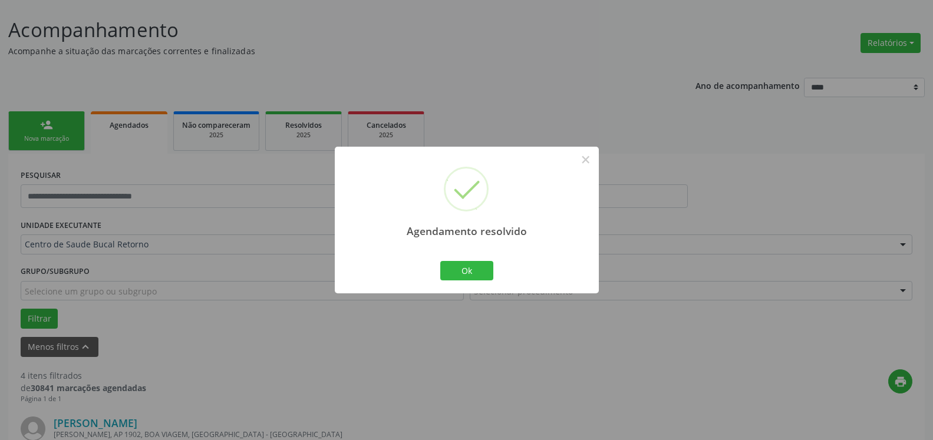
click at [502, 268] on div "Agendamento resolvido × Ok Cancel" at bounding box center [467, 220] width 264 height 147
click at [466, 273] on button "Ok" at bounding box center [466, 271] width 53 height 20
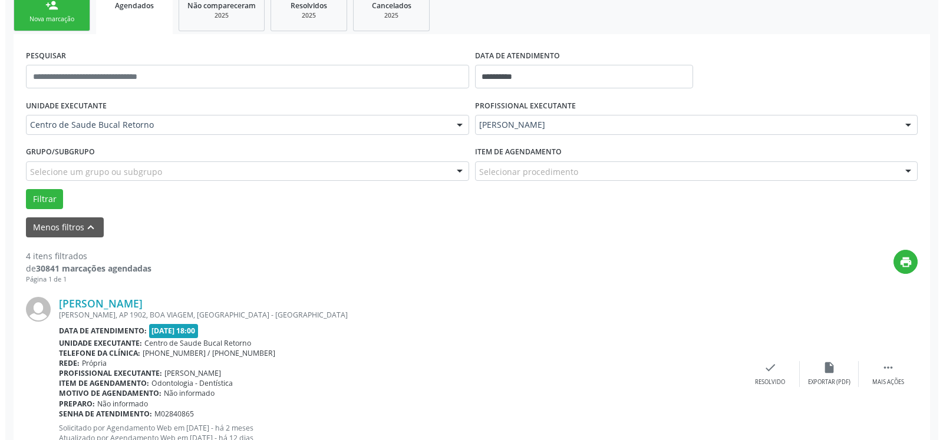
scroll to position [185, 0]
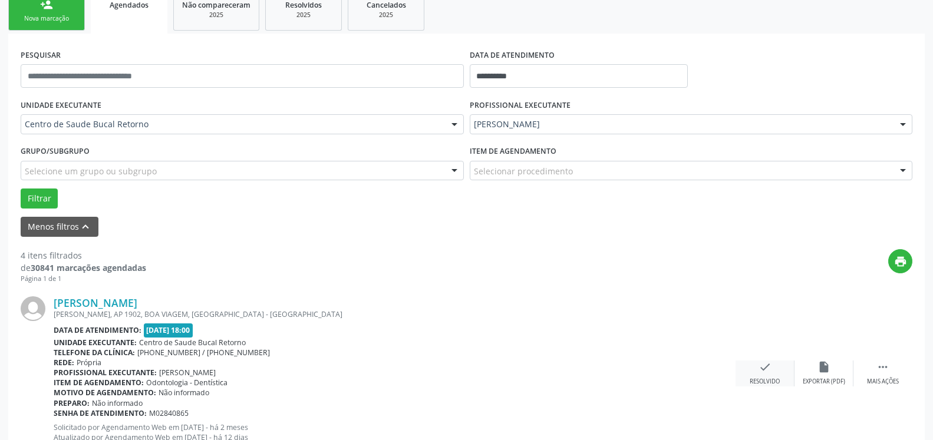
click at [770, 365] on icon "check" at bounding box center [765, 367] width 13 height 13
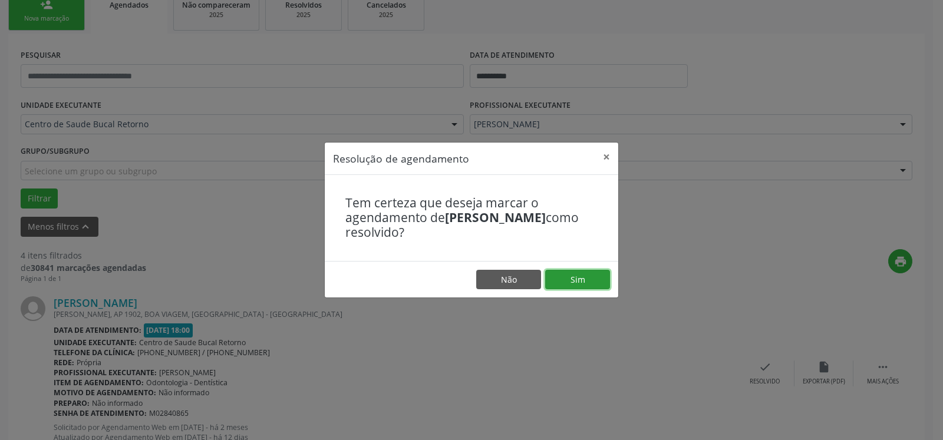
click at [589, 275] on button "Sim" at bounding box center [577, 280] width 65 height 20
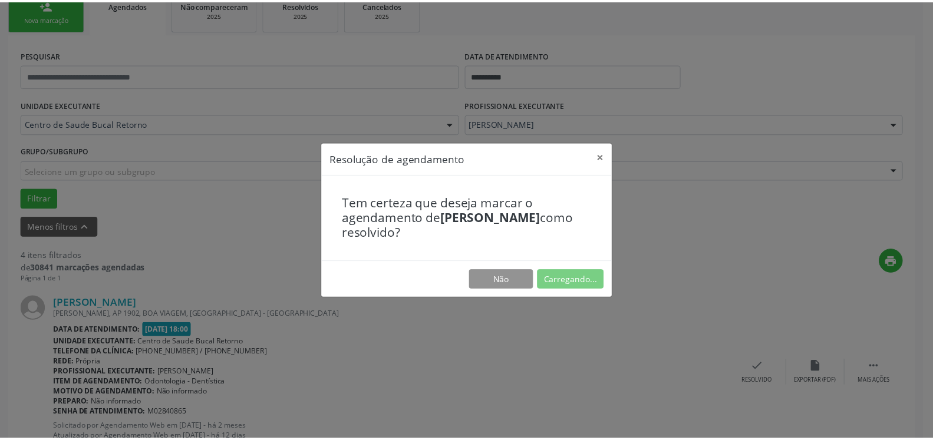
scroll to position [65, 0]
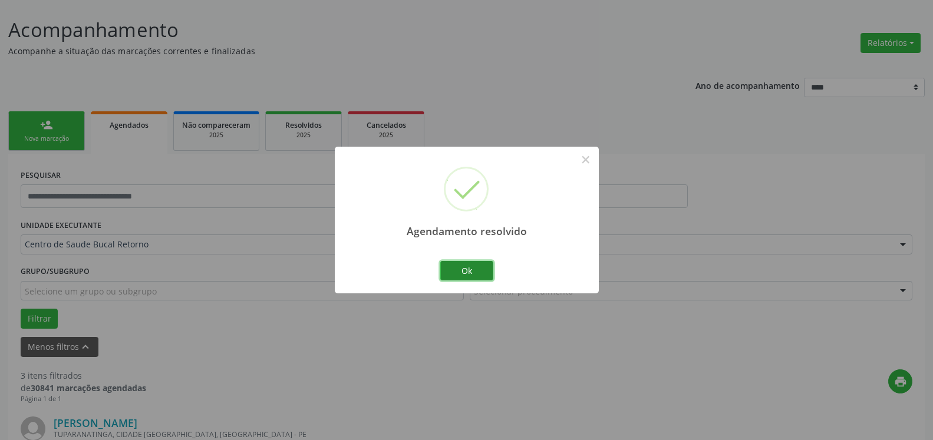
click at [474, 270] on button "Ok" at bounding box center [466, 271] width 53 height 20
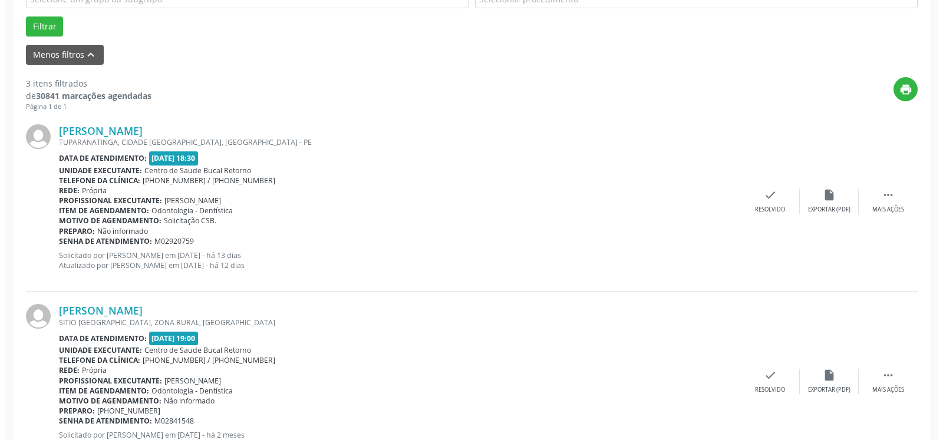
scroll to position [366, 0]
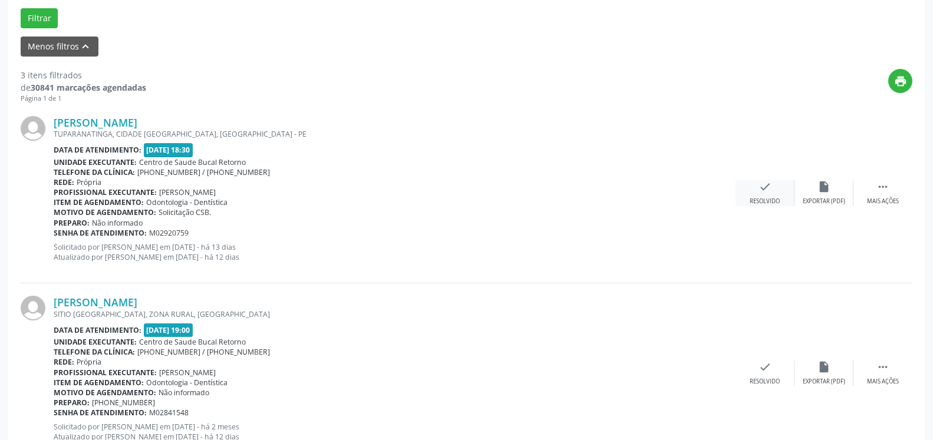
click at [759, 185] on icon "check" at bounding box center [765, 186] width 13 height 13
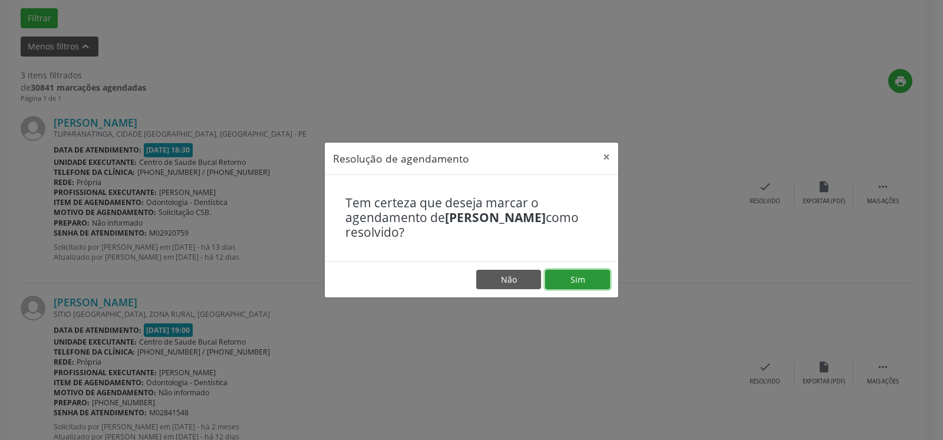
click at [577, 281] on button "Sim" at bounding box center [577, 280] width 65 height 20
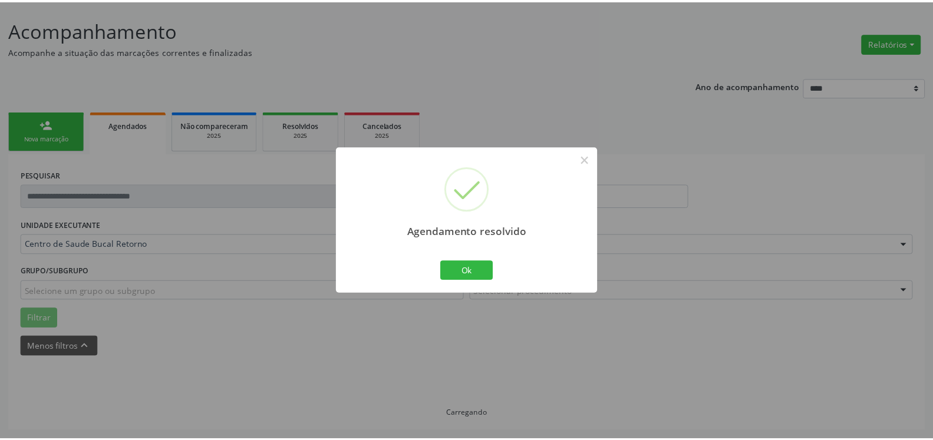
scroll to position [65, 0]
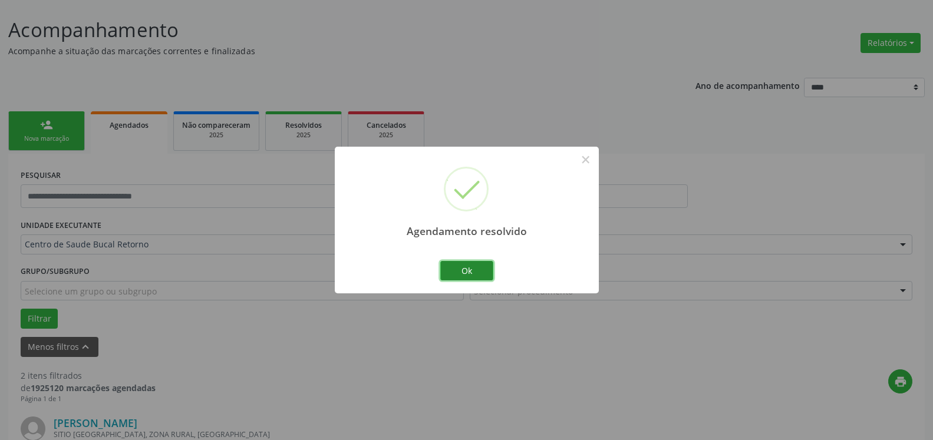
click at [472, 265] on button "Ok" at bounding box center [466, 271] width 53 height 20
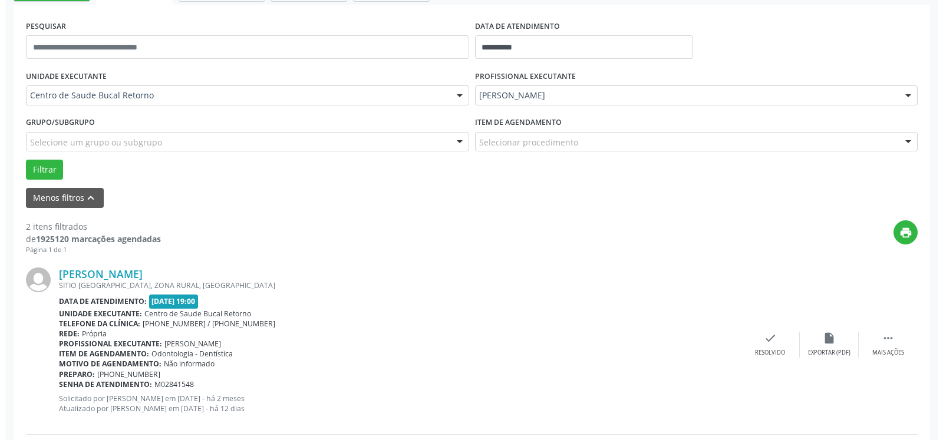
scroll to position [245, 0]
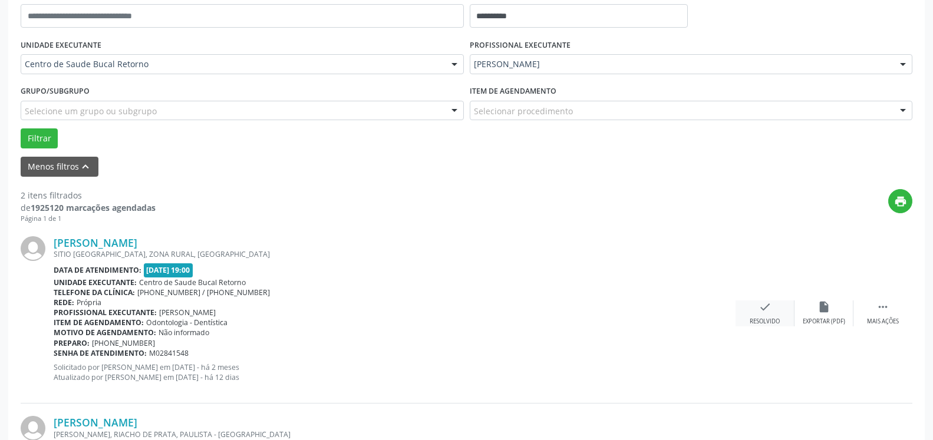
click at [768, 308] on icon "check" at bounding box center [765, 307] width 13 height 13
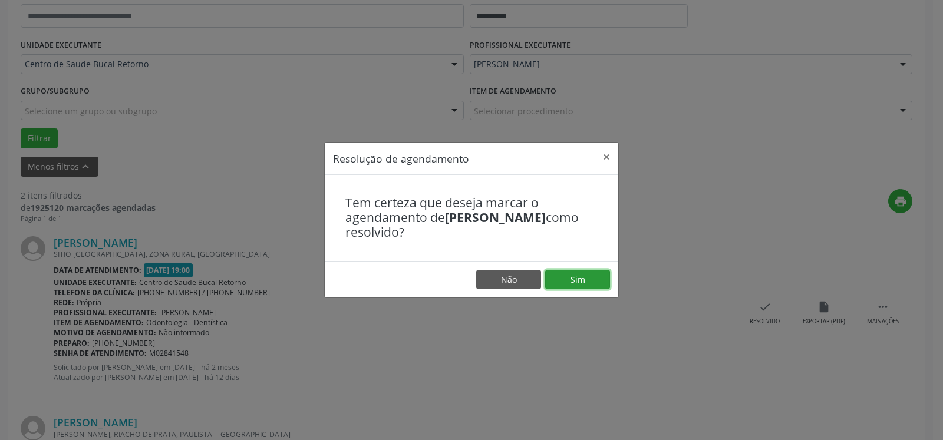
click at [580, 279] on button "Sim" at bounding box center [577, 280] width 65 height 20
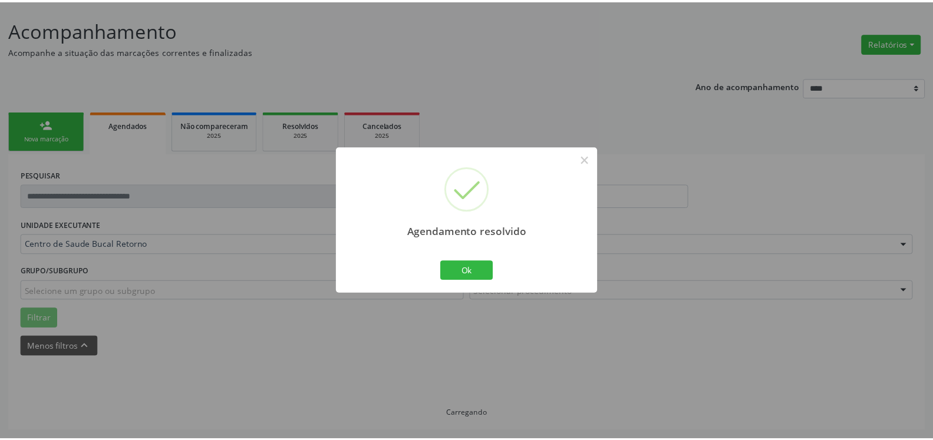
scroll to position [65, 0]
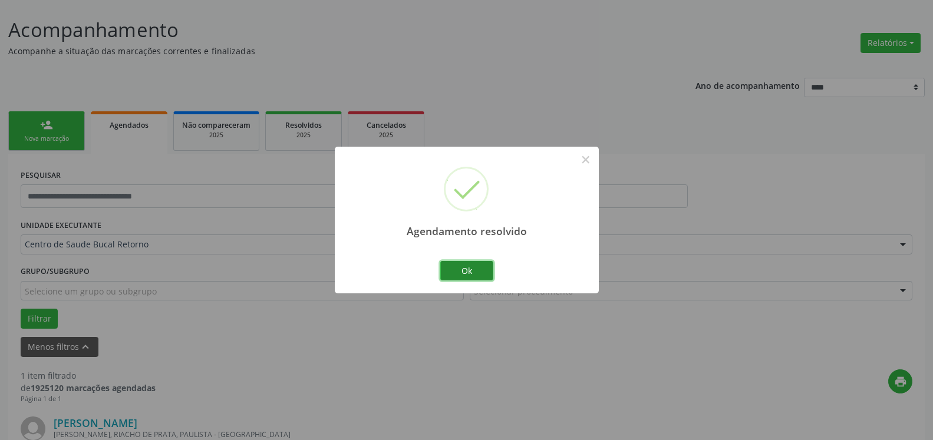
click at [450, 274] on button "Ok" at bounding box center [466, 271] width 53 height 20
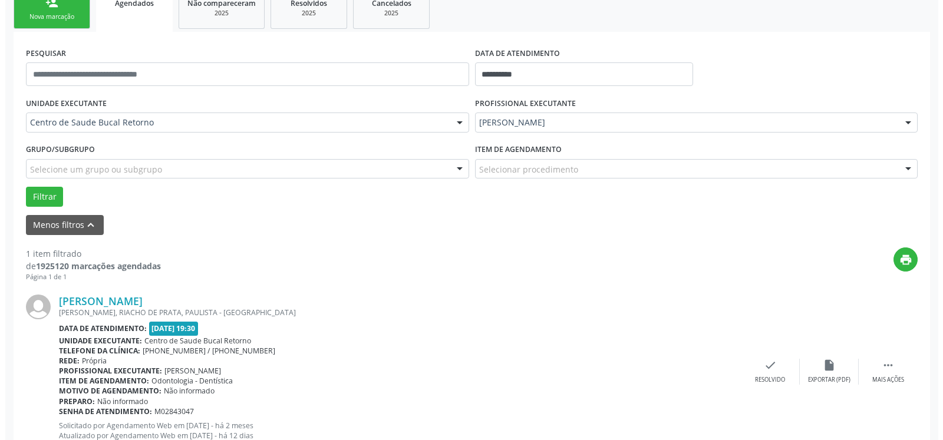
scroll to position [229, 0]
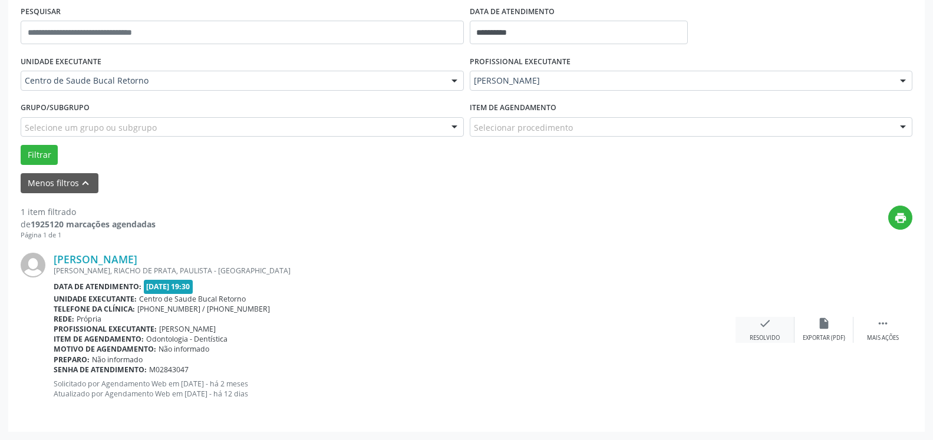
click at [764, 317] on div "[PERSON_NAME] [PERSON_NAME], RIACHO DE PRATA, [GEOGRAPHIC_DATA] - [GEOGRAPHIC_D…" at bounding box center [467, 330] width 892 height 179
click at [760, 328] on icon "check" at bounding box center [765, 323] width 13 height 13
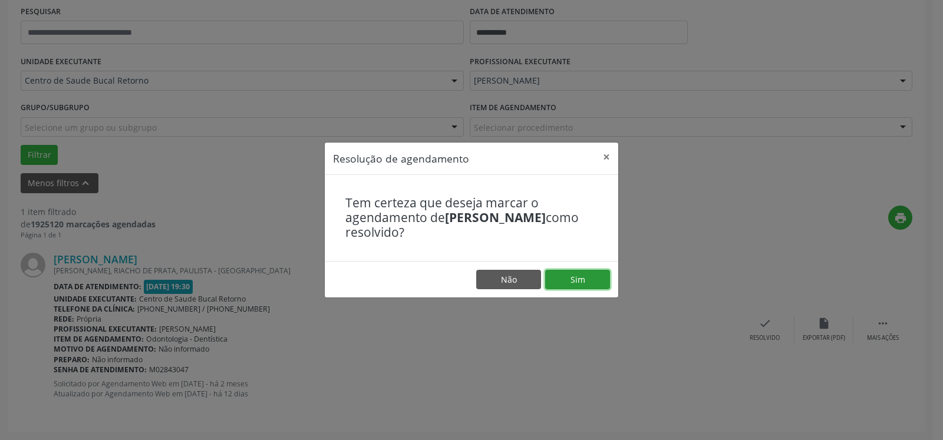
click at [595, 280] on button "Sim" at bounding box center [577, 280] width 65 height 20
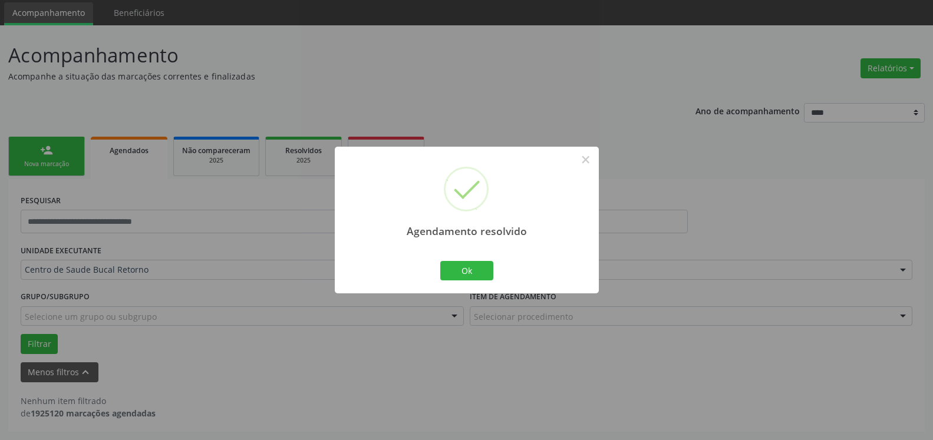
scroll to position [39, 0]
click at [471, 274] on button "Ok" at bounding box center [466, 271] width 53 height 20
